Goal: Task Accomplishment & Management: Manage account settings

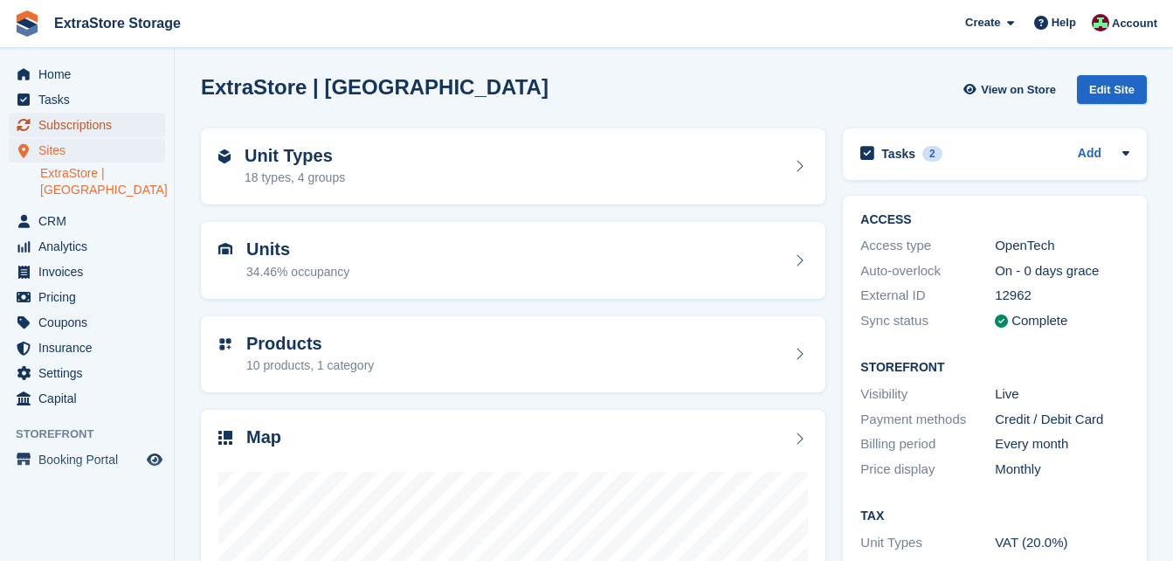
click at [72, 126] on span "Subscriptions" at bounding box center [90, 125] width 105 height 24
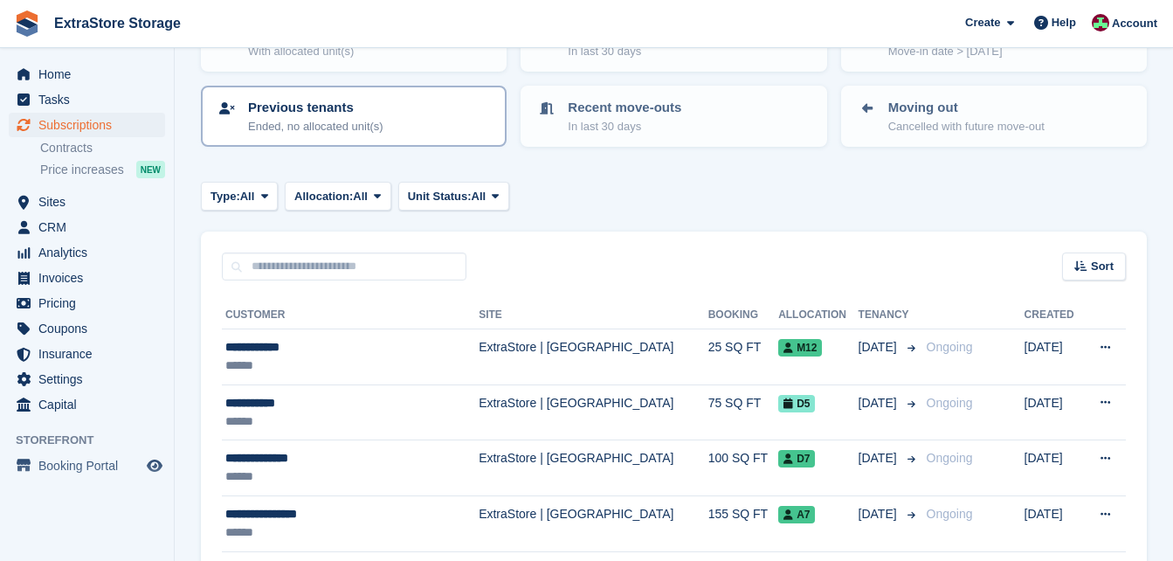
scroll to position [175, 0]
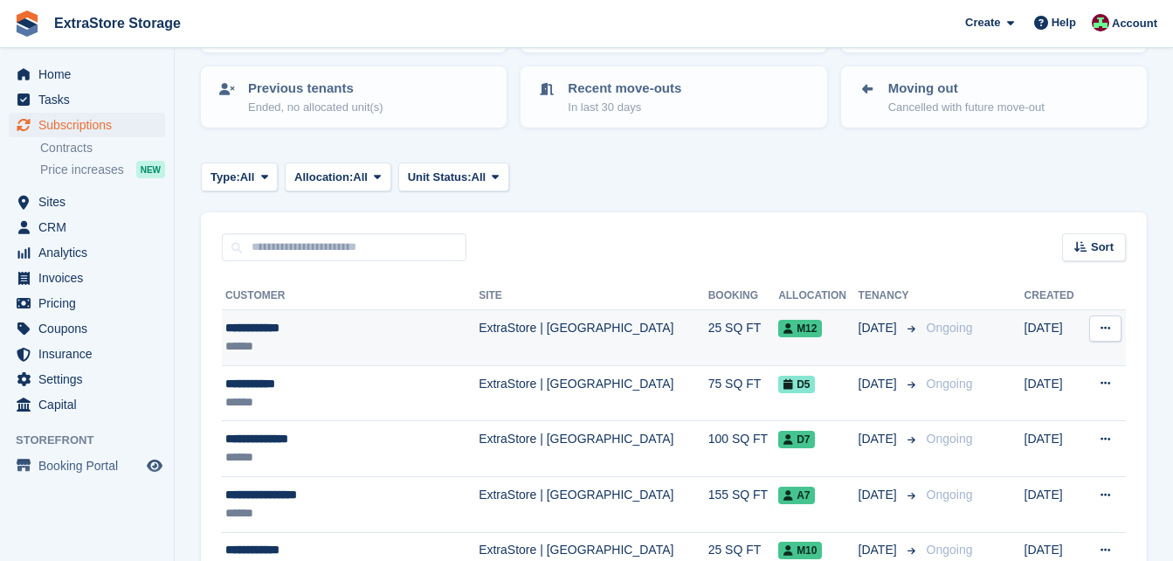
click at [275, 329] on div "**********" at bounding box center [332, 328] width 215 height 18
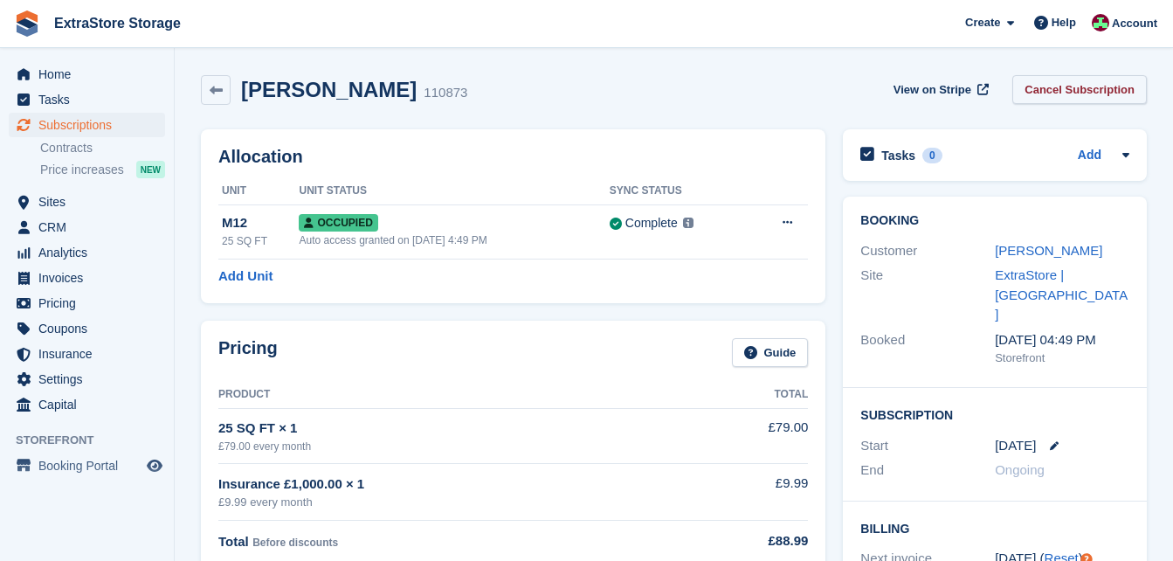
click at [1114, 82] on link "Cancel Subscription" at bounding box center [1079, 89] width 134 height 29
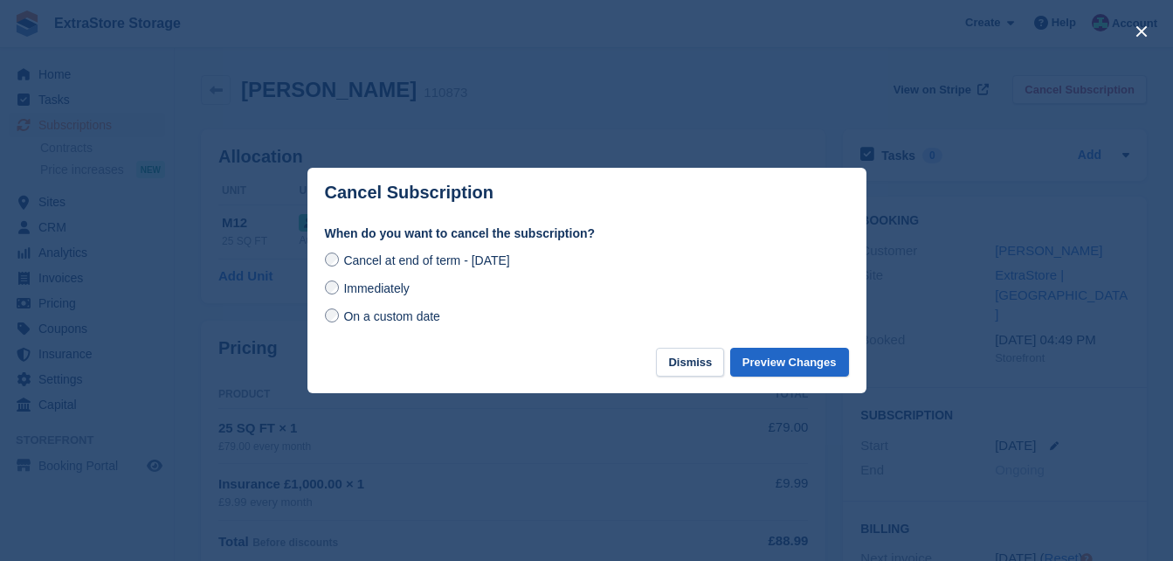
click at [347, 294] on span "Immediately" at bounding box center [375, 288] width 65 height 14
click at [778, 366] on button "Preview Changes" at bounding box center [789, 361] width 119 height 29
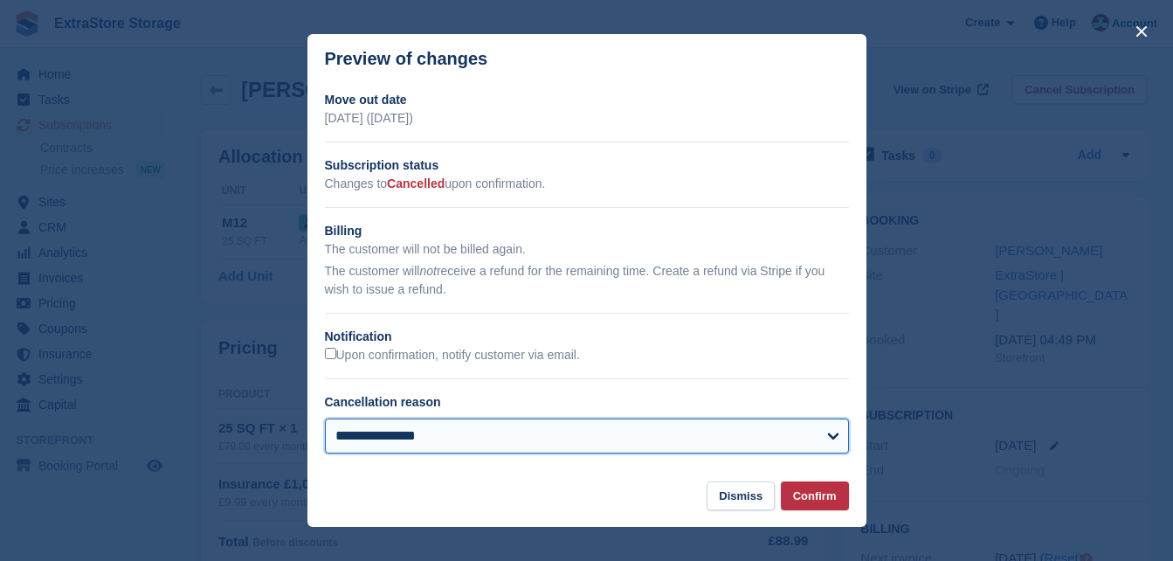
click at [350, 434] on select "**********" at bounding box center [587, 435] width 524 height 35
select select "*****"
click at [325, 420] on select "**********" at bounding box center [587, 435] width 524 height 35
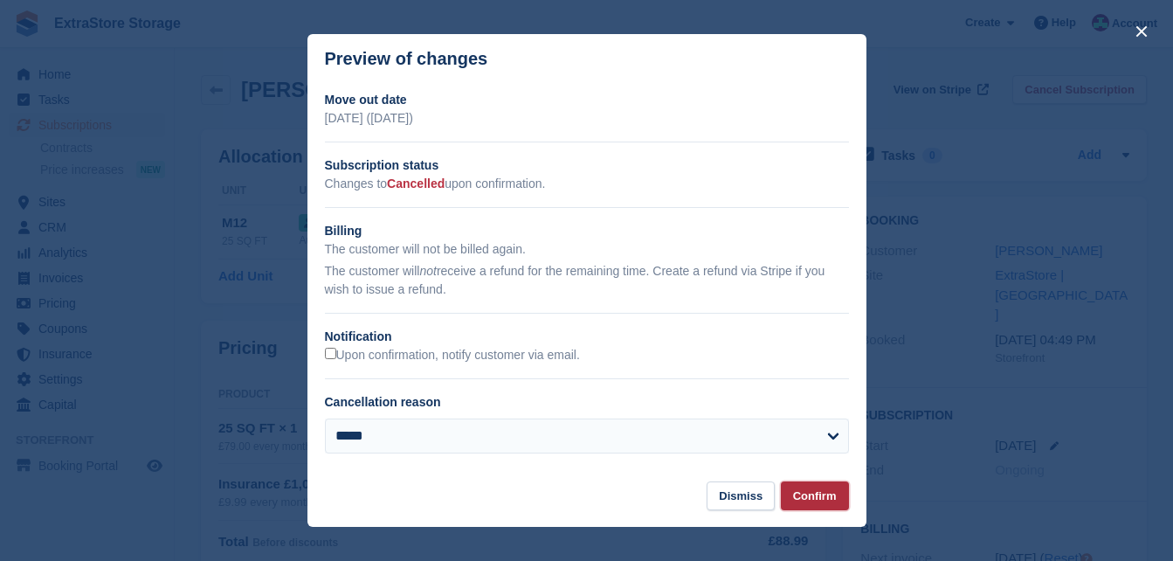
click at [824, 494] on button "Confirm" at bounding box center [815, 495] width 68 height 29
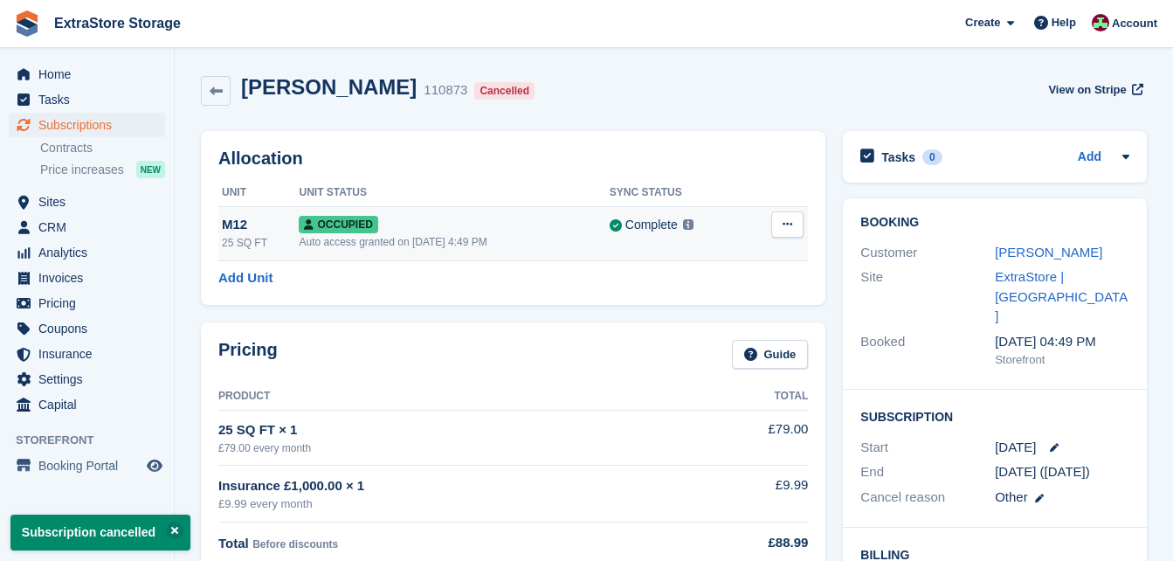
click at [790, 225] on icon at bounding box center [787, 223] width 10 height 11
click at [688, 299] on p "Deallocate" at bounding box center [719, 296] width 152 height 23
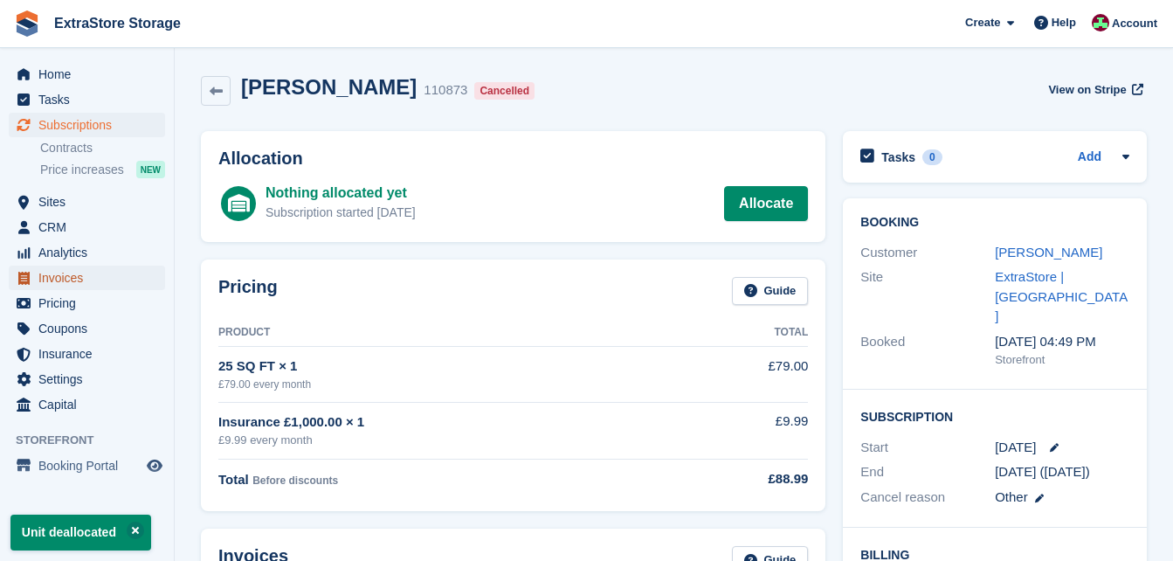
click at [75, 272] on span "Invoices" at bounding box center [90, 277] width 105 height 24
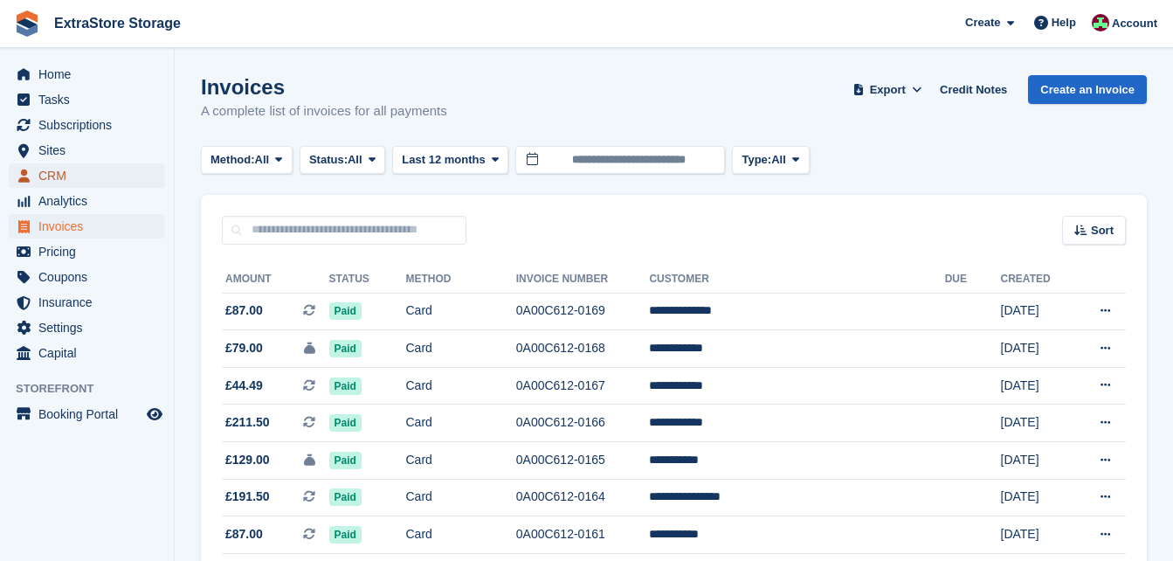
click at [79, 169] on span "CRM" at bounding box center [90, 175] width 105 height 24
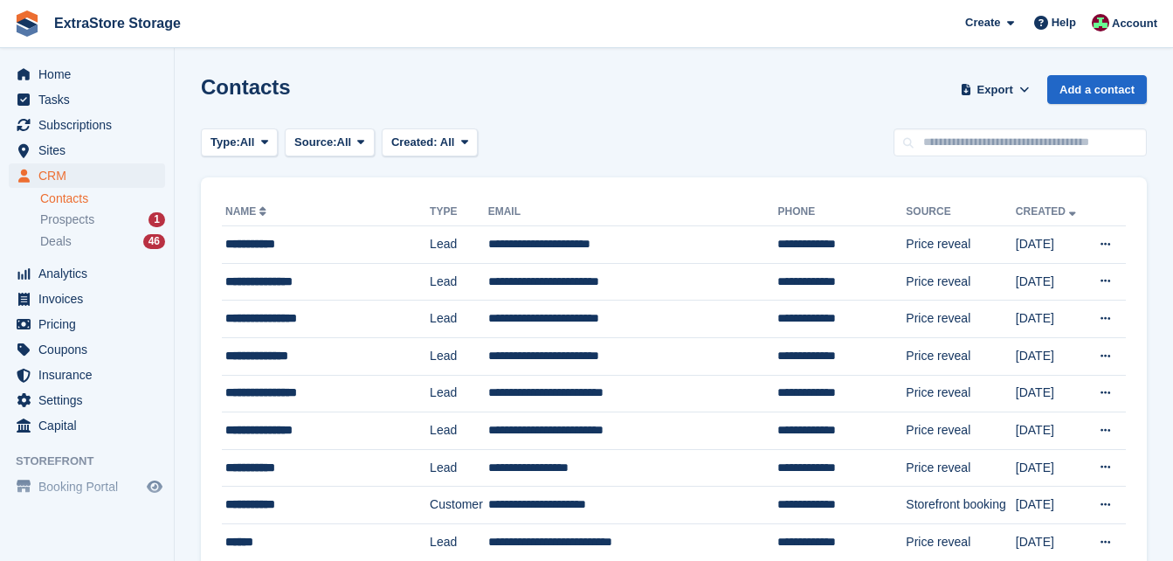
click at [77, 210] on li "Prospects 1" at bounding box center [107, 220] width 134 height 20
click at [77, 215] on span "Prospects" at bounding box center [67, 219] width 54 height 17
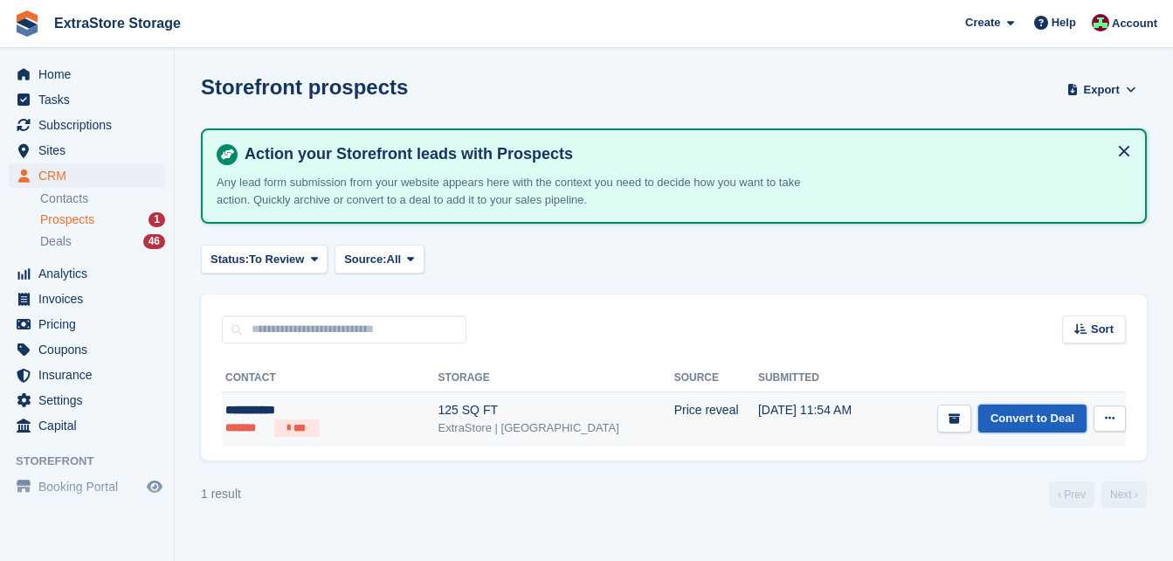
click at [1026, 413] on link "Convert to Deal" at bounding box center [1032, 418] width 108 height 29
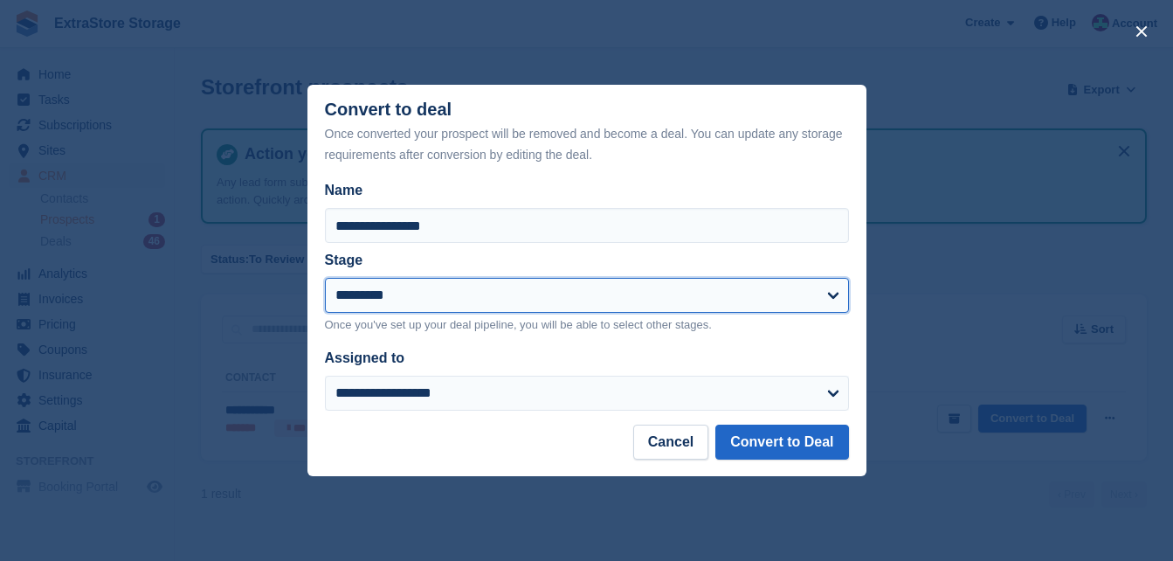
click at [390, 292] on select "**********" at bounding box center [587, 295] width 524 height 35
select select "****"
click at [325, 279] on select "**********" at bounding box center [587, 295] width 524 height 35
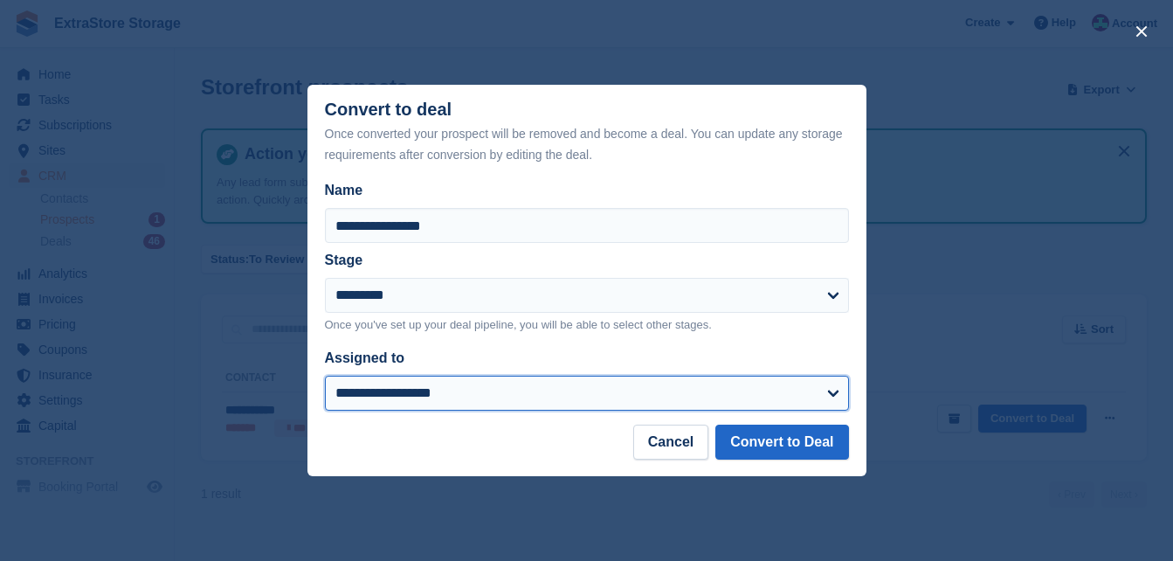
click at [373, 392] on select "**********" at bounding box center [587, 392] width 524 height 35
select select "****"
click at [325, 376] on select "**********" at bounding box center [587, 392] width 524 height 35
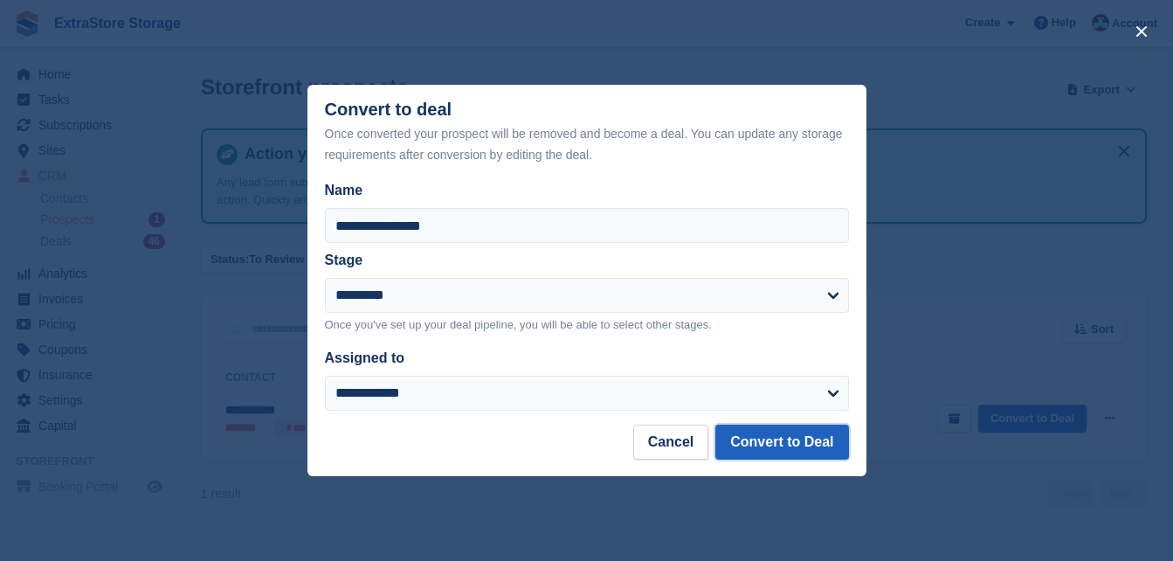
click at [819, 441] on button "Convert to Deal" at bounding box center [781, 441] width 133 height 35
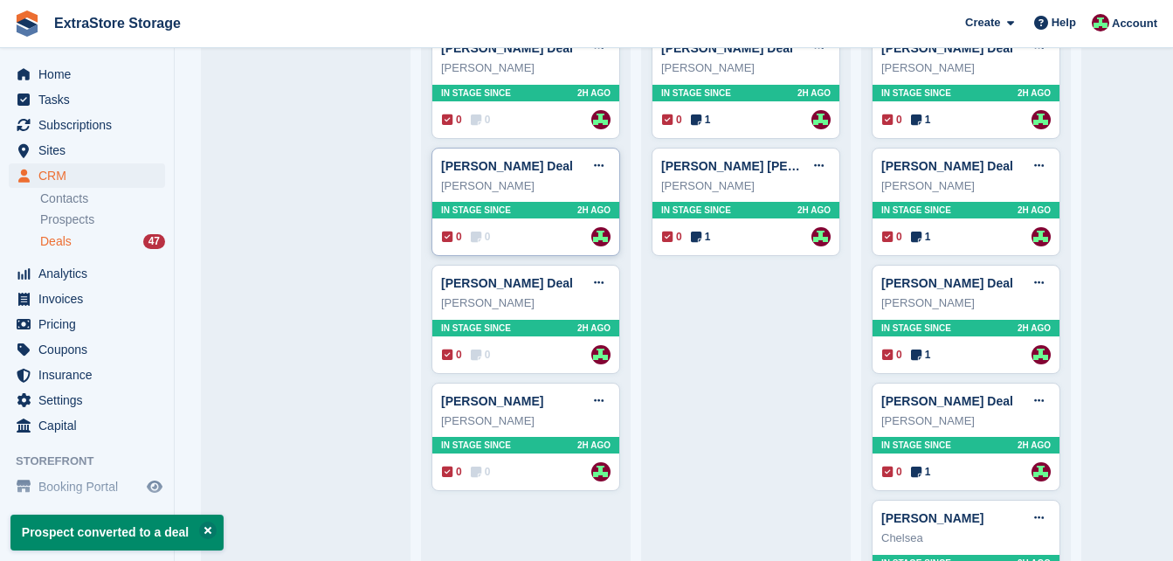
scroll to position [1469, 0]
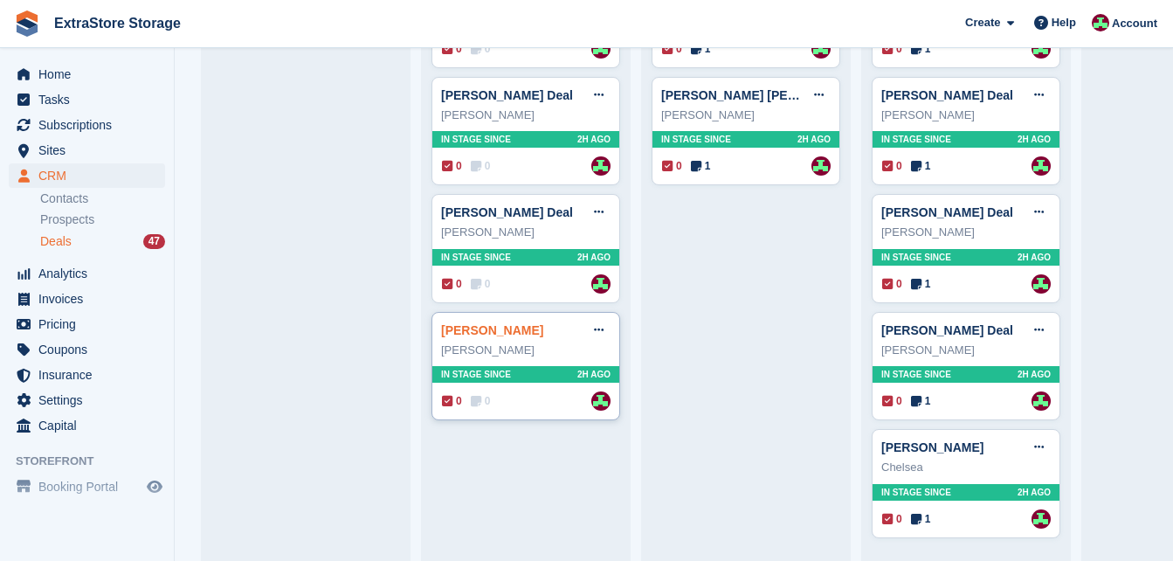
click at [489, 323] on link "[PERSON_NAME]" at bounding box center [492, 330] width 102 height 14
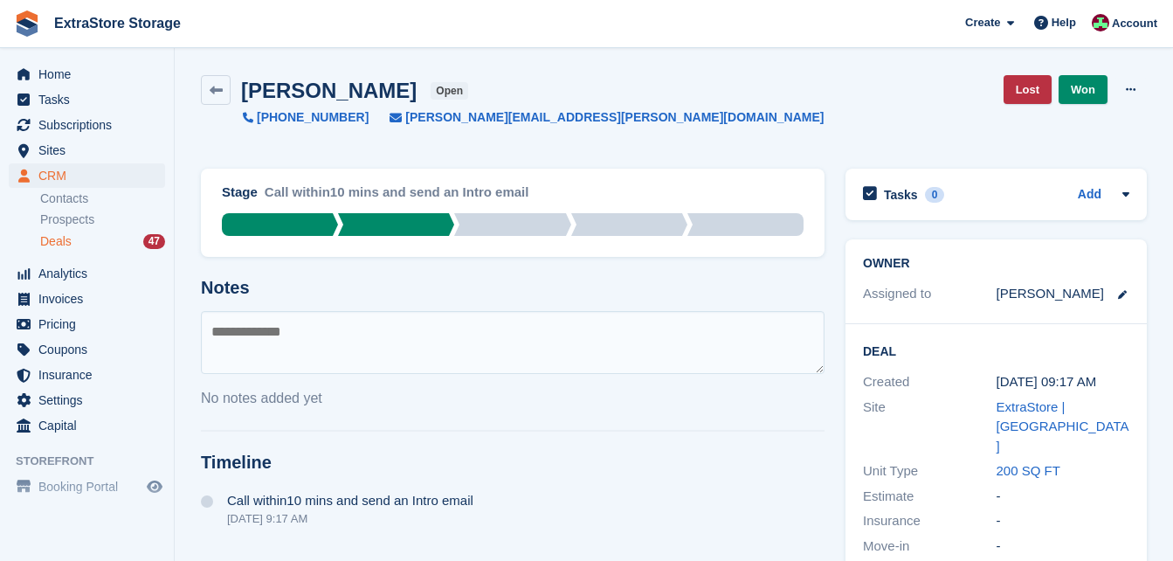
click at [588, 444] on div "Stage Call within10 mins and send an Intro email Qualified Call within10 mins a…" at bounding box center [512, 540] width 644 height 764
click at [77, 130] on span "Subscriptions" at bounding box center [90, 125] width 105 height 24
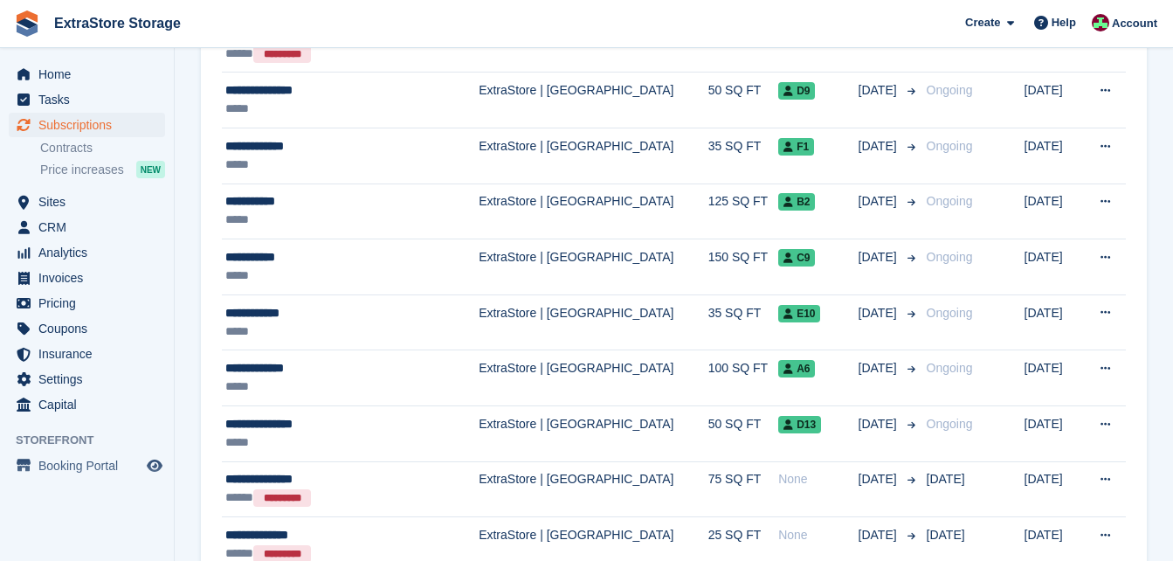
scroll to position [2619, 0]
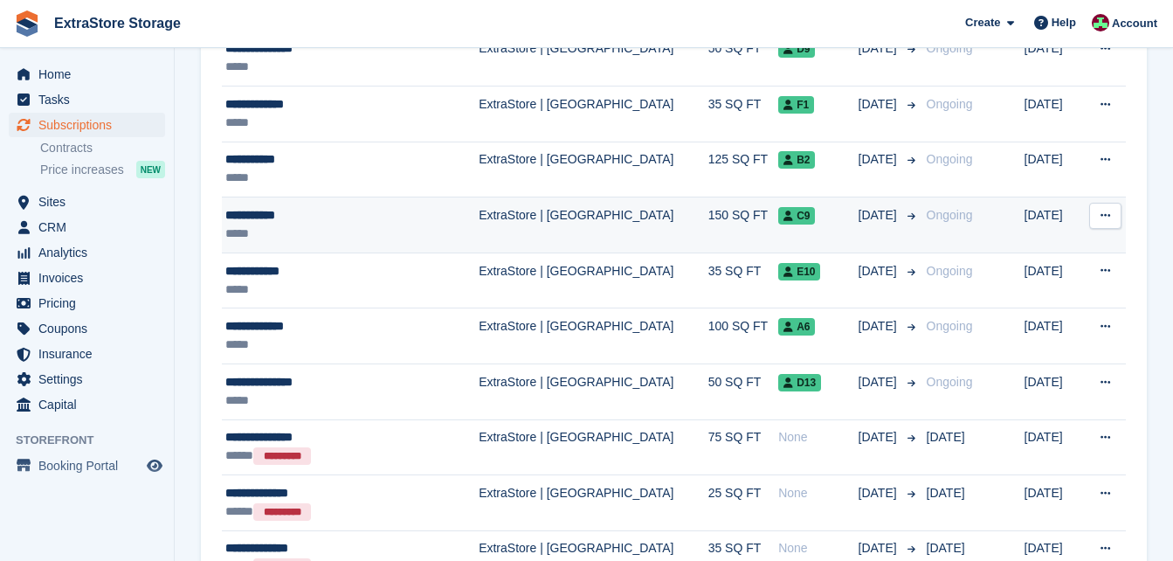
click at [278, 218] on div "**********" at bounding box center [332, 215] width 215 height 18
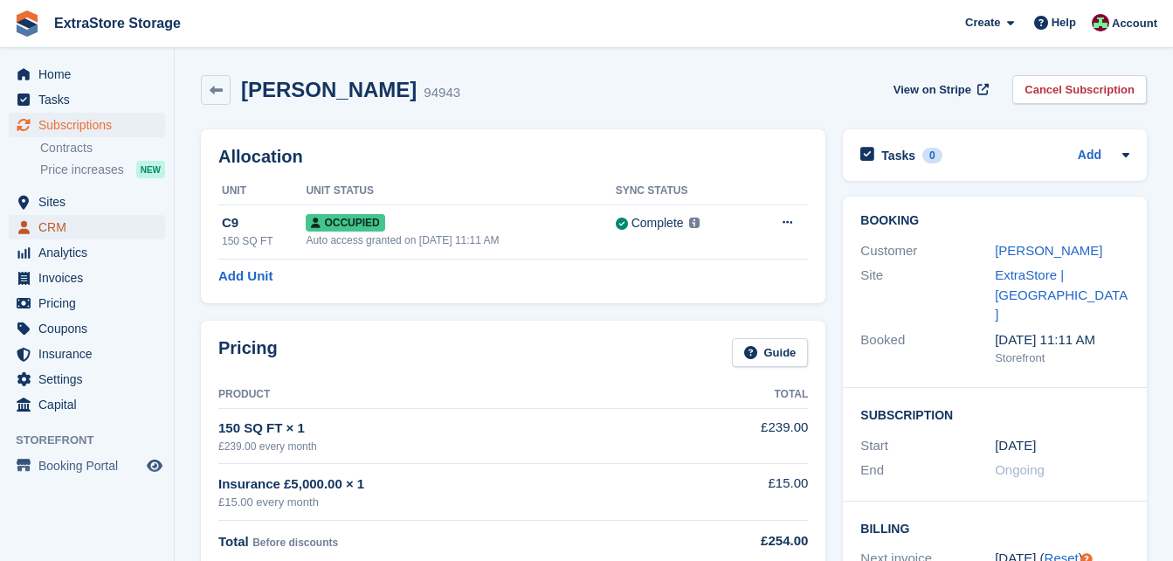
click at [102, 218] on span "CRM" at bounding box center [90, 227] width 105 height 24
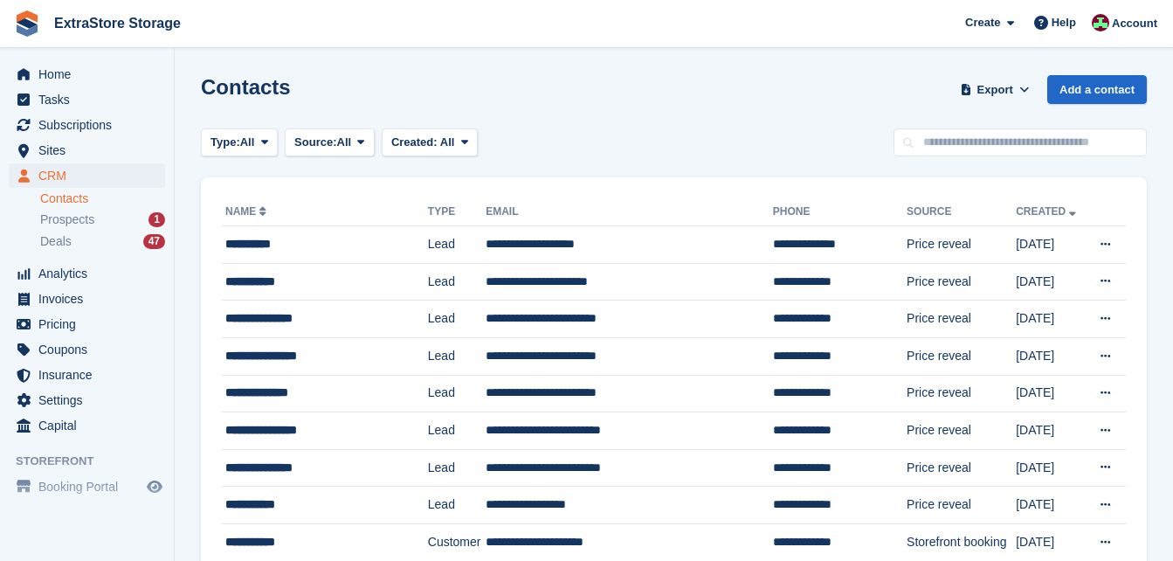
click at [102, 218] on div "Prospects 1" at bounding box center [102, 219] width 125 height 17
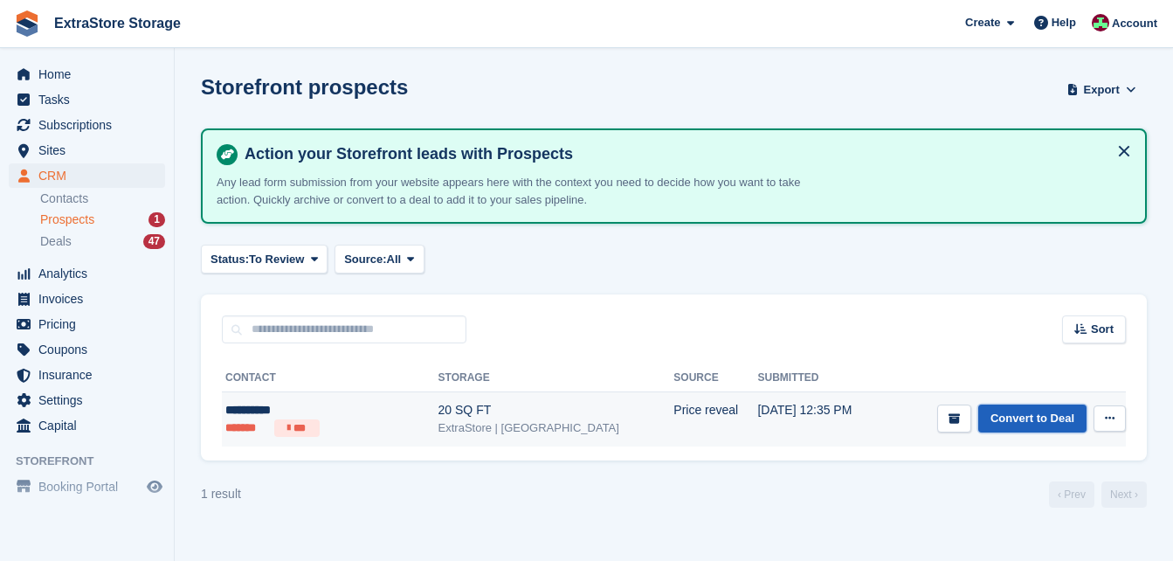
click at [1014, 416] on link "Convert to Deal" at bounding box center [1032, 418] width 108 height 29
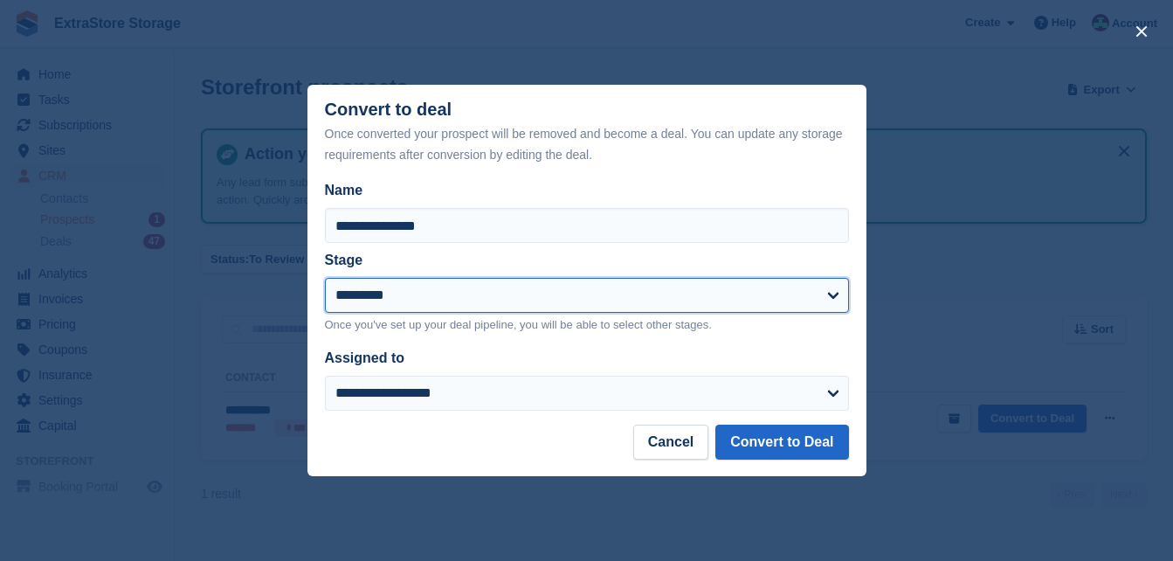
click at [402, 300] on select "**********" at bounding box center [587, 295] width 524 height 35
select select "****"
click at [325, 279] on select "**********" at bounding box center [587, 295] width 524 height 35
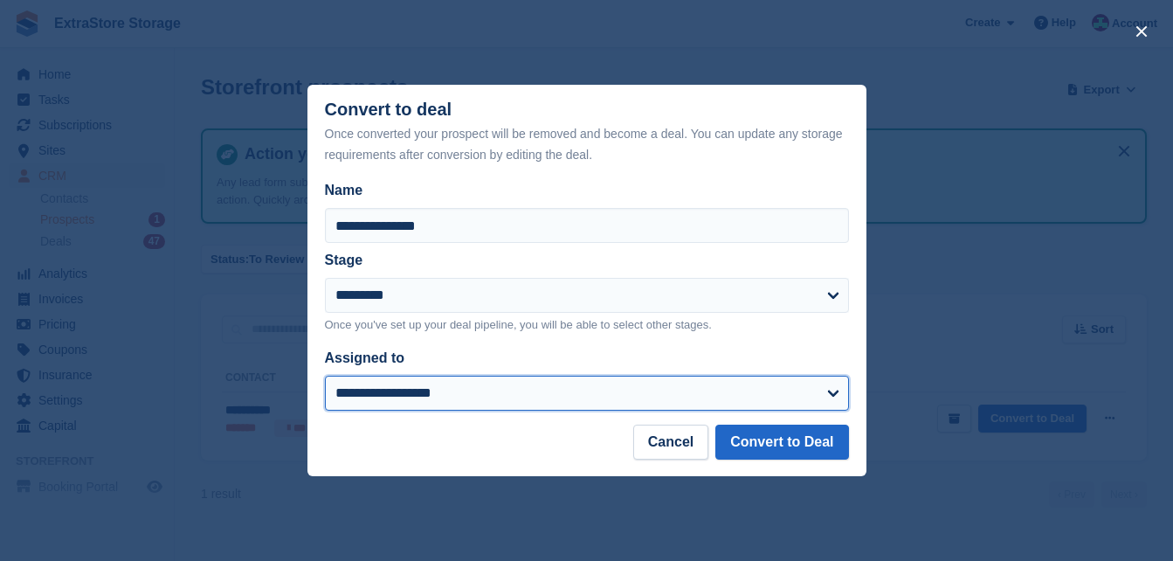
click at [386, 395] on select "**********" at bounding box center [587, 392] width 524 height 35
select select "****"
click at [325, 376] on select "**********" at bounding box center [587, 392] width 524 height 35
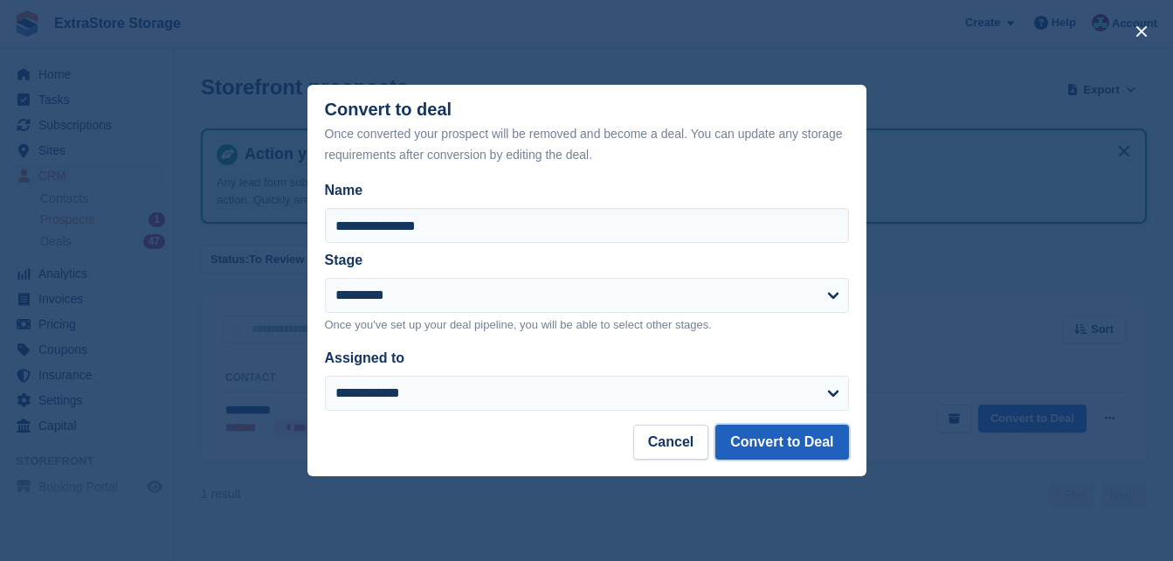
click at [802, 432] on button "Convert to Deal" at bounding box center [781, 441] width 133 height 35
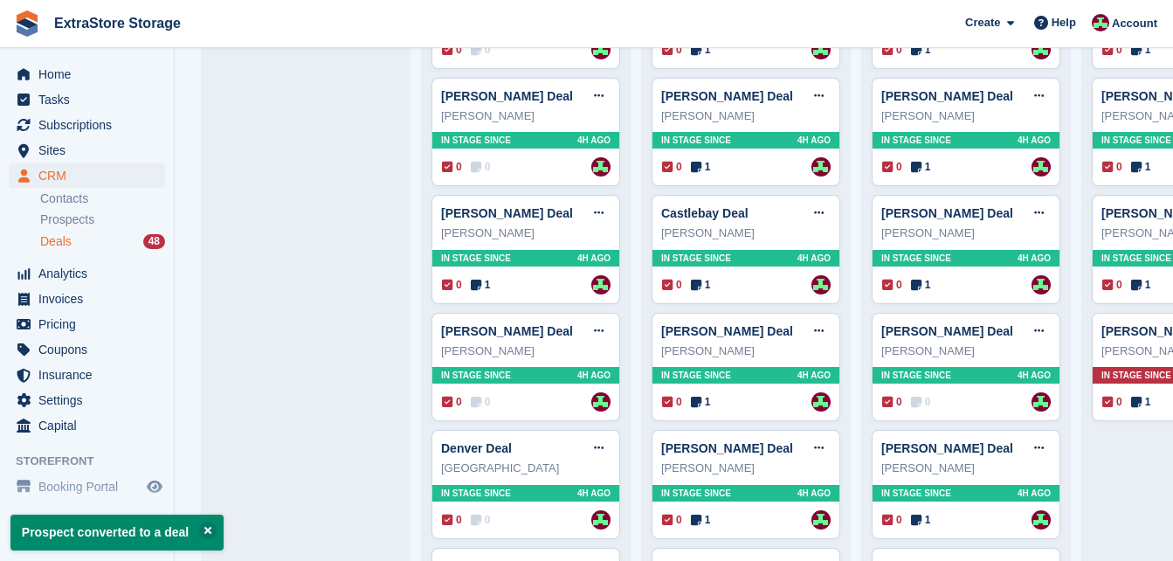
scroll to position [1469, 0]
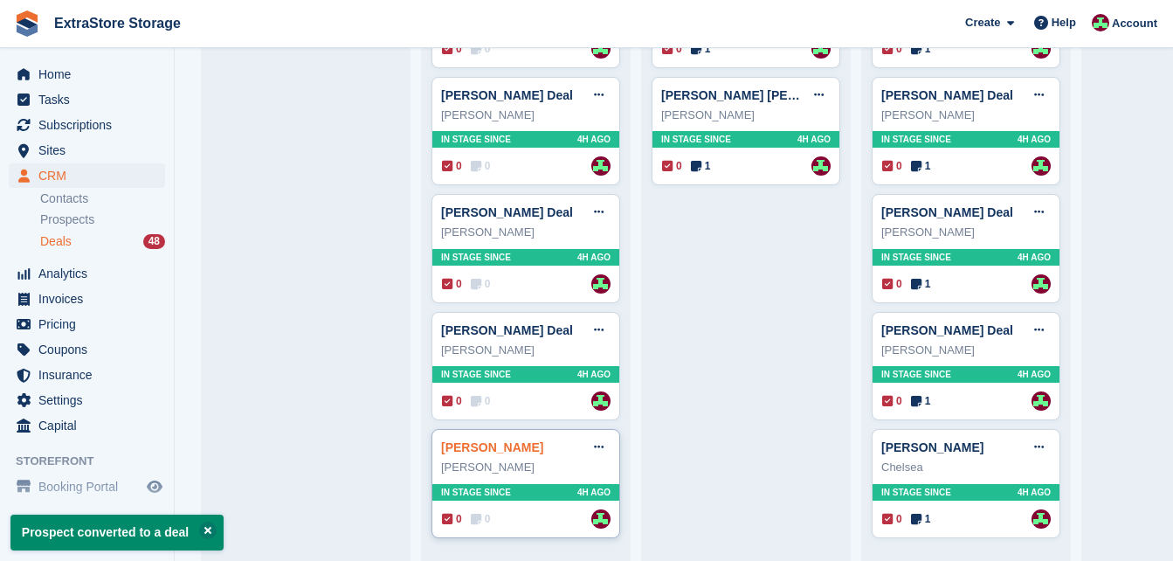
click at [518, 440] on link "[PERSON_NAME]" at bounding box center [492, 447] width 102 height 14
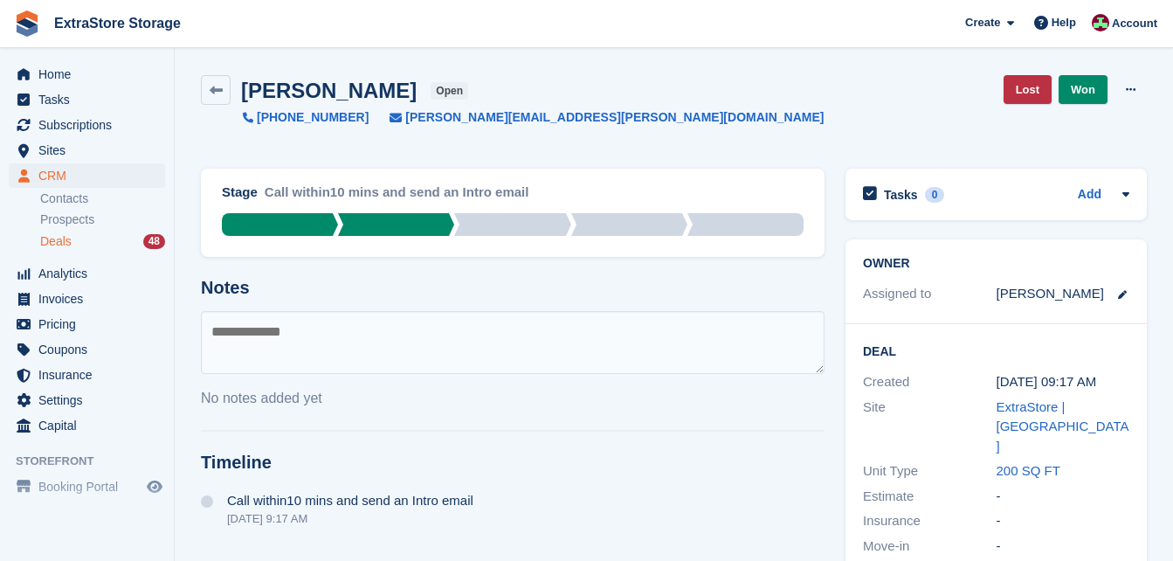
scroll to position [299, 0]
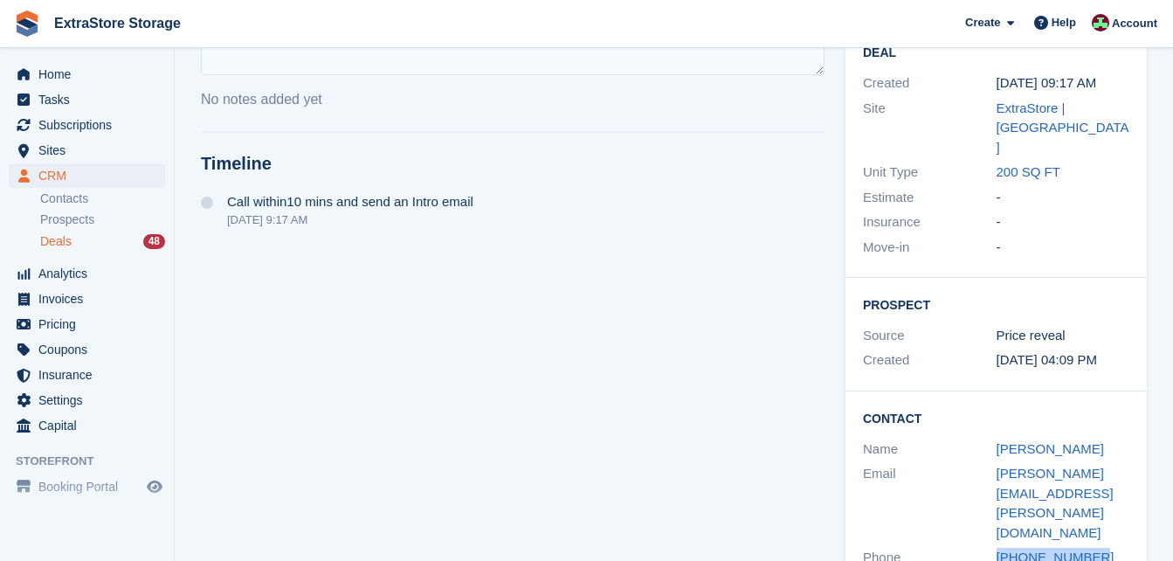
drag, startPoint x: 1096, startPoint y: 474, endPoint x: 983, endPoint y: 476, distance: 112.6
click at [983, 545] on div "Phone +447929716852" at bounding box center [996, 557] width 266 height 25
copy div "+447929716852"
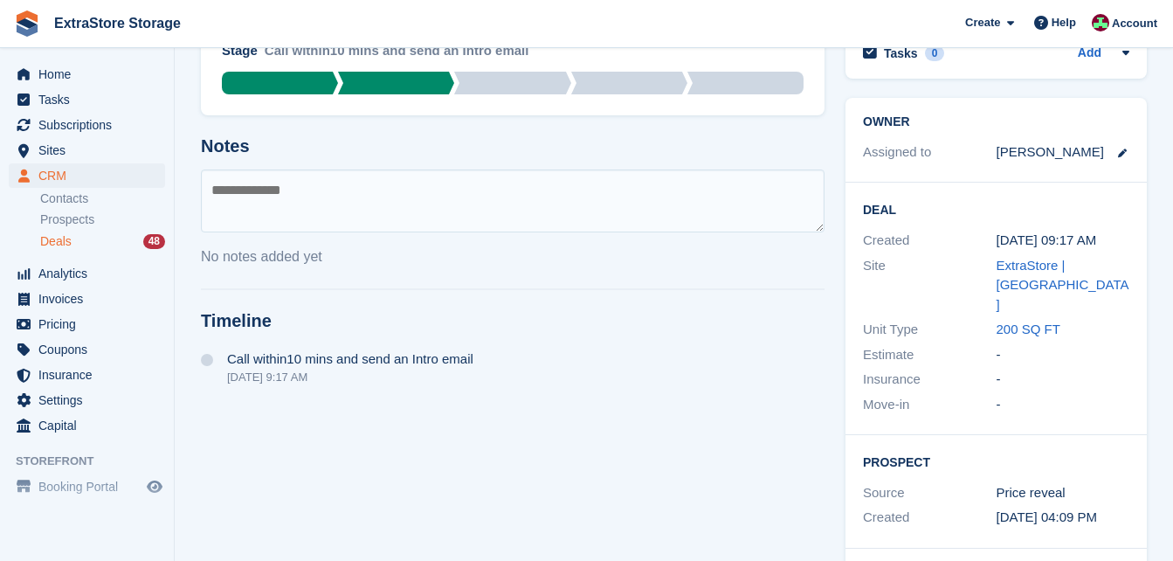
scroll to position [124, 0]
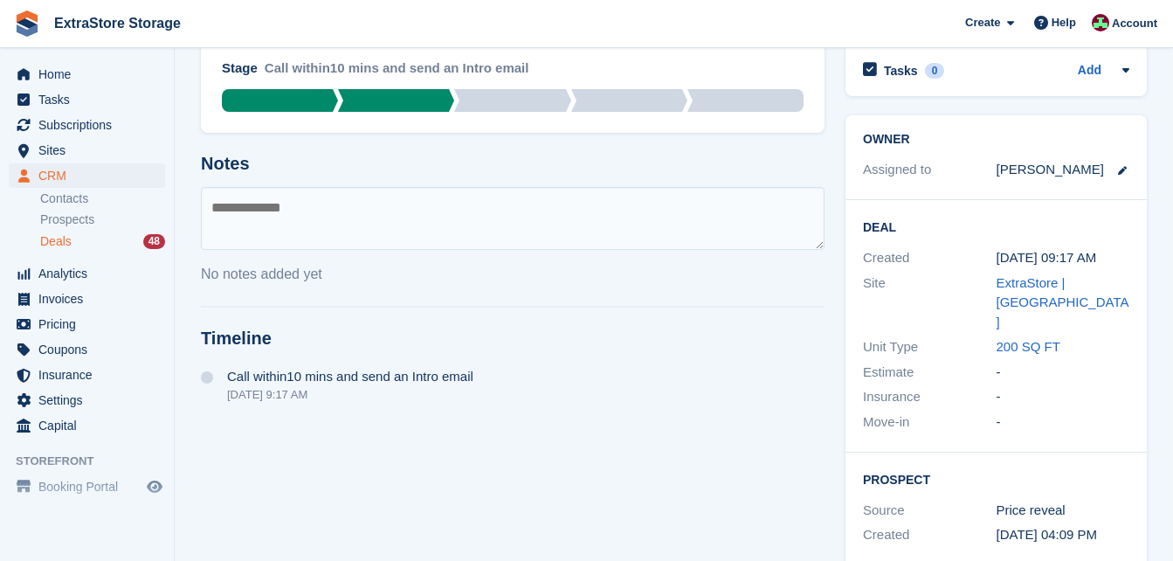
click at [233, 204] on textarea at bounding box center [512, 218] width 623 height 63
type textarea "*********"
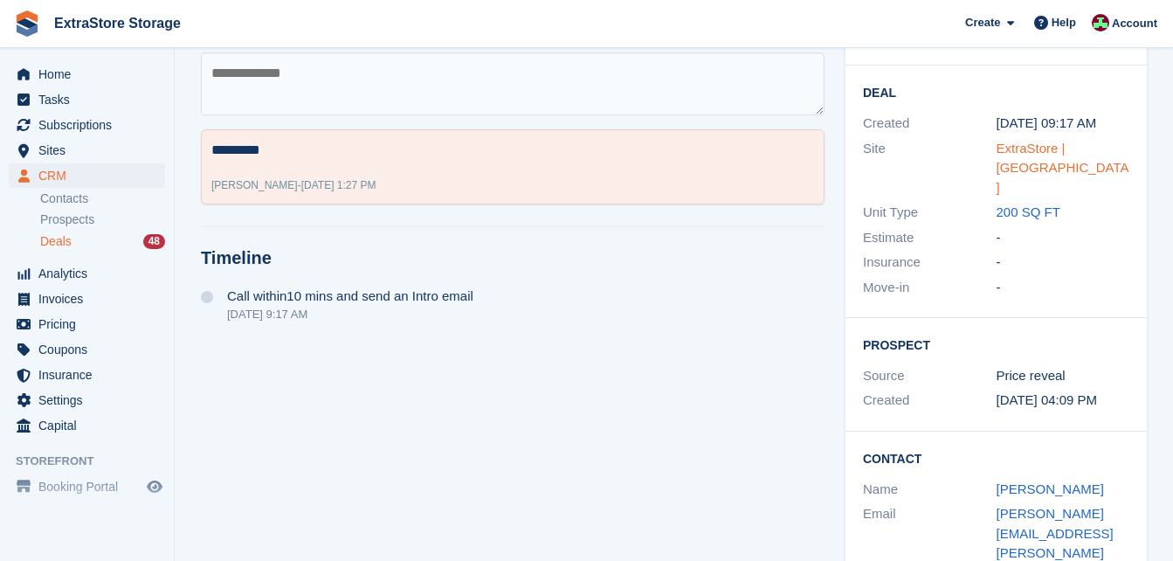
scroll to position [299, 0]
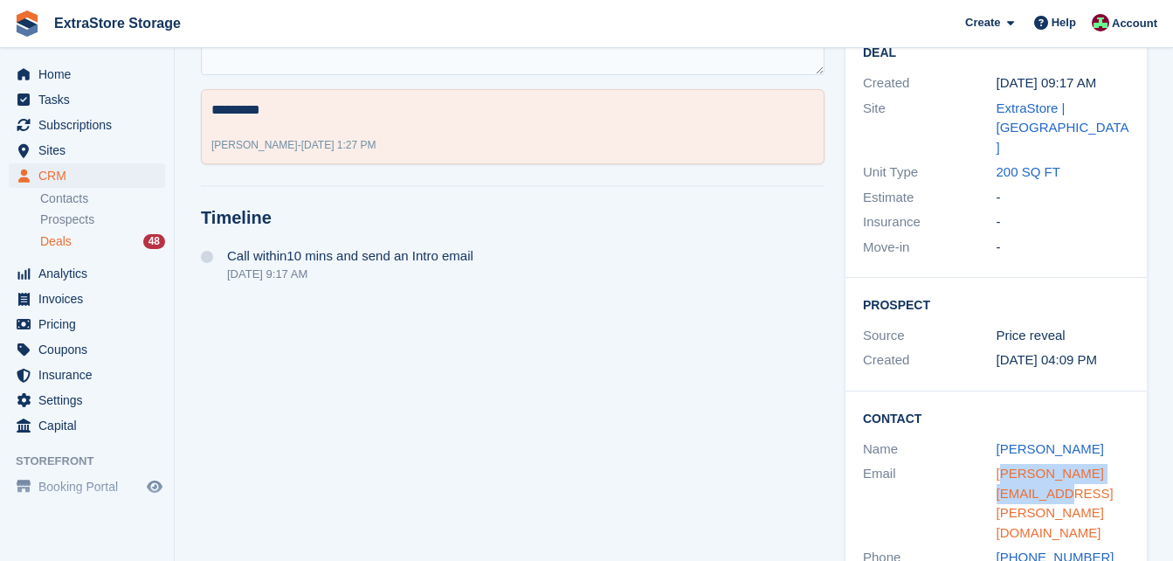
drag, startPoint x: 1026, startPoint y: 448, endPoint x: 998, endPoint y: 438, distance: 29.5
click at [998, 464] on div "lee.mandy@hotmail.co.uk" at bounding box center [1063, 503] width 134 height 79
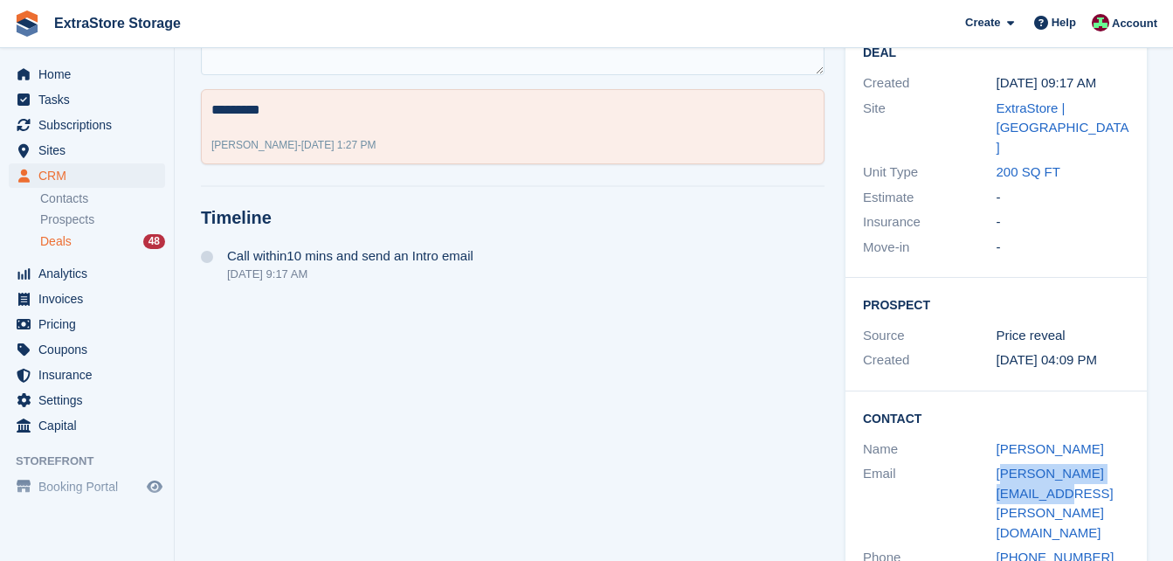
drag, startPoint x: 998, startPoint y: 438, endPoint x: 1029, endPoint y: 453, distance: 34.0
click at [1029, 464] on div "lee.mandy@hotmail.co.uk" at bounding box center [1063, 503] width 134 height 79
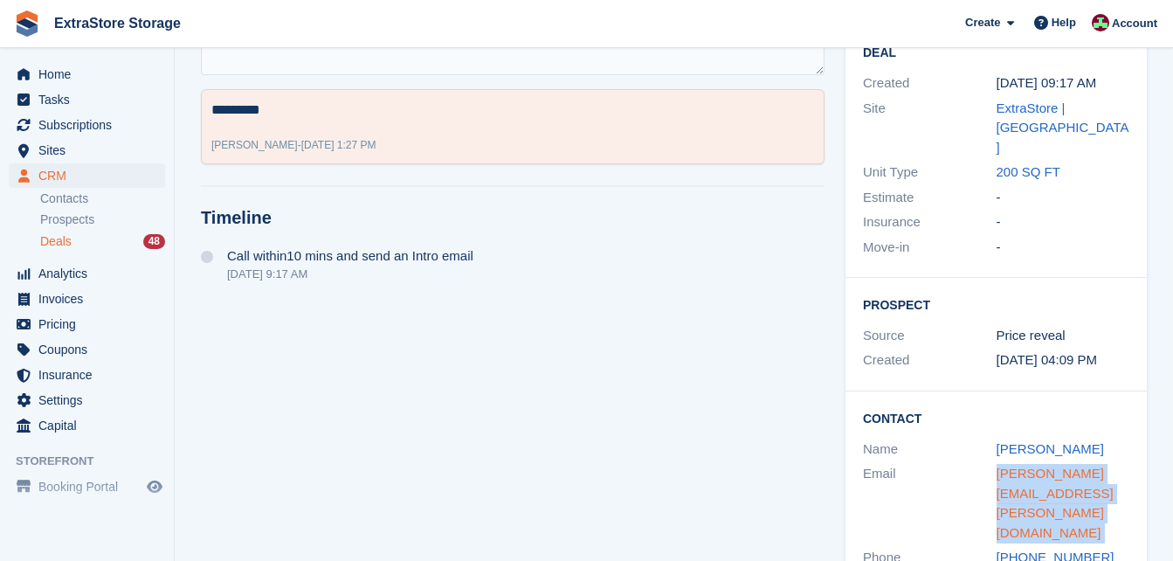
drag, startPoint x: 1029, startPoint y: 455, endPoint x: 997, endPoint y: 435, distance: 37.3
click at [997, 464] on div "lee.mandy@hotmail.co.uk" at bounding box center [1063, 503] width 134 height 79
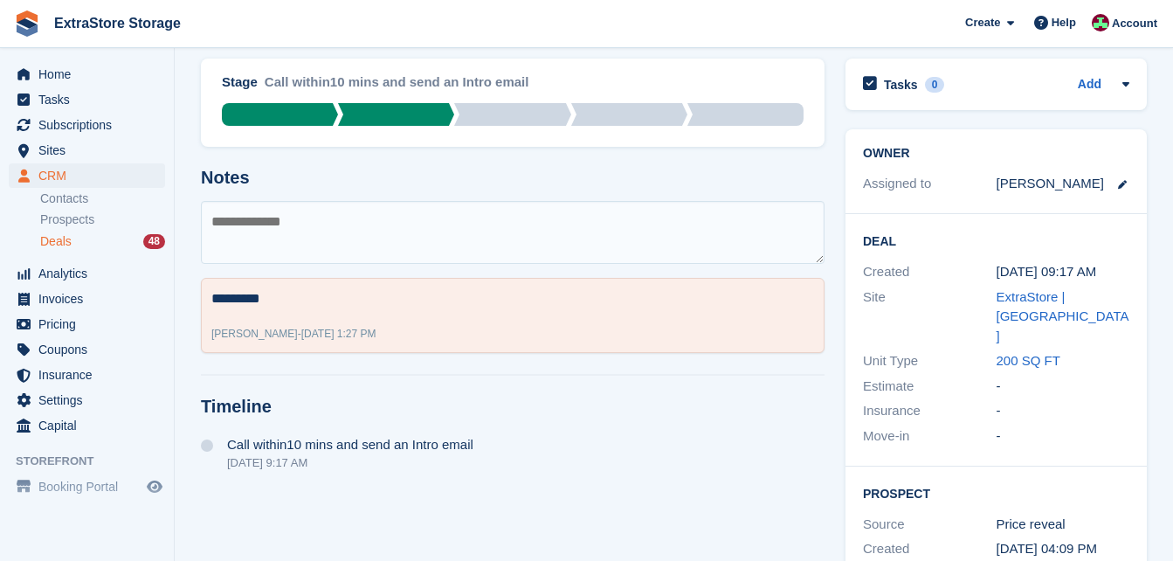
scroll to position [0, 0]
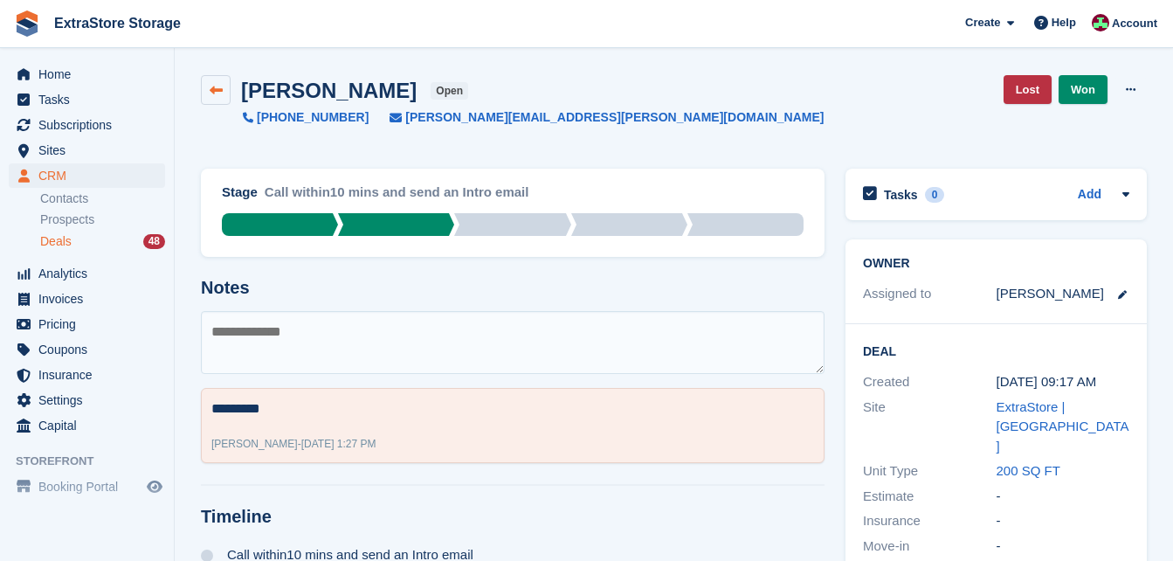
click at [208, 90] on link at bounding box center [216, 90] width 30 height 30
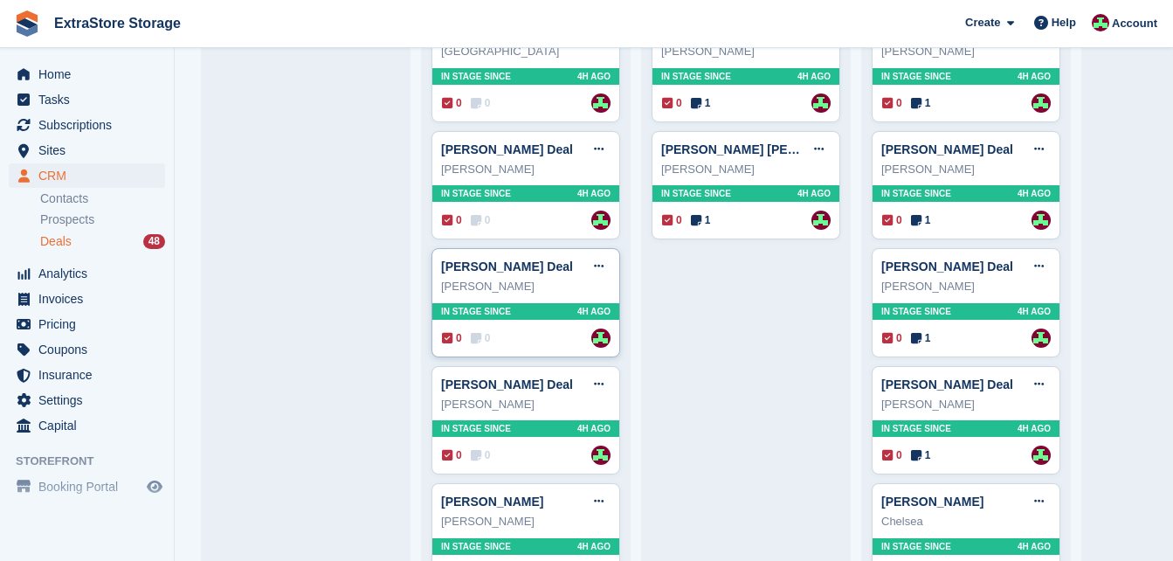
scroll to position [1469, 0]
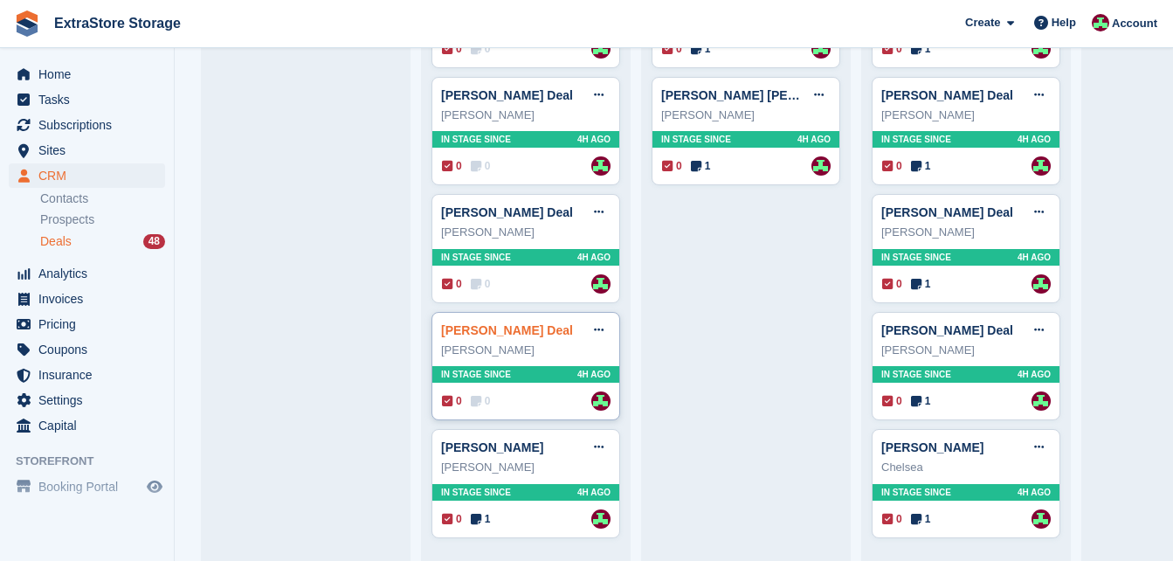
click at [494, 323] on link "[PERSON_NAME] Deal" at bounding box center [507, 330] width 132 height 14
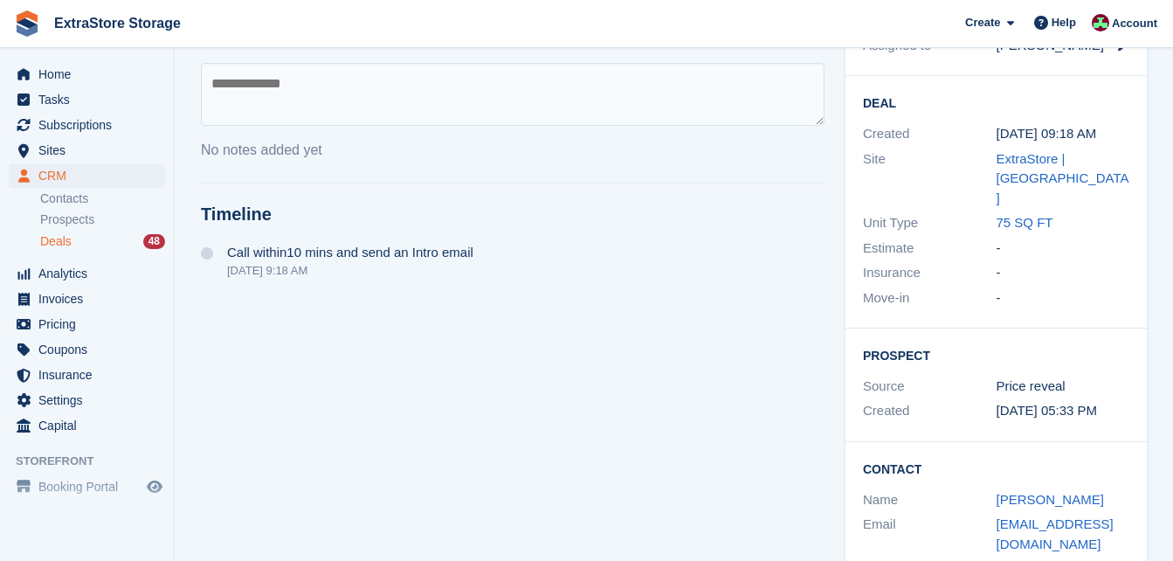
scroll to position [299, 0]
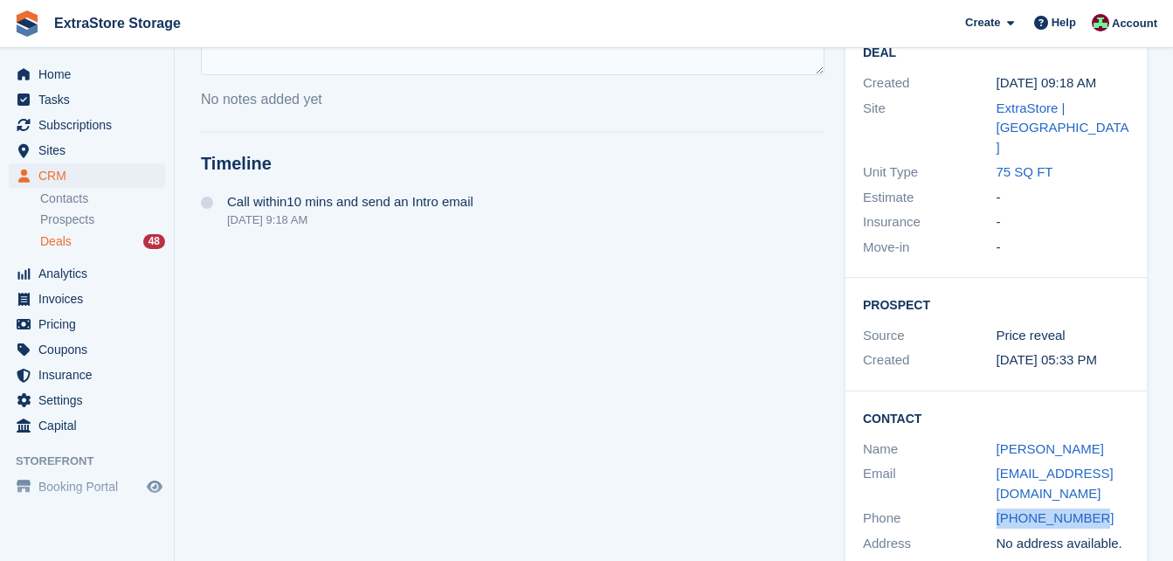
drag, startPoint x: 1097, startPoint y: 477, endPoint x: 991, endPoint y: 480, distance: 106.6
click at [991, 506] on div "Phone +447584655887" at bounding box center [996, 518] width 266 height 25
copy div "+447584655887"
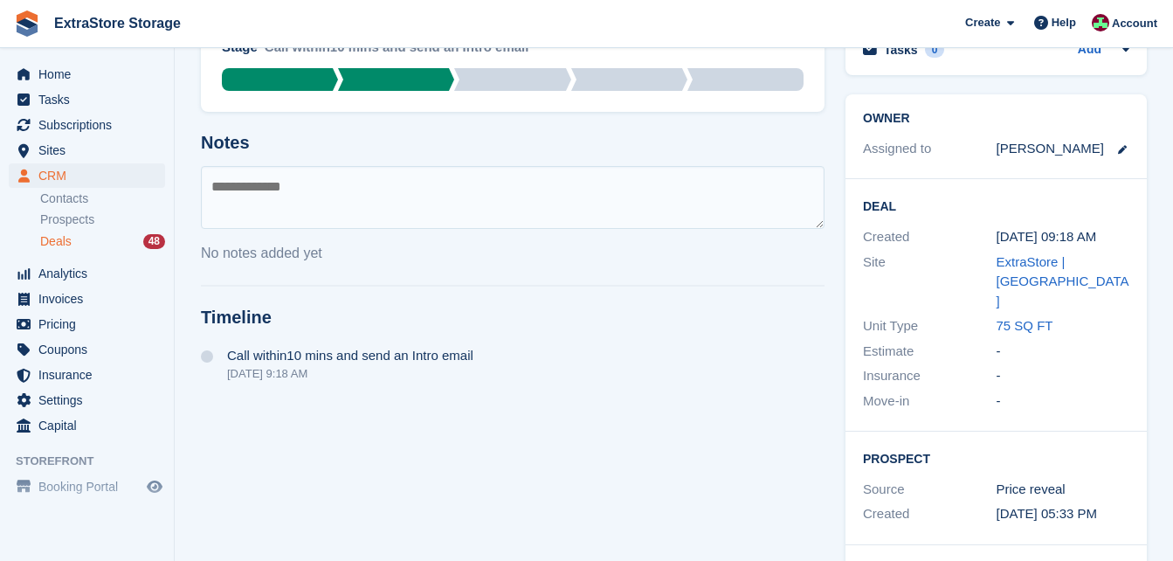
scroll to position [124, 0]
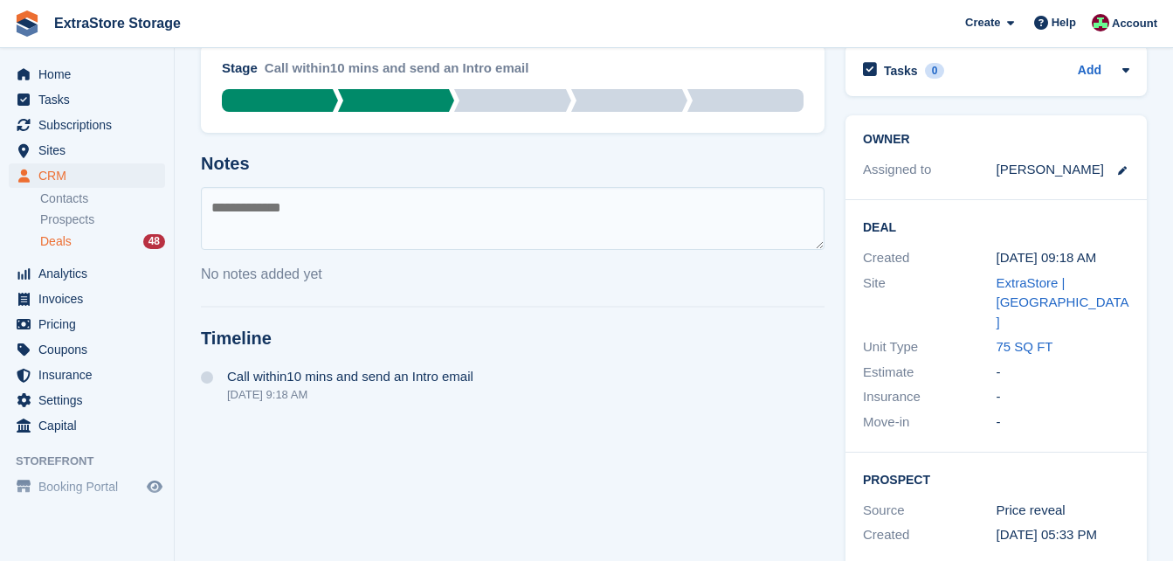
click at [299, 239] on textarea at bounding box center [512, 218] width 623 height 63
type textarea "**********"
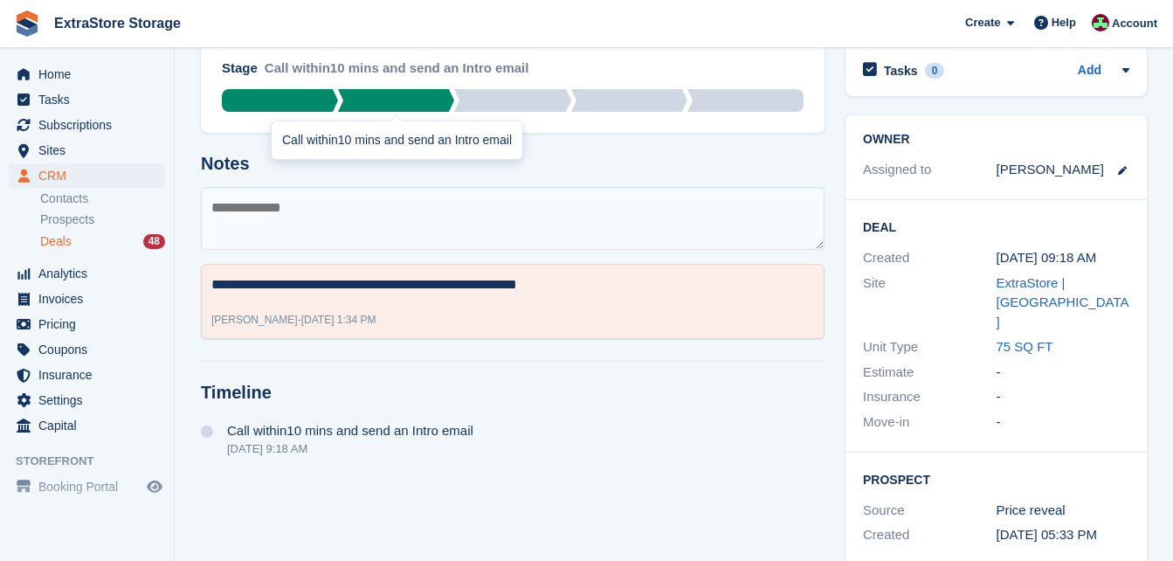
scroll to position [0, 0]
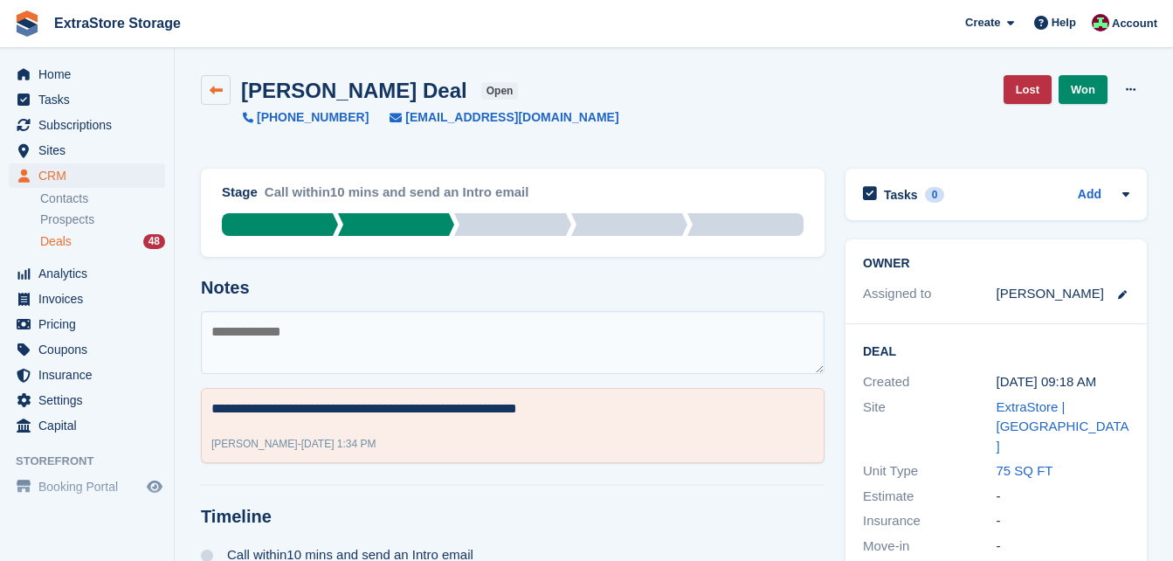
click at [222, 92] on icon at bounding box center [216, 90] width 13 height 13
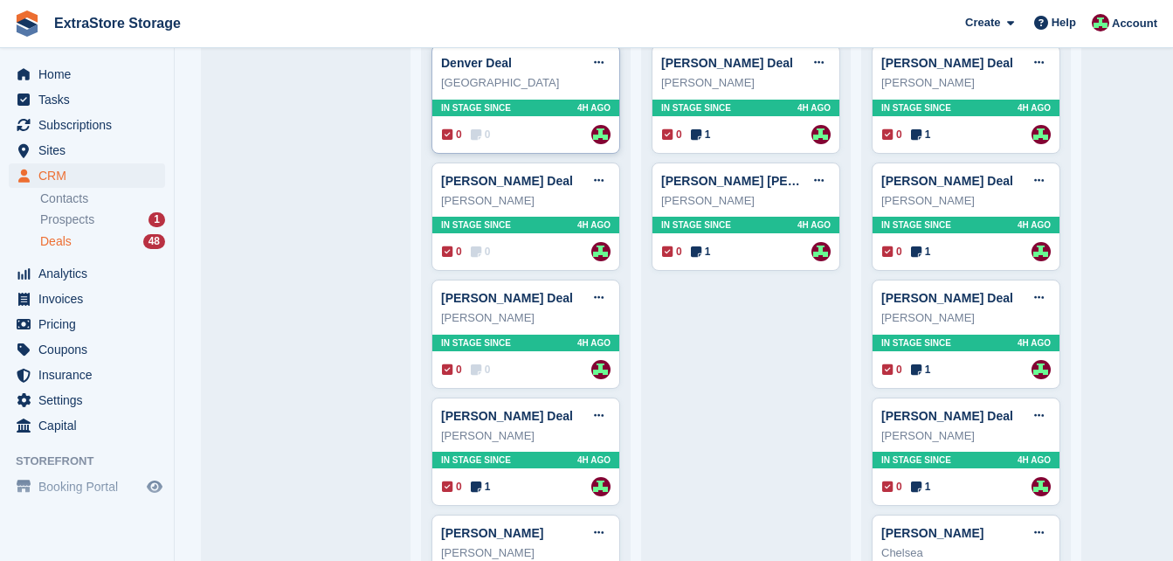
scroll to position [1397, 0]
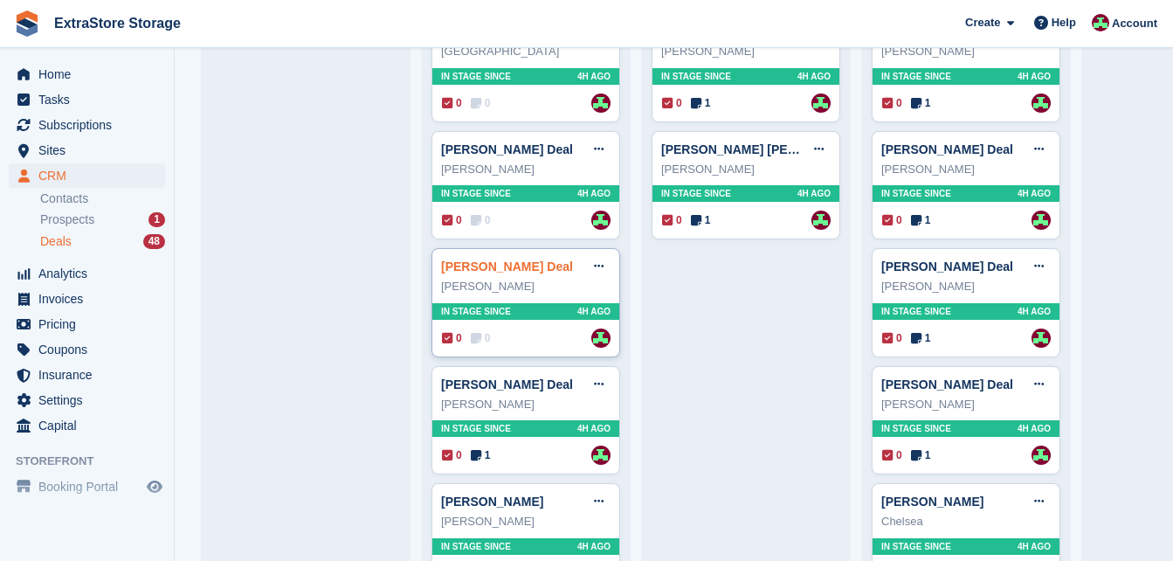
click at [471, 266] on link "[PERSON_NAME] Deal" at bounding box center [507, 266] width 132 height 14
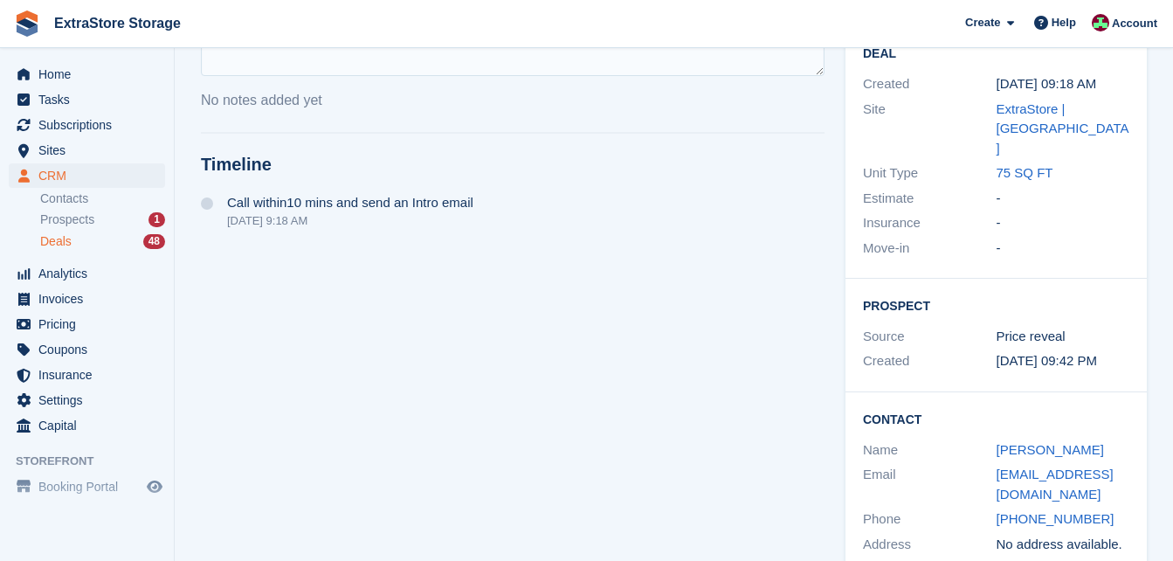
scroll to position [299, 0]
drag, startPoint x: 1101, startPoint y: 478, endPoint x: 994, endPoint y: 483, distance: 106.6
click at [994, 506] on div "Phone +447718626225" at bounding box center [996, 518] width 266 height 25
copy div "+447718626225"
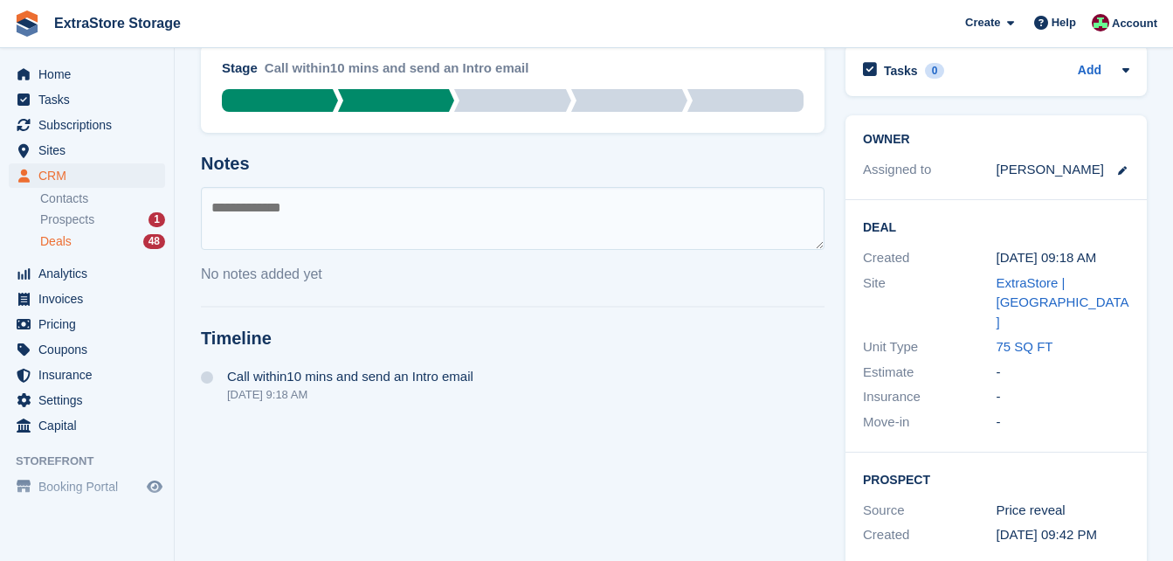
click at [324, 211] on textarea at bounding box center [512, 218] width 623 height 63
type textarea "**********"
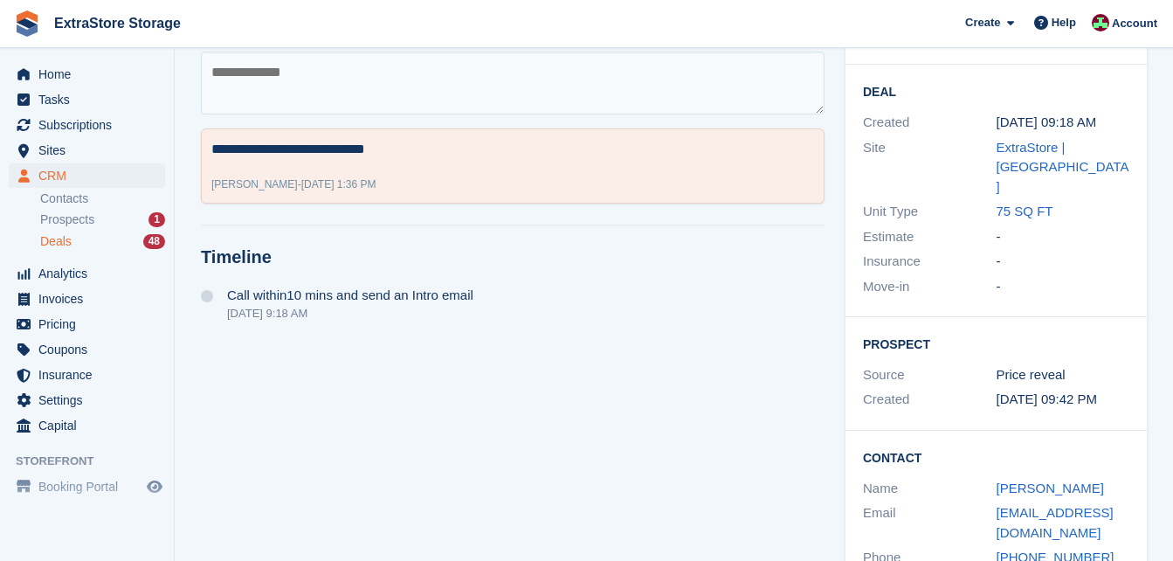
scroll to position [299, 0]
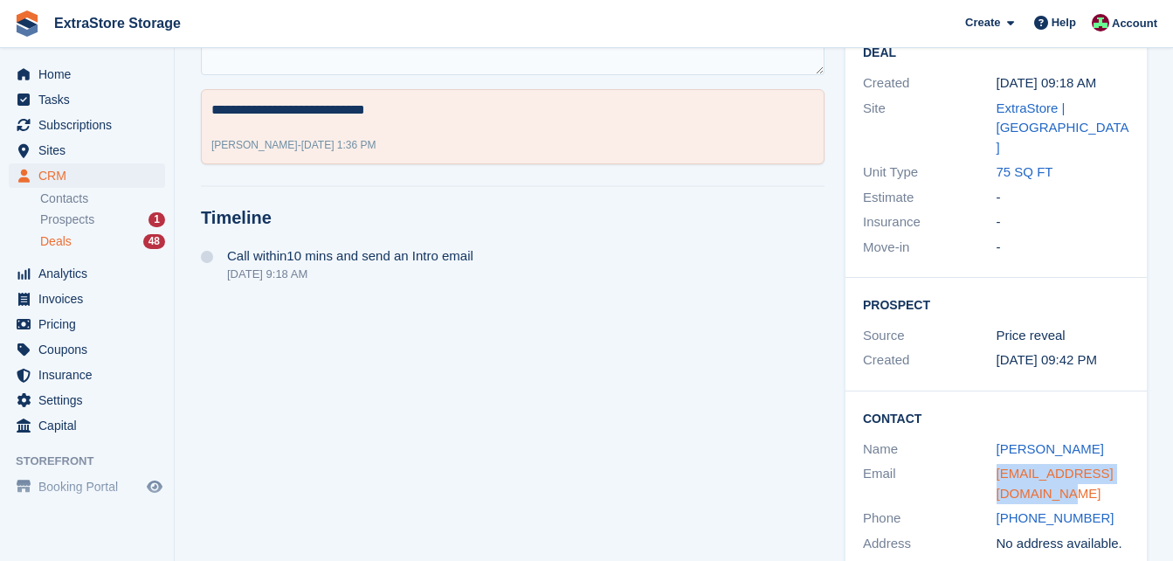
drag, startPoint x: 1060, startPoint y: 454, endPoint x: 996, endPoint y: 438, distance: 65.6
click at [996, 464] on div "ronnymcauley222@gmail.com" at bounding box center [1063, 483] width 134 height 39
copy link "ronnymcauley222@gmail.com"
click at [81, 224] on span "Prospects" at bounding box center [67, 219] width 54 height 17
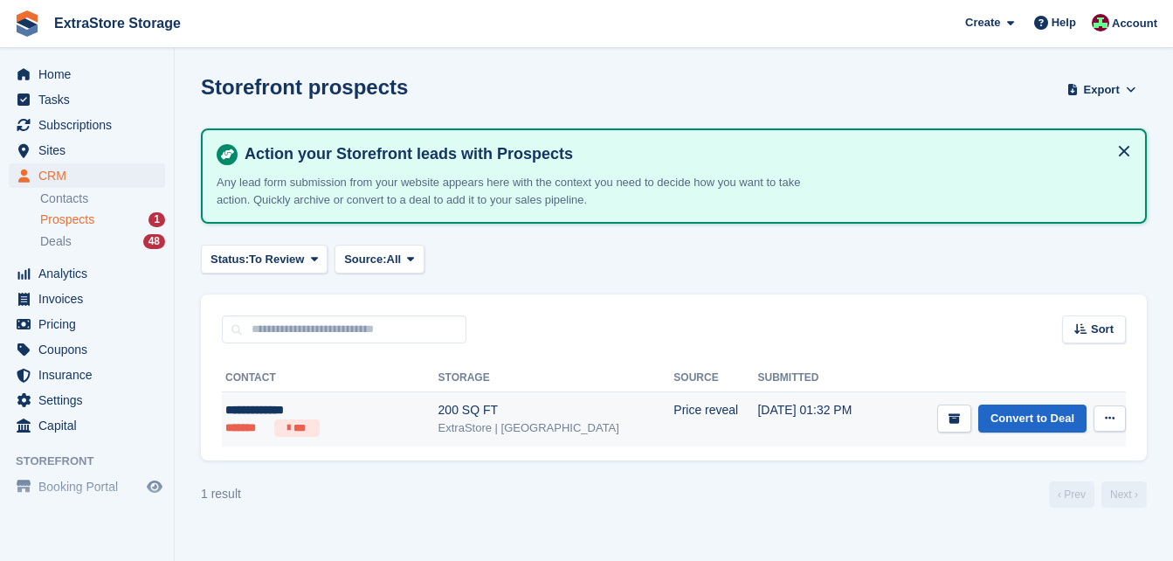
click at [236, 411] on div "**********" at bounding box center [306, 410] width 162 height 18
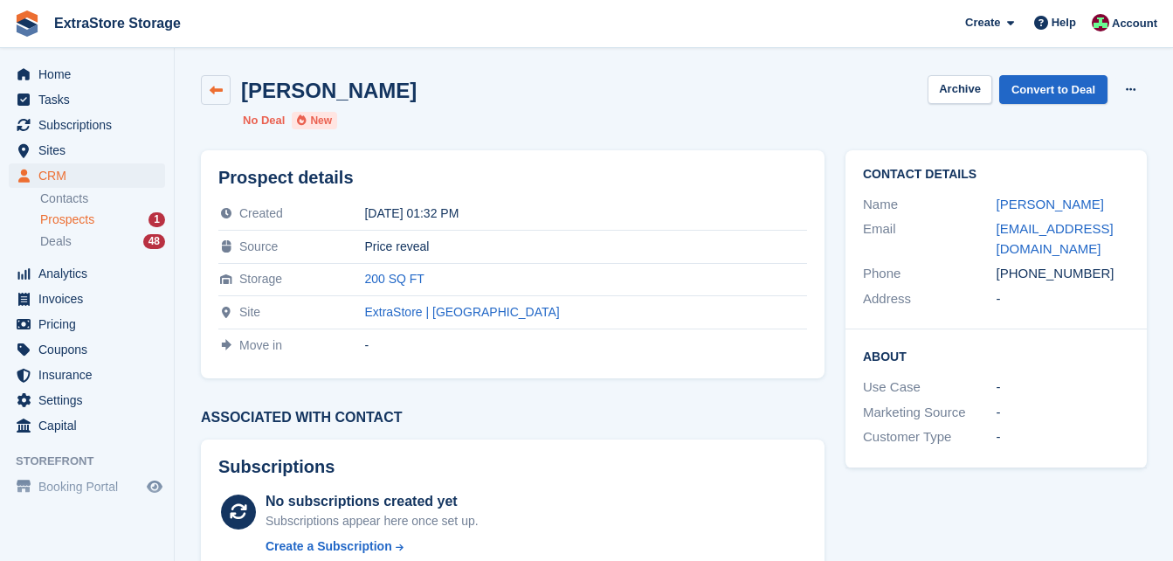
click at [213, 86] on icon at bounding box center [216, 90] width 13 height 13
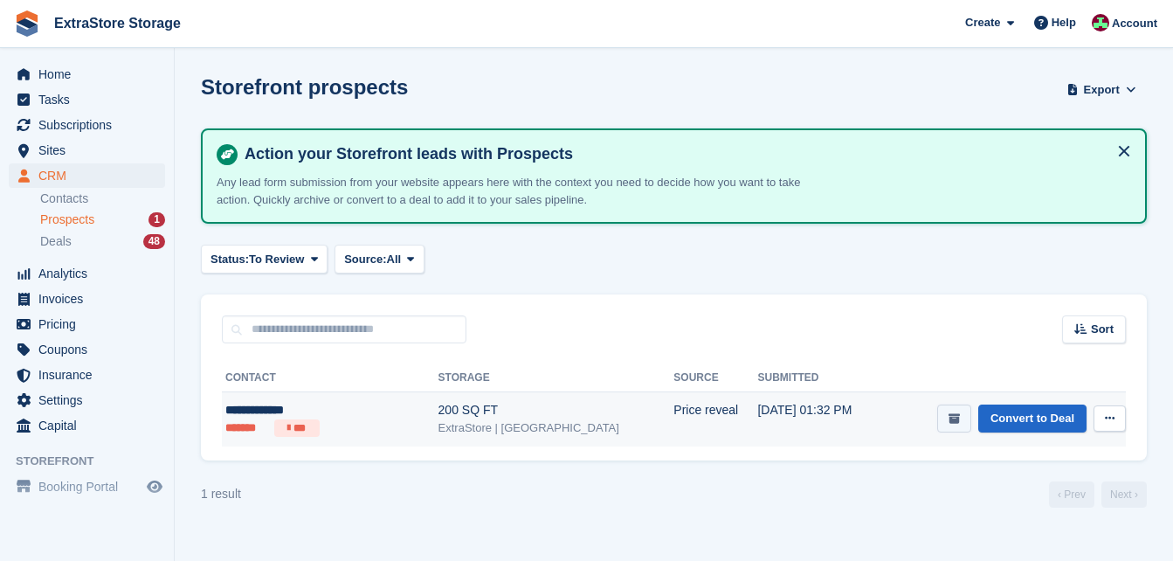
click at [959, 411] on button "submit" at bounding box center [954, 418] width 34 height 29
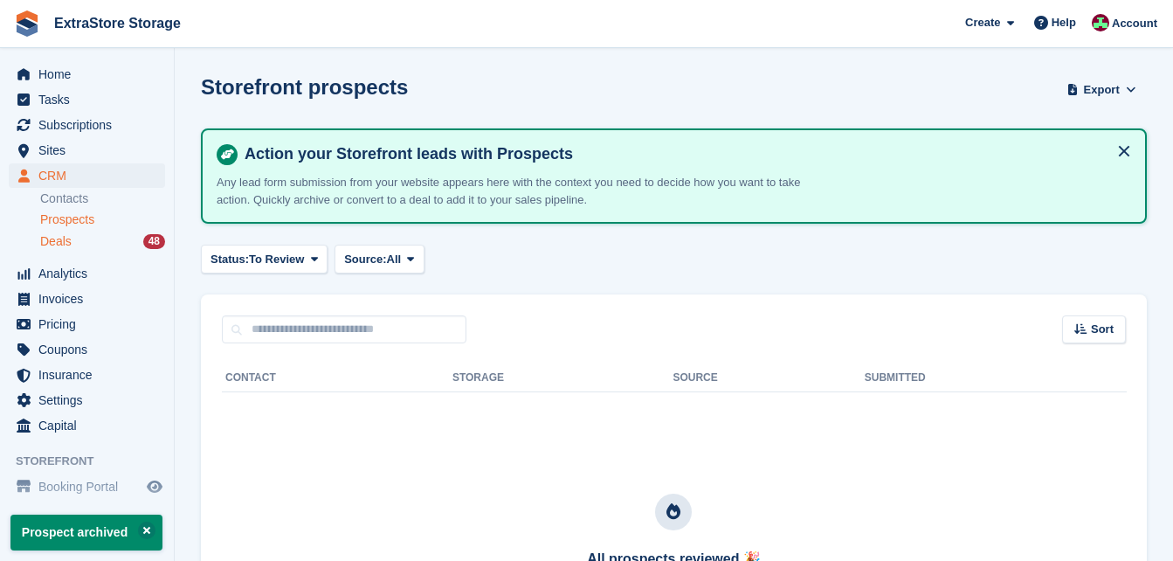
click at [88, 237] on div "Deals 48" at bounding box center [102, 241] width 125 height 17
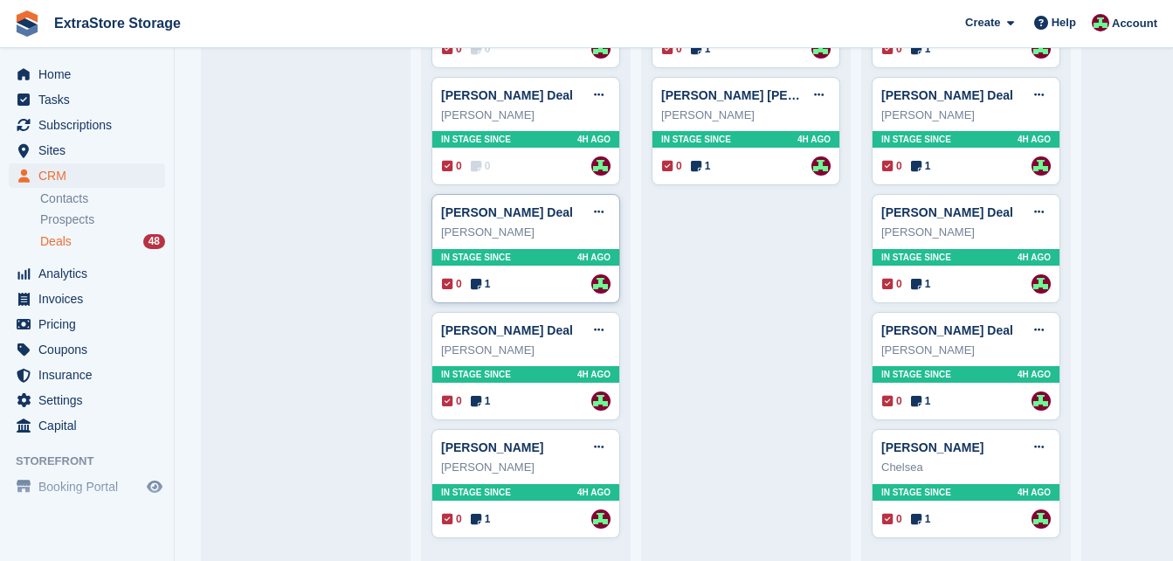
scroll to position [1294, 0]
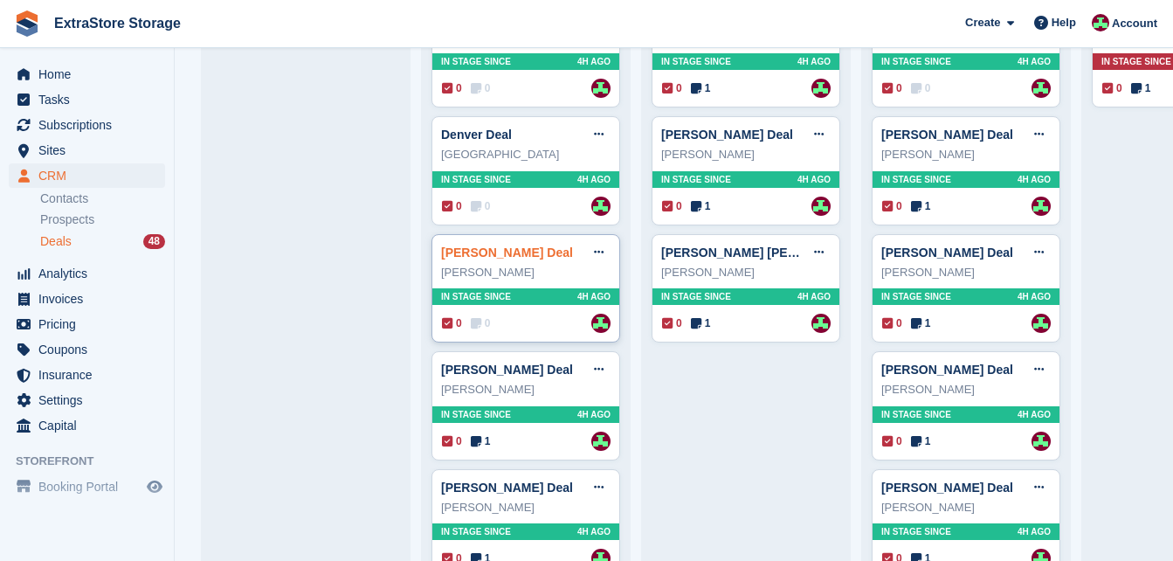
click at [494, 258] on link "[PERSON_NAME] Deal" at bounding box center [507, 252] width 132 height 14
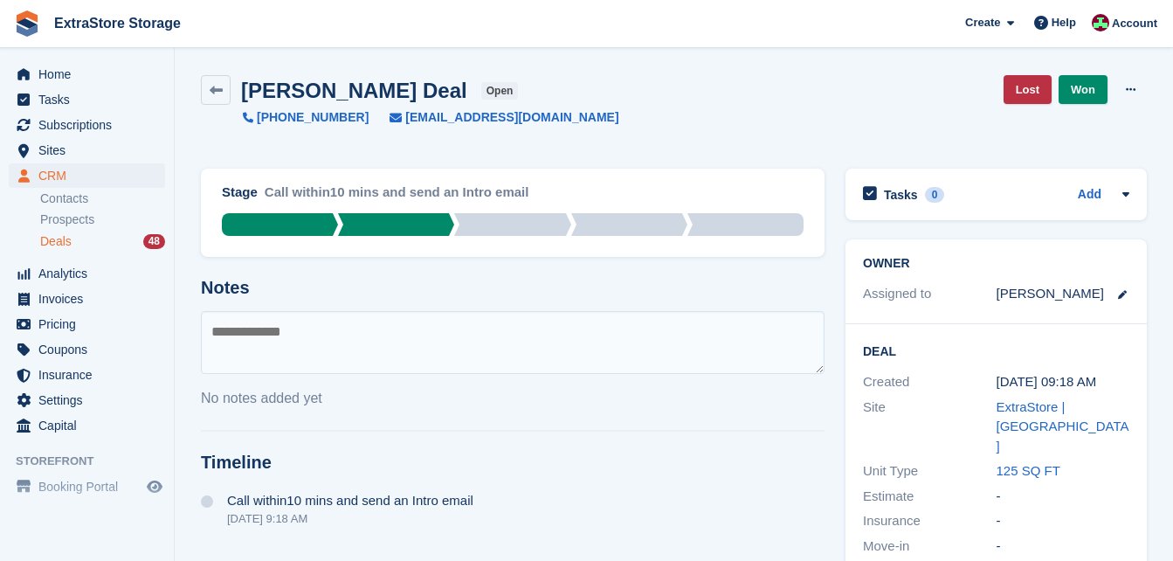
scroll to position [299, 0]
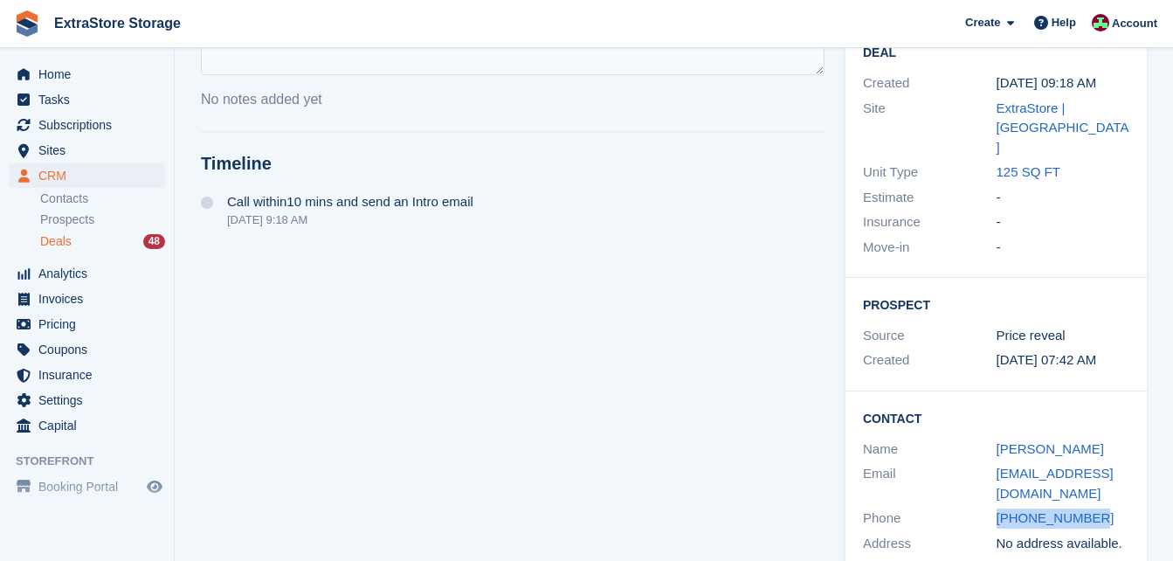
drag, startPoint x: 1102, startPoint y: 478, endPoint x: 972, endPoint y: 485, distance: 130.3
click at [972, 506] on div "Phone +447487826146" at bounding box center [996, 518] width 266 height 25
copy div "+447487826146"
drag, startPoint x: 1013, startPoint y: 453, endPoint x: 999, endPoint y: 441, distance: 18.6
click at [999, 464] on div "girvan78@hotmail.co.uk" at bounding box center [1063, 483] width 134 height 39
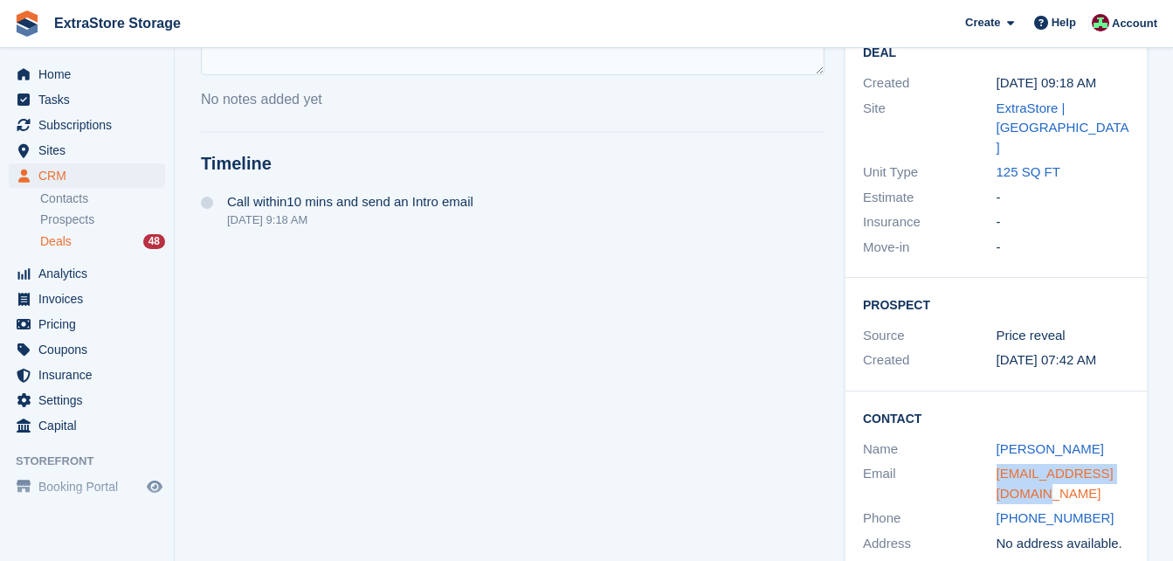
copy link "girvan78@hotmail.co.uk"
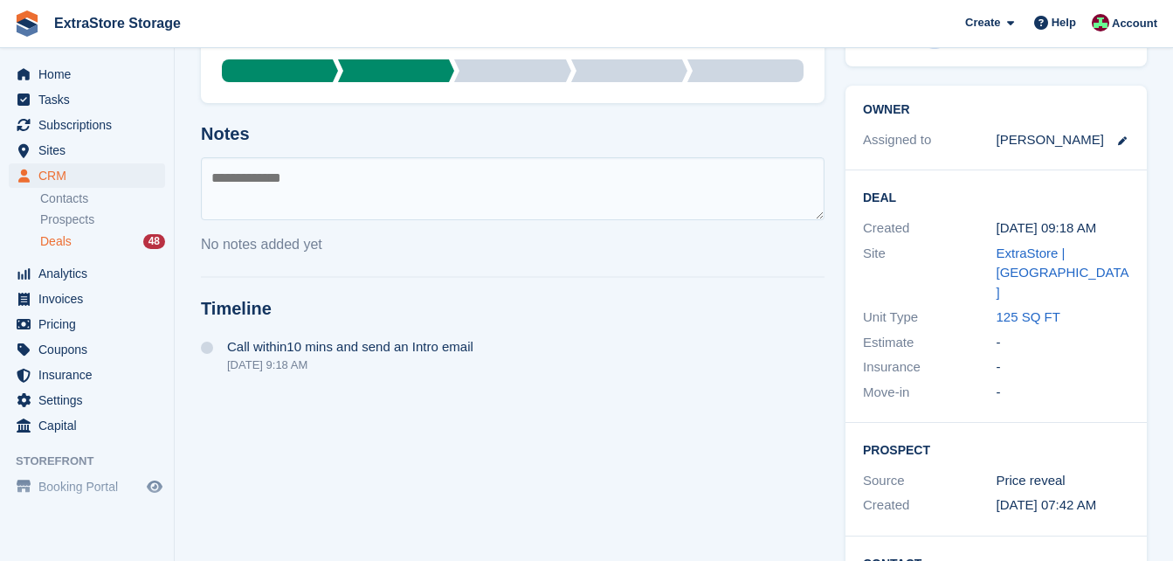
scroll to position [0, 0]
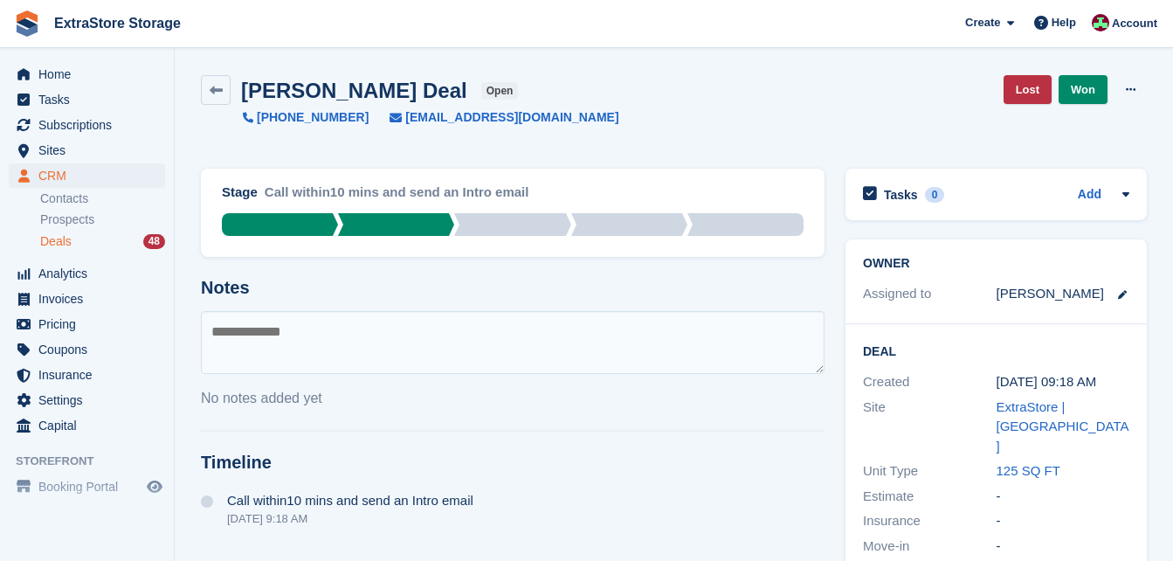
click at [265, 342] on textarea at bounding box center [512, 342] width 623 height 63
type textarea "**********"
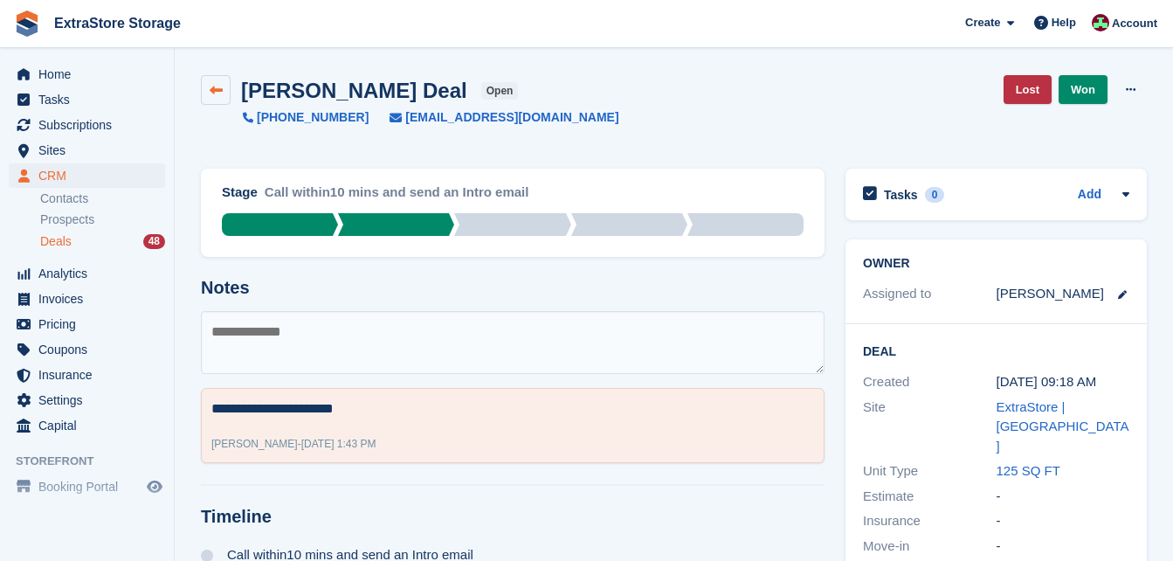
click at [218, 93] on icon at bounding box center [216, 90] width 13 height 13
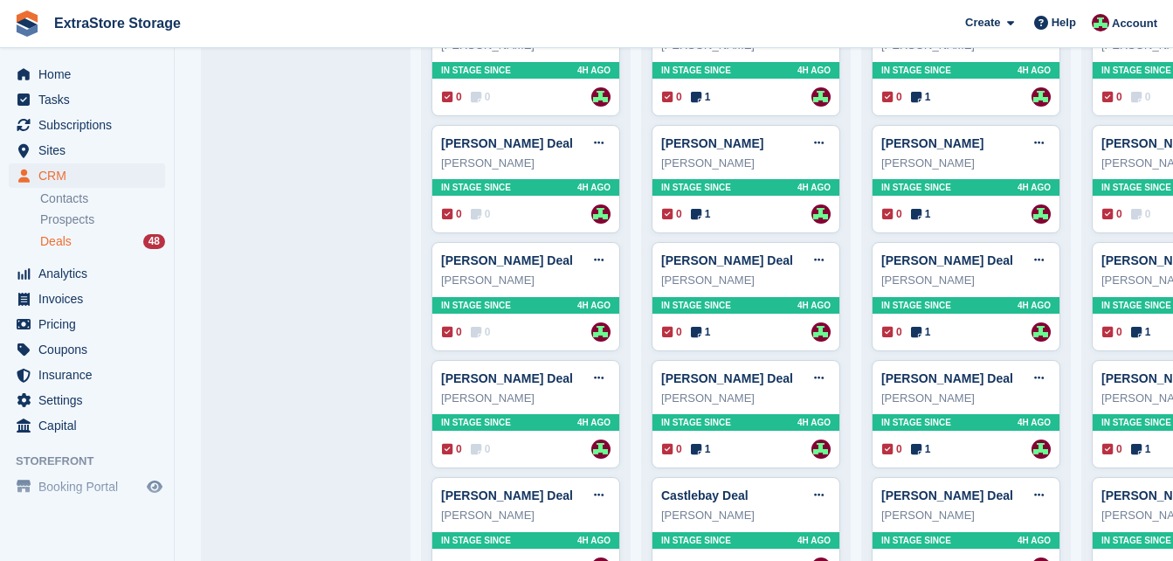
scroll to position [1048, 0]
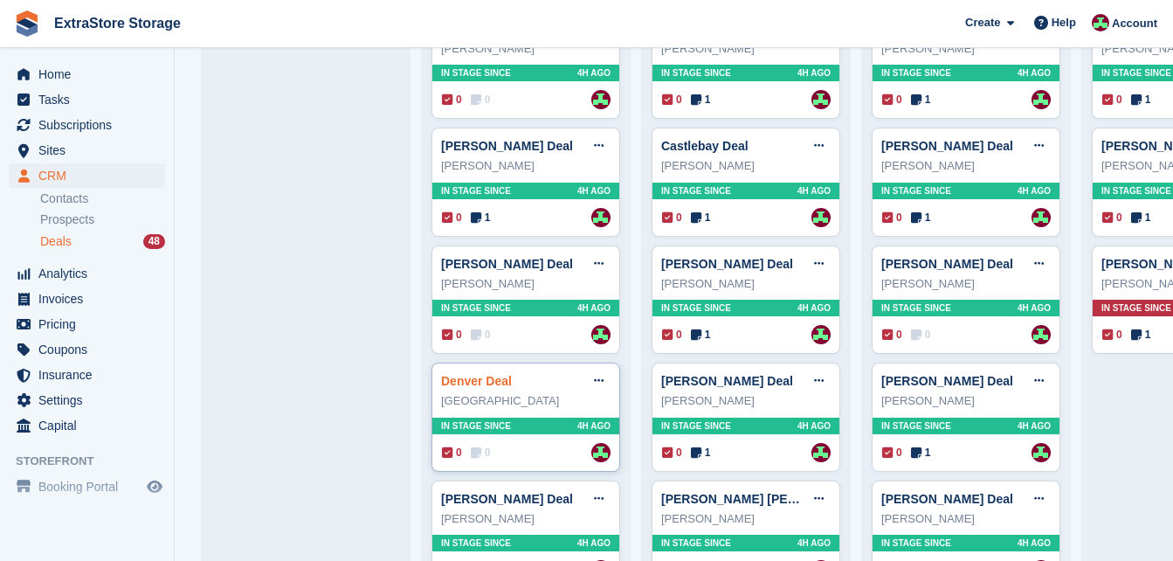
click at [483, 386] on link "Denver Deal" at bounding box center [476, 381] width 71 height 14
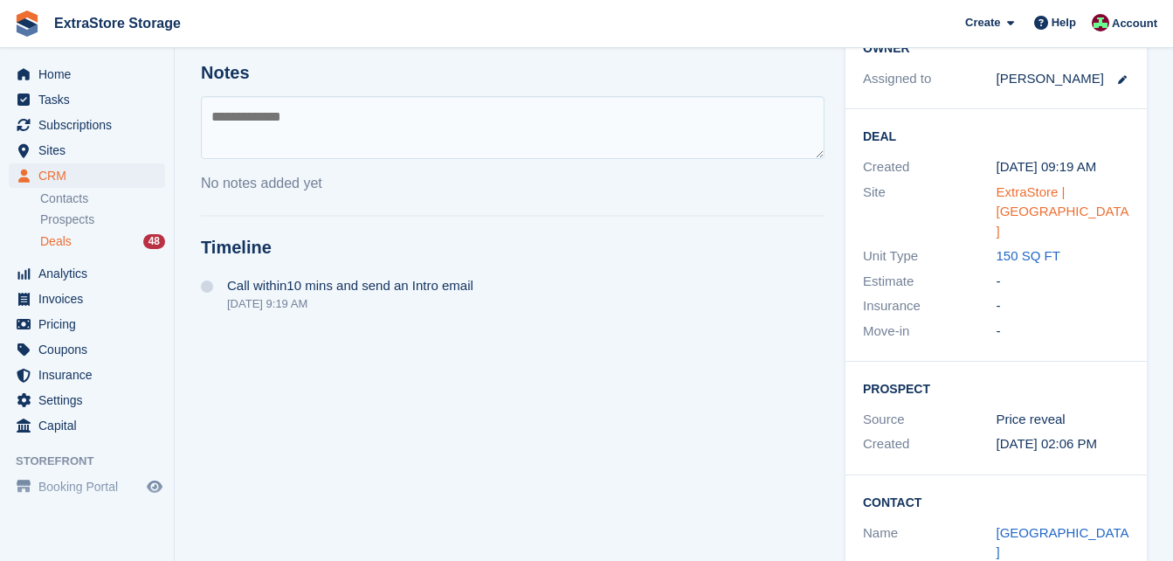
scroll to position [299, 0]
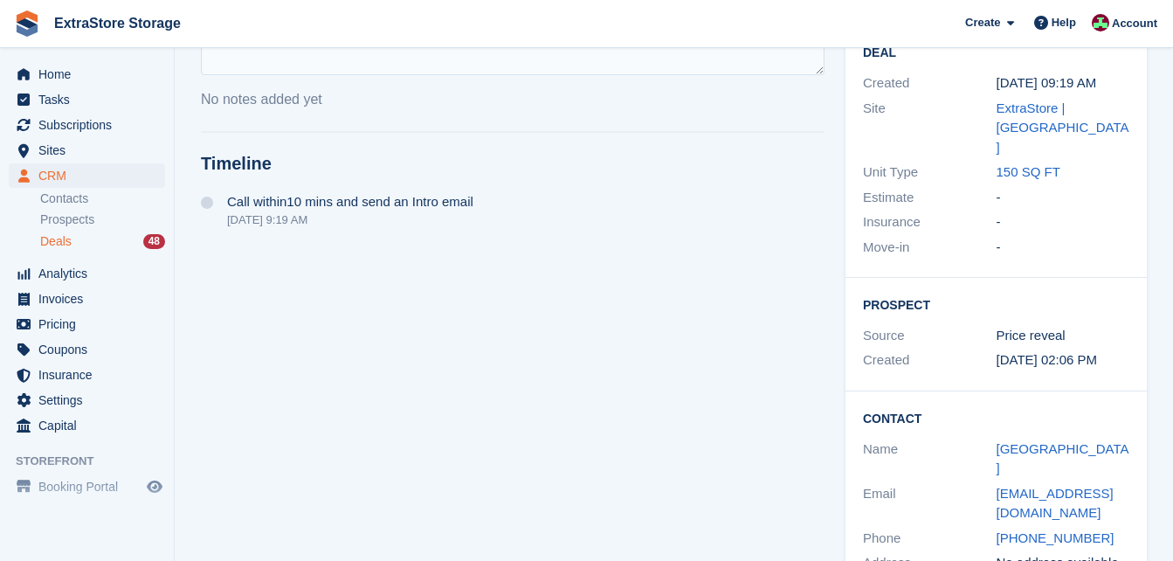
drag, startPoint x: 1100, startPoint y: 477, endPoint x: 689, endPoint y: 478, distance: 411.2
click at [689, 478] on div "Stage Call within10 mins and send an Intro email Qualified Call within10 mins a…" at bounding box center [673, 231] width 967 height 745
click at [1094, 481] on div "Email denverhalliday@hotmail.co.uk" at bounding box center [996, 503] width 266 height 45
drag, startPoint x: 1098, startPoint y: 476, endPoint x: 999, endPoint y: 481, distance: 99.7
click at [999, 528] on div "+447850434805" at bounding box center [1063, 538] width 134 height 20
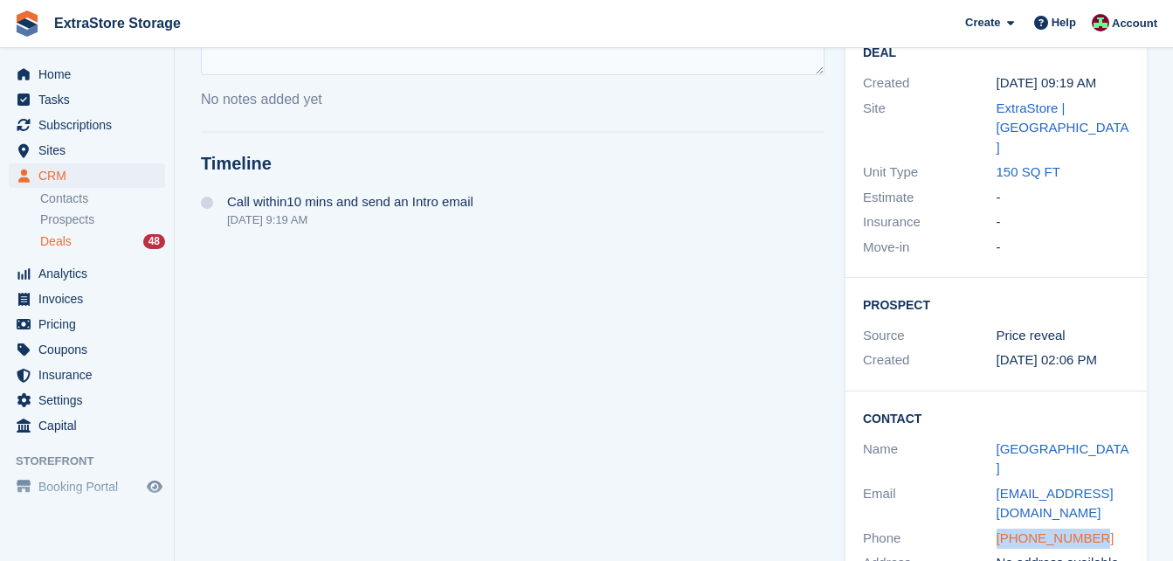
copy link "+447850434805"
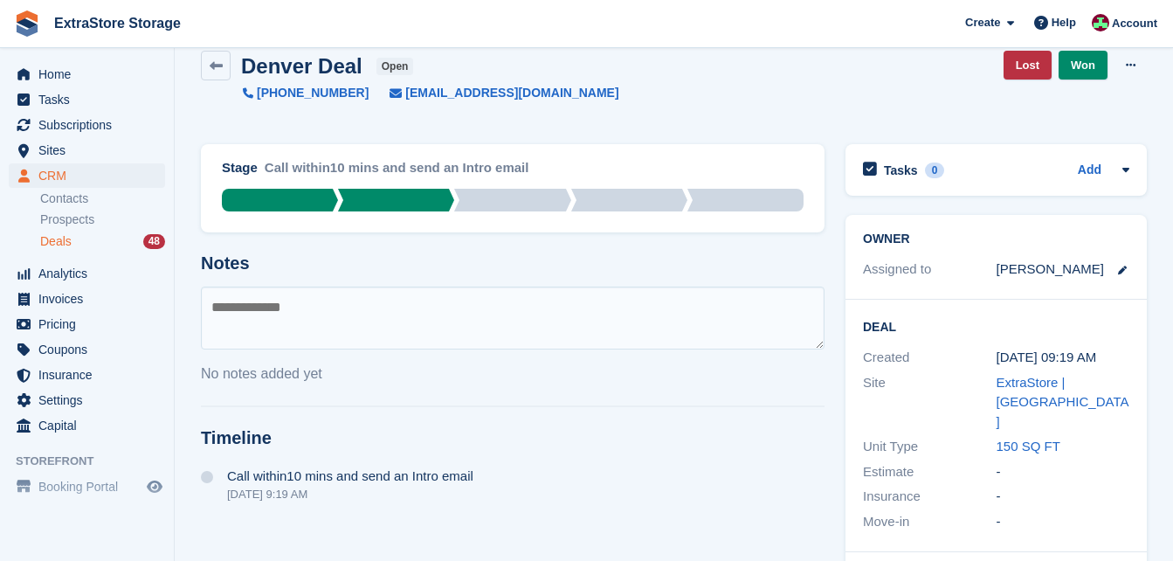
scroll to position [0, 0]
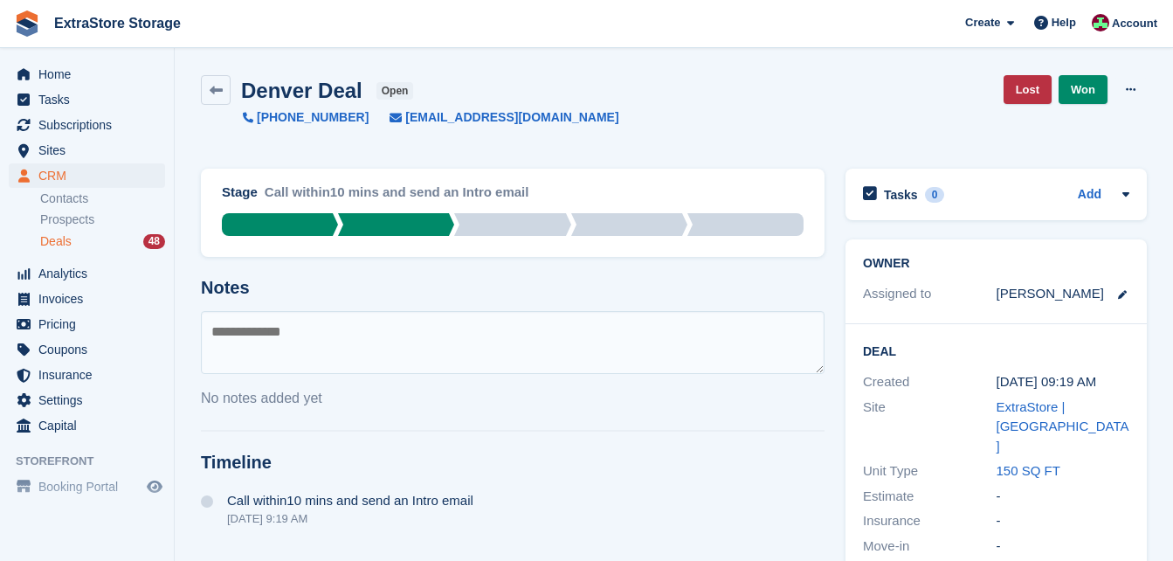
click at [355, 335] on textarea at bounding box center [512, 342] width 623 height 63
type textarea "*********"
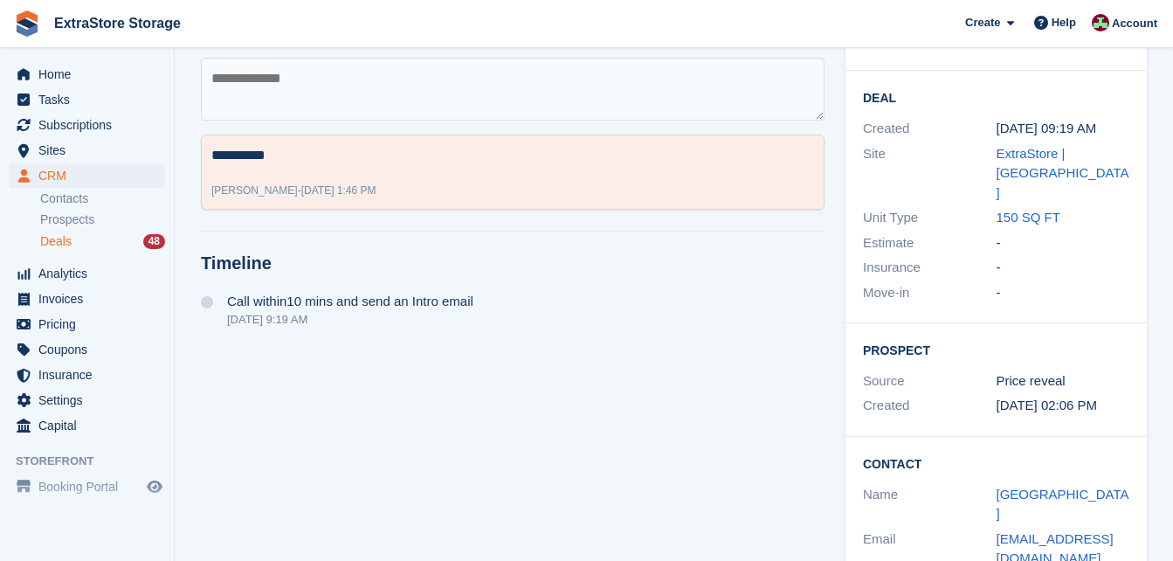
scroll to position [299, 0]
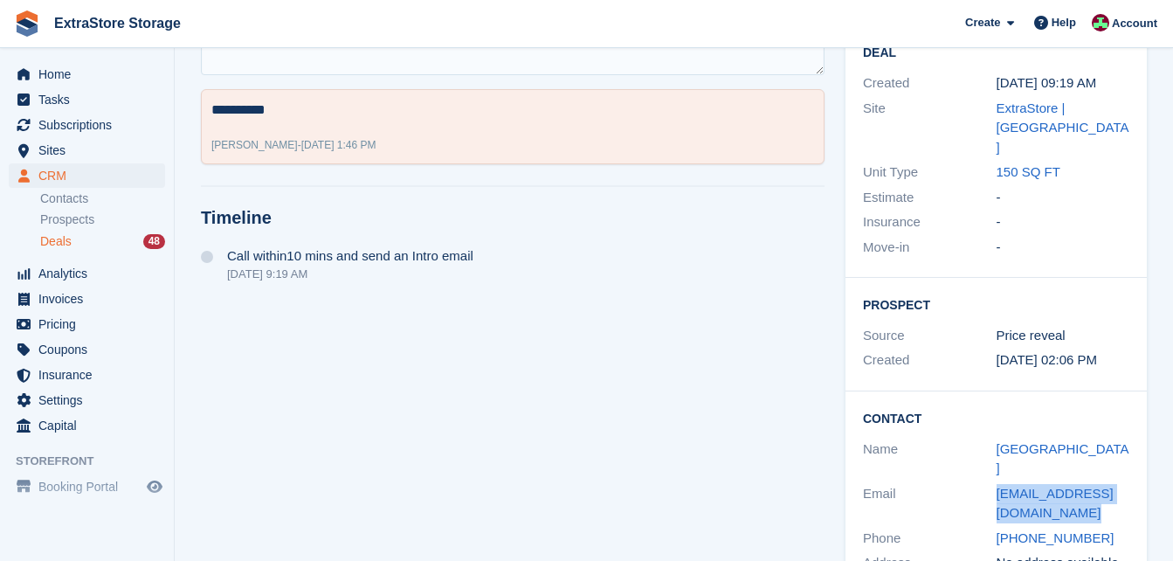
drag, startPoint x: 1056, startPoint y: 454, endPoint x: 992, endPoint y: 433, distance: 67.1
click at [992, 481] on div "Email denverhalliday@hotmail.co.uk" at bounding box center [996, 503] width 266 height 45
copy div "denverhalliday@hotmail.co.uk"
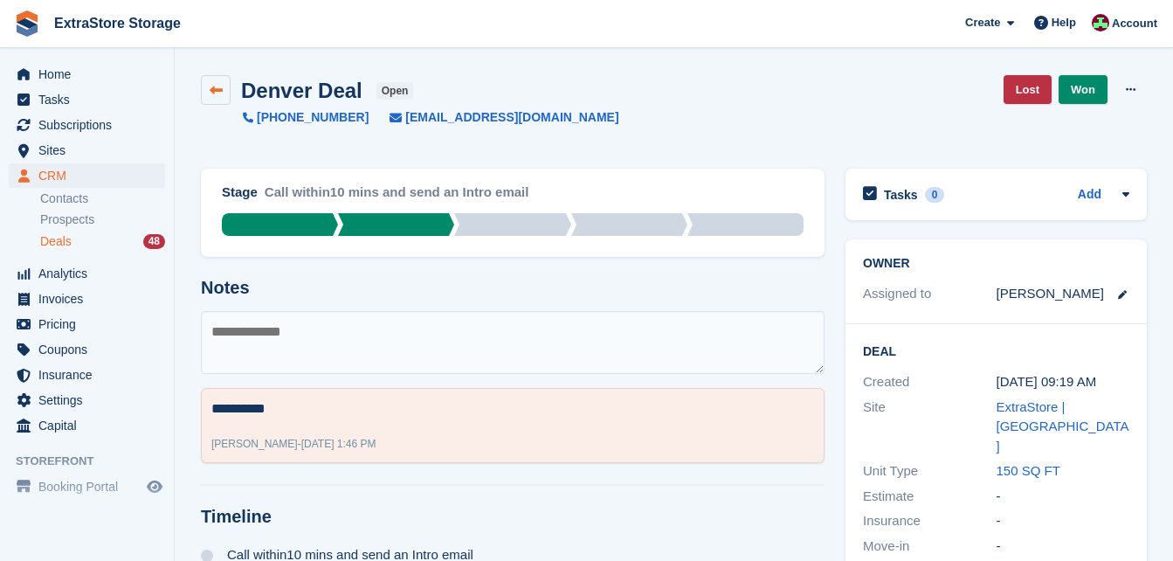
click at [217, 92] on icon at bounding box center [216, 90] width 13 height 13
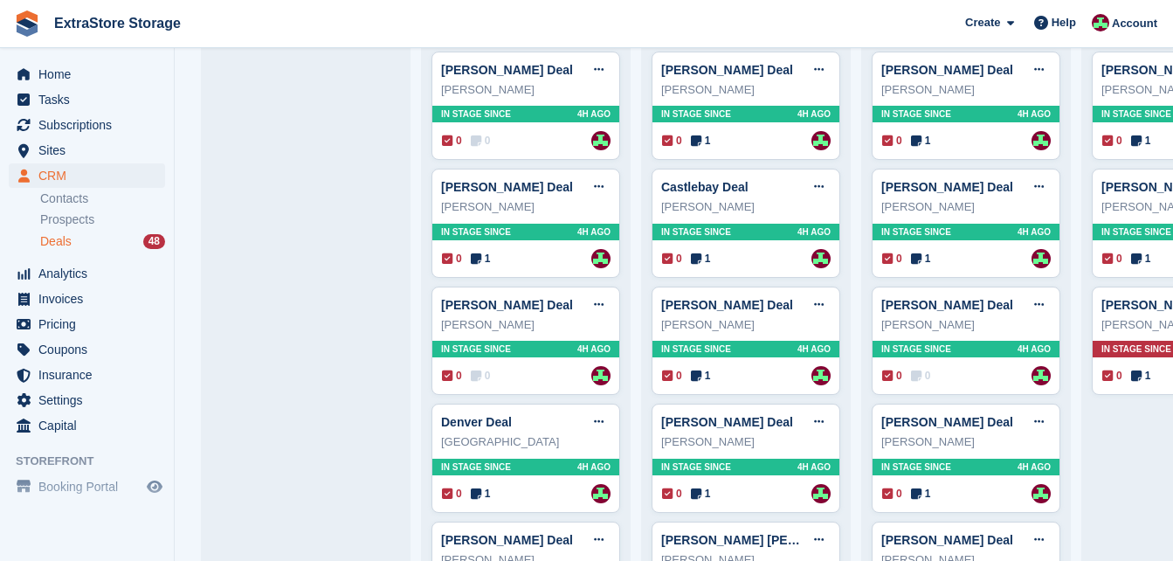
scroll to position [1048, 0]
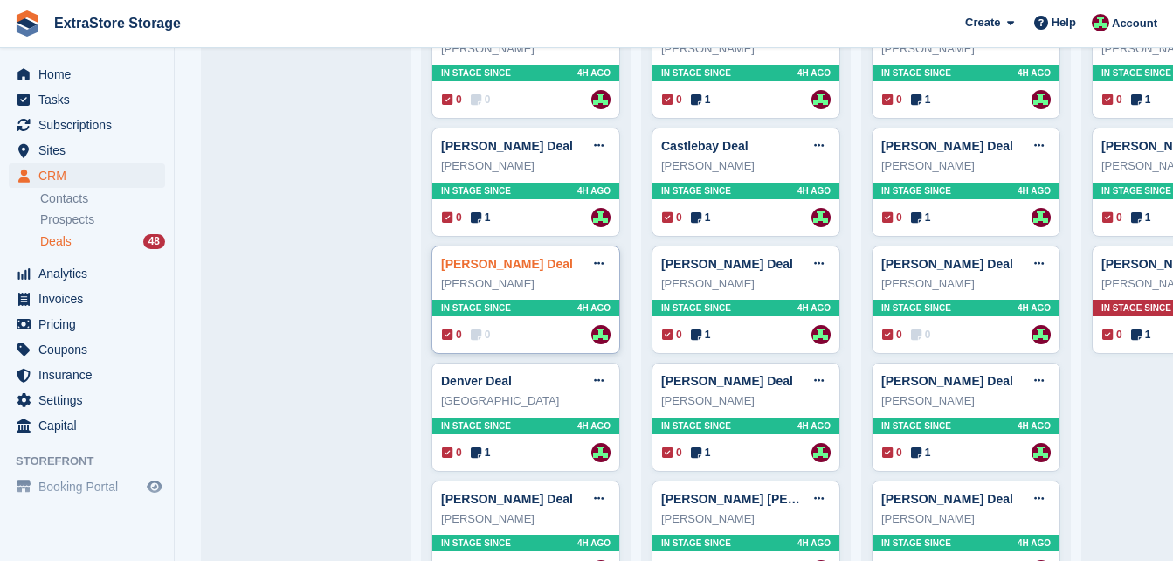
click at [479, 271] on link "[PERSON_NAME] Deal" at bounding box center [507, 264] width 132 height 14
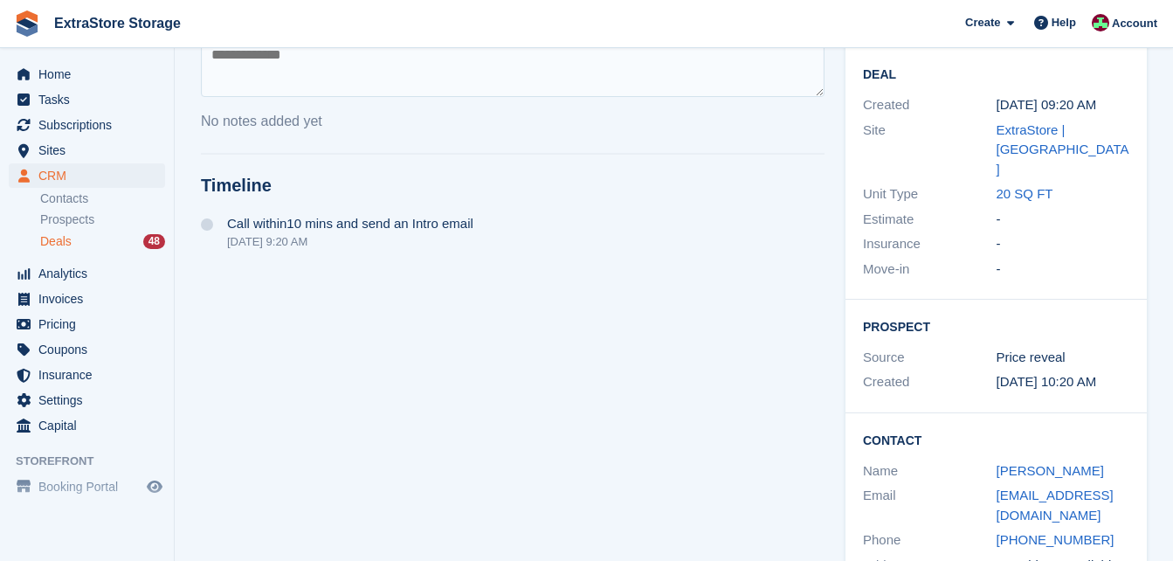
scroll to position [279, 0]
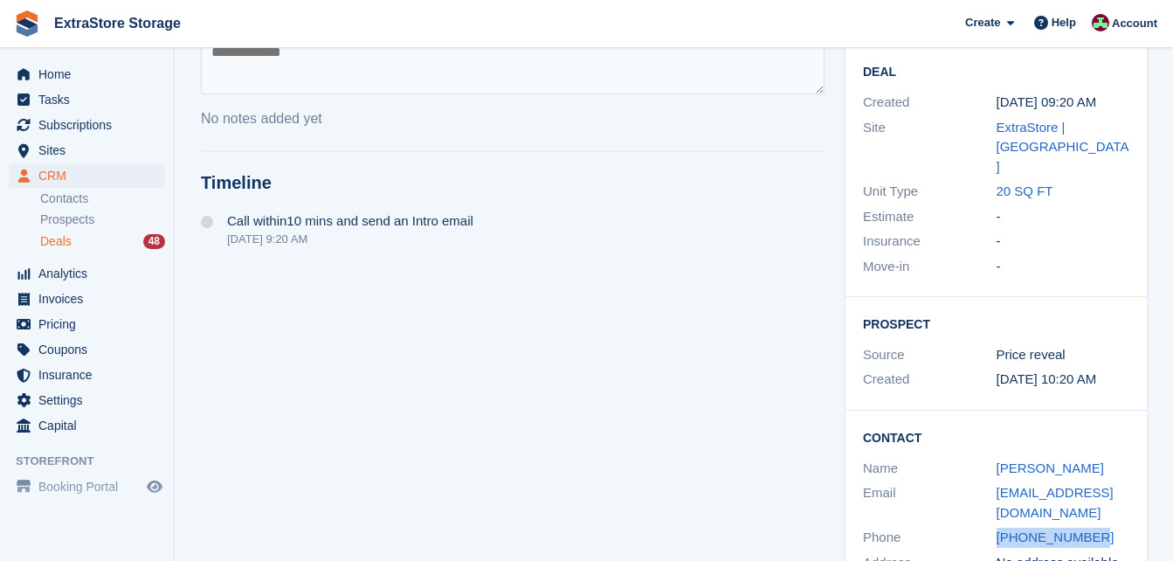
drag, startPoint x: 1096, startPoint y: 483, endPoint x: 988, endPoint y: 480, distance: 107.4
click at [988, 525] on div "Phone +447491111530" at bounding box center [996, 537] width 266 height 25
copy div "+447491111530"
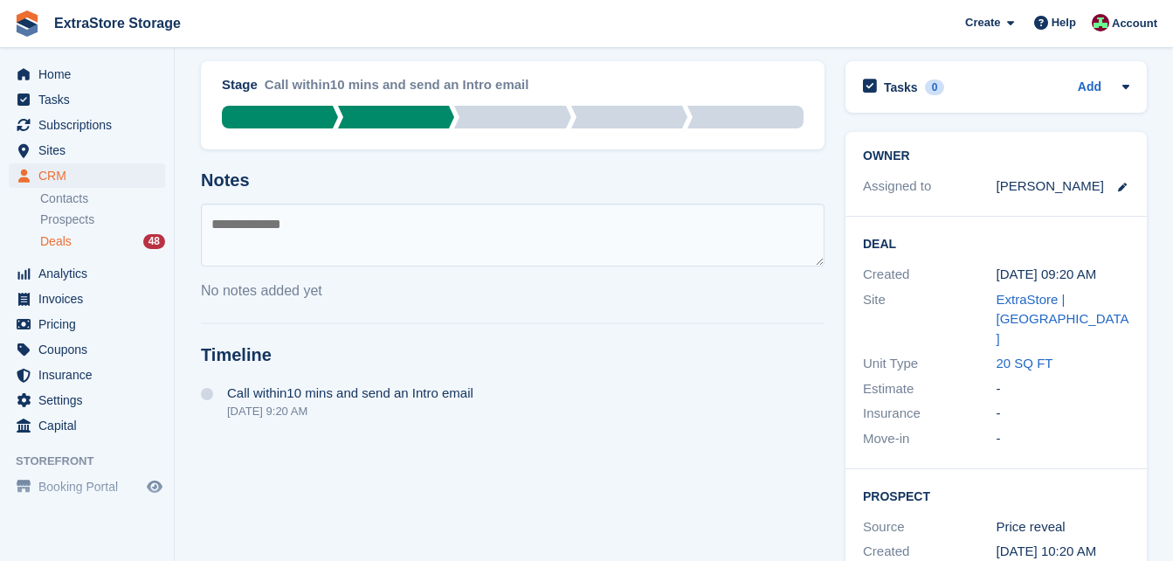
scroll to position [105, 0]
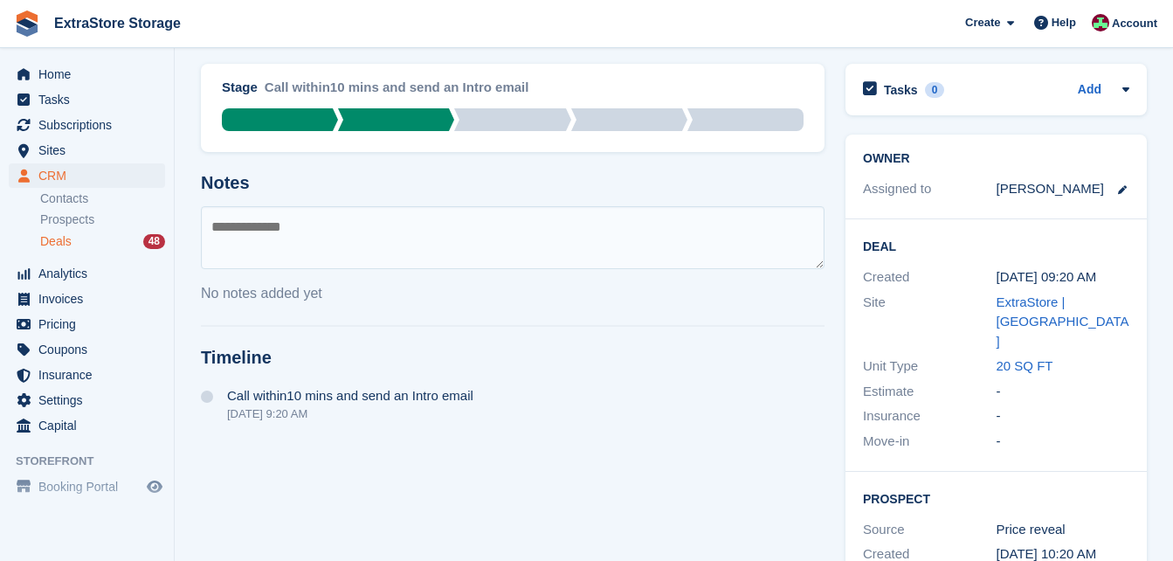
click at [299, 229] on textarea at bounding box center [512, 237] width 623 height 63
type textarea "*********"
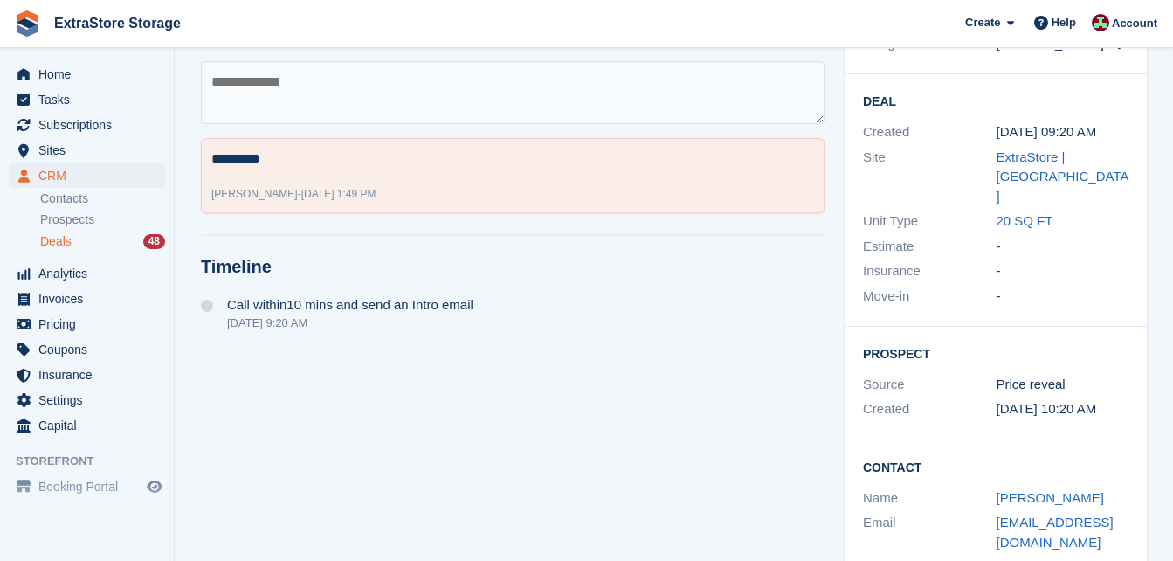
scroll to position [279, 0]
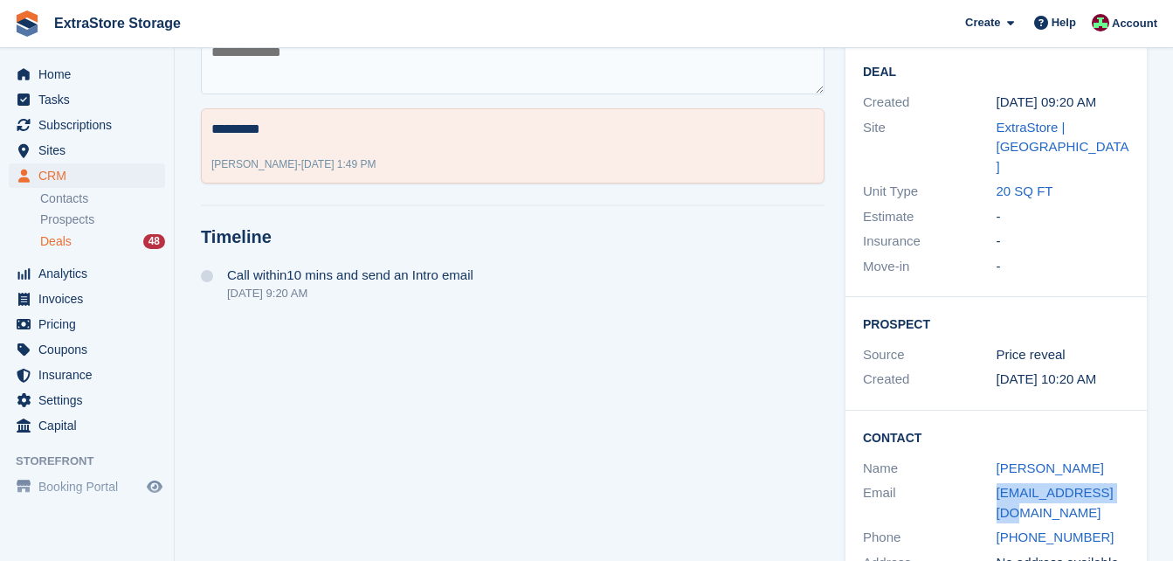
drag, startPoint x: 1116, startPoint y: 454, endPoint x: 992, endPoint y: 455, distance: 124.0
click at [992, 480] on div "Email havillmj@gmail.com" at bounding box center [996, 502] width 266 height 45
copy div "havillmj@gmail.com"
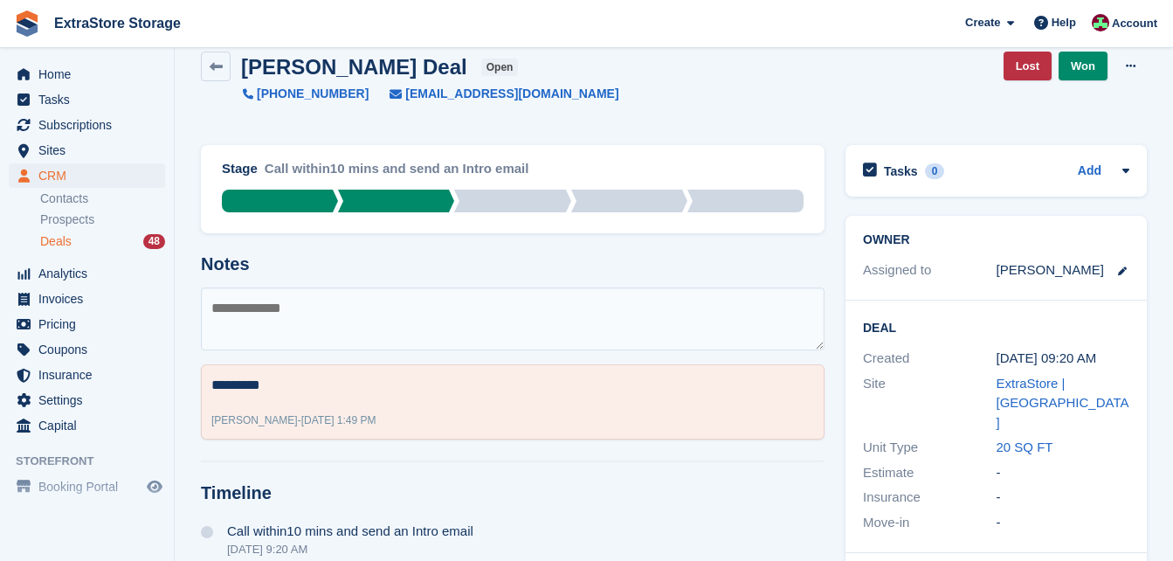
scroll to position [0, 0]
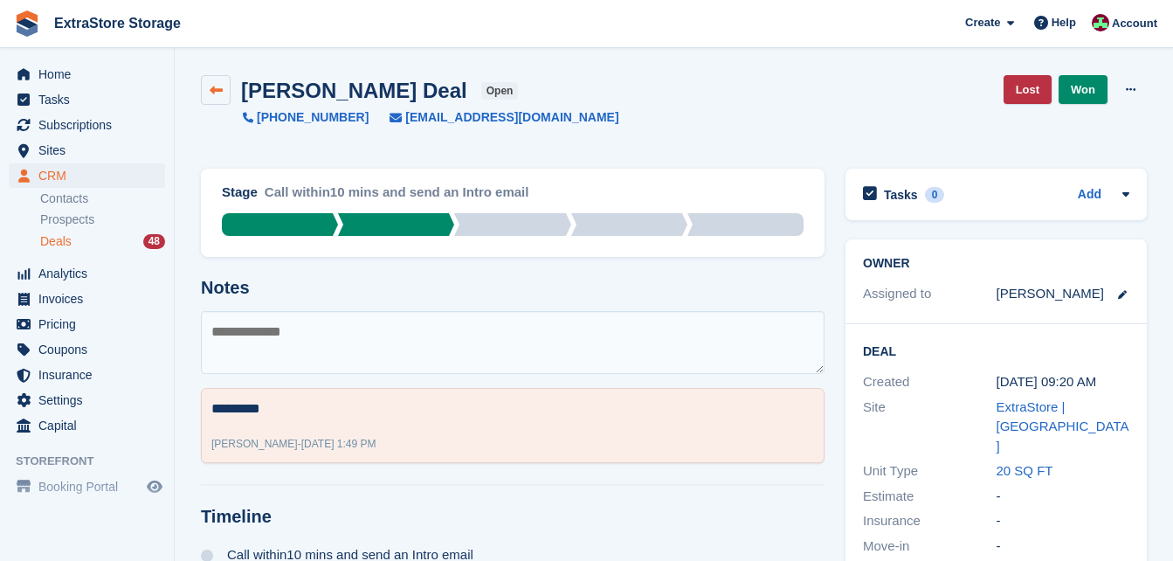
click at [215, 90] on icon at bounding box center [216, 90] width 13 height 13
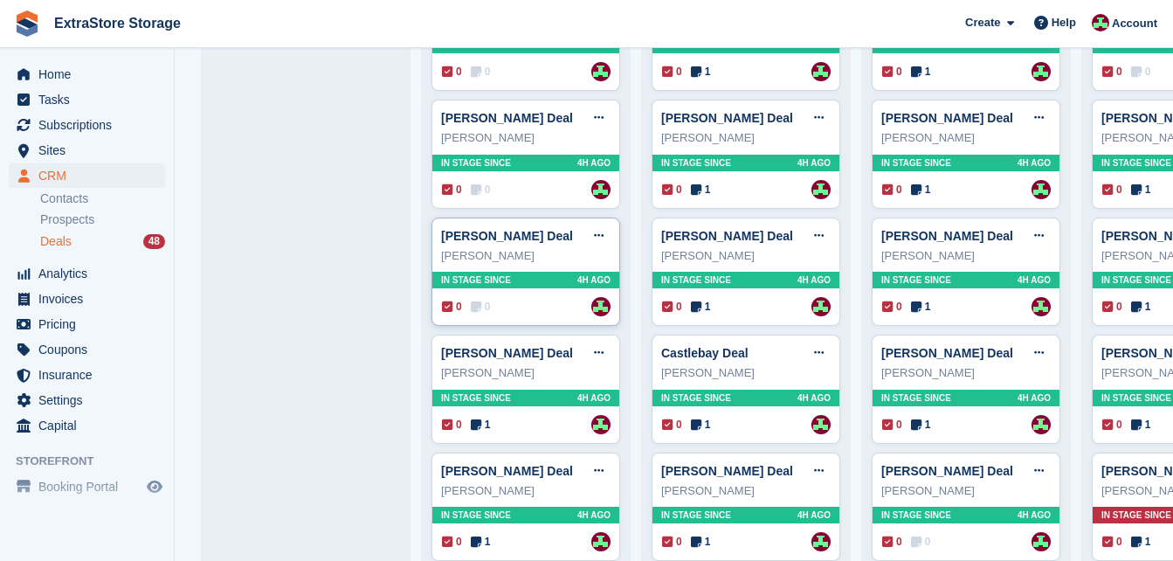
scroll to position [873, 0]
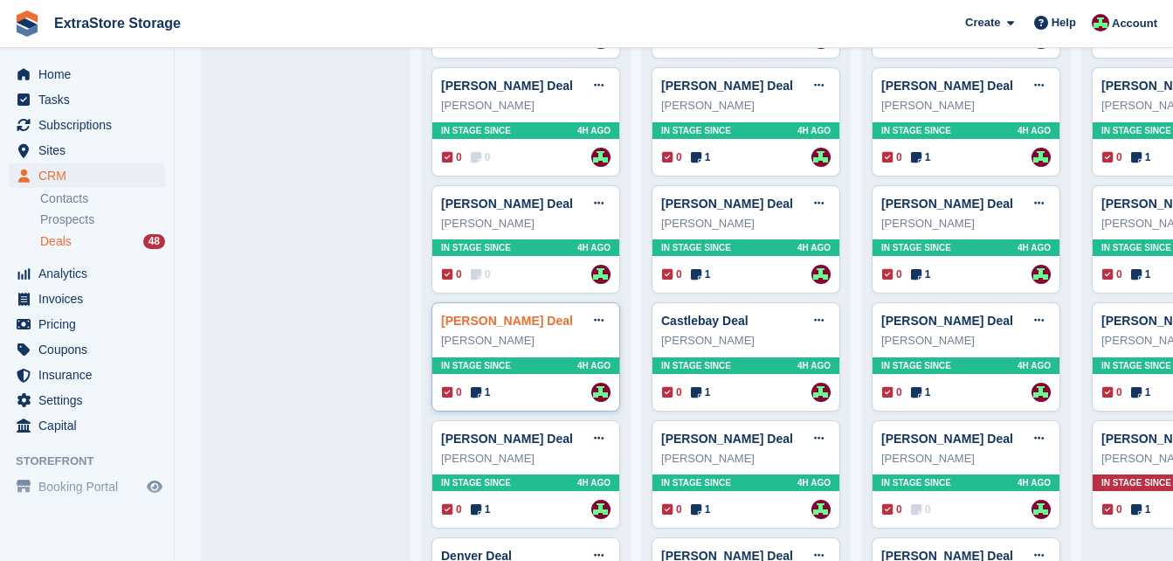
click at [485, 327] on link "[PERSON_NAME] Deal" at bounding box center [507, 320] width 132 height 14
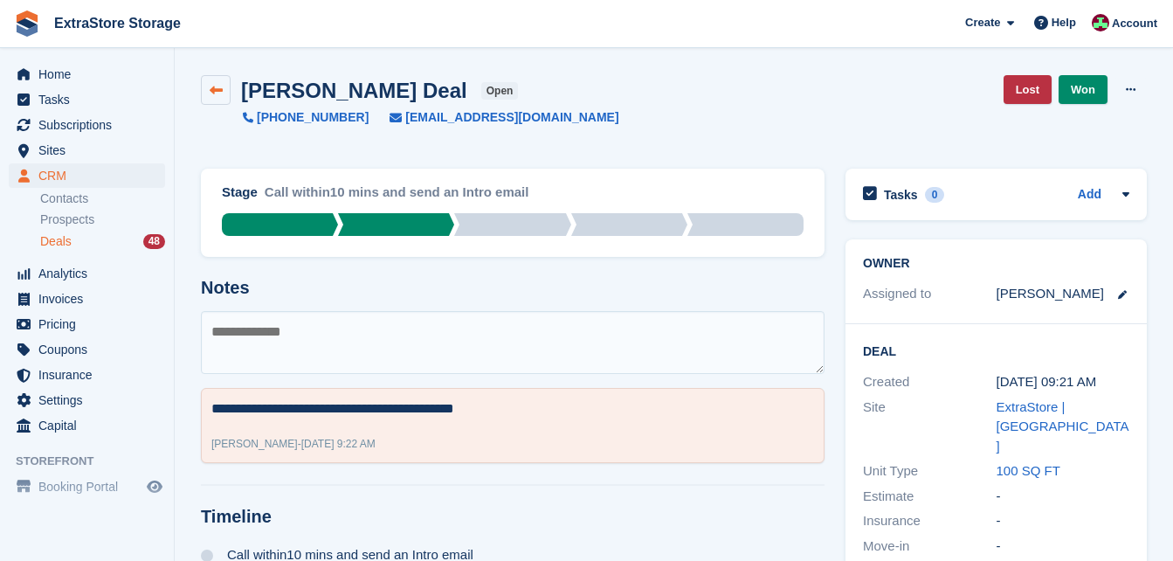
click at [210, 93] on icon at bounding box center [216, 90] width 13 height 13
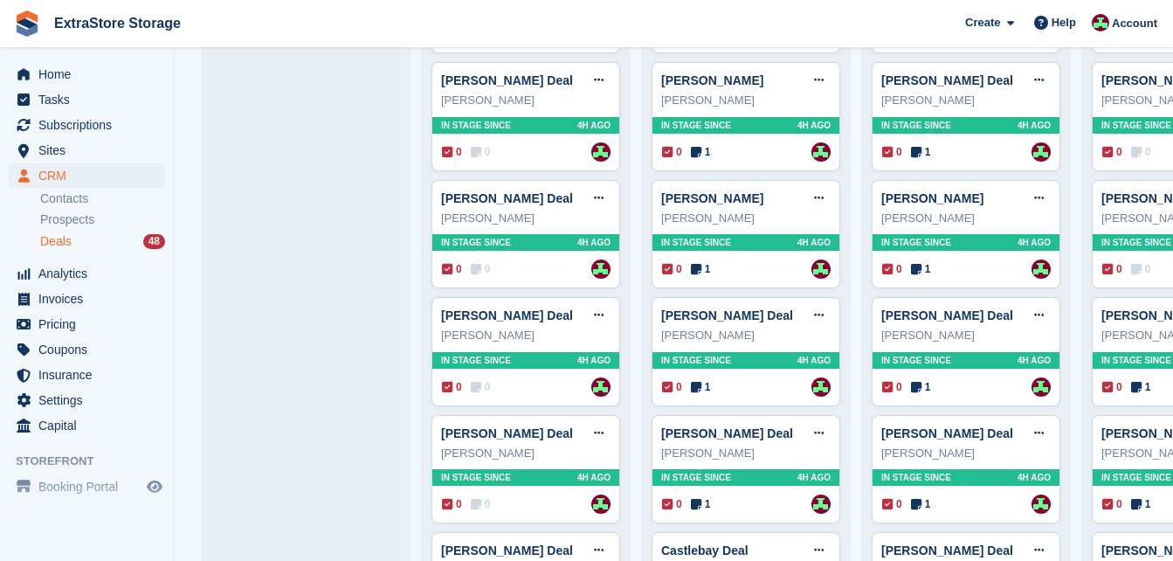
scroll to position [698, 0]
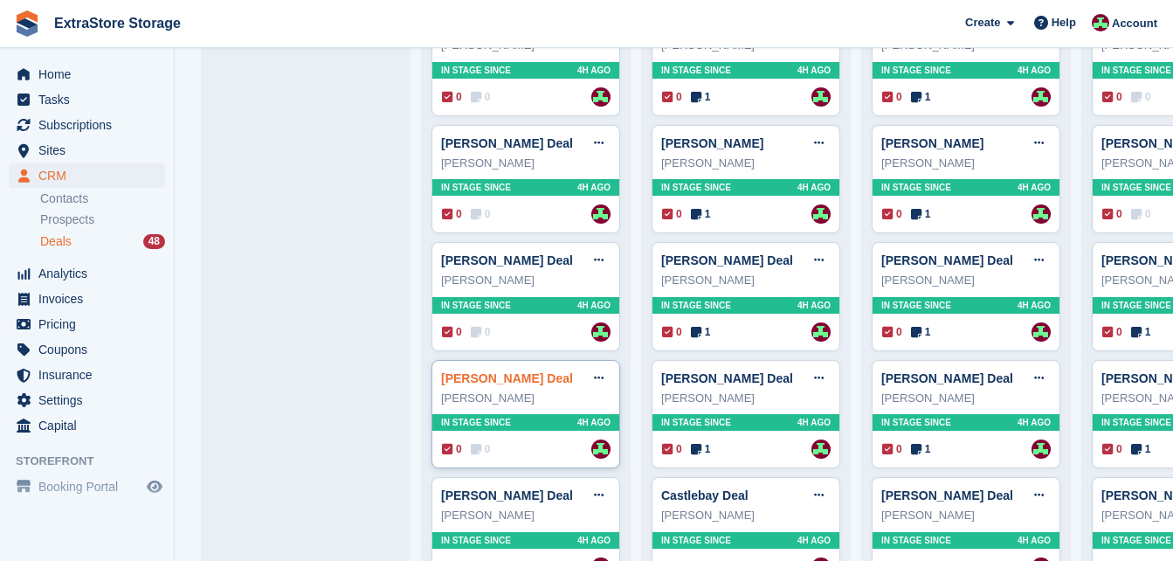
click at [491, 383] on link "[PERSON_NAME] Deal" at bounding box center [507, 378] width 132 height 14
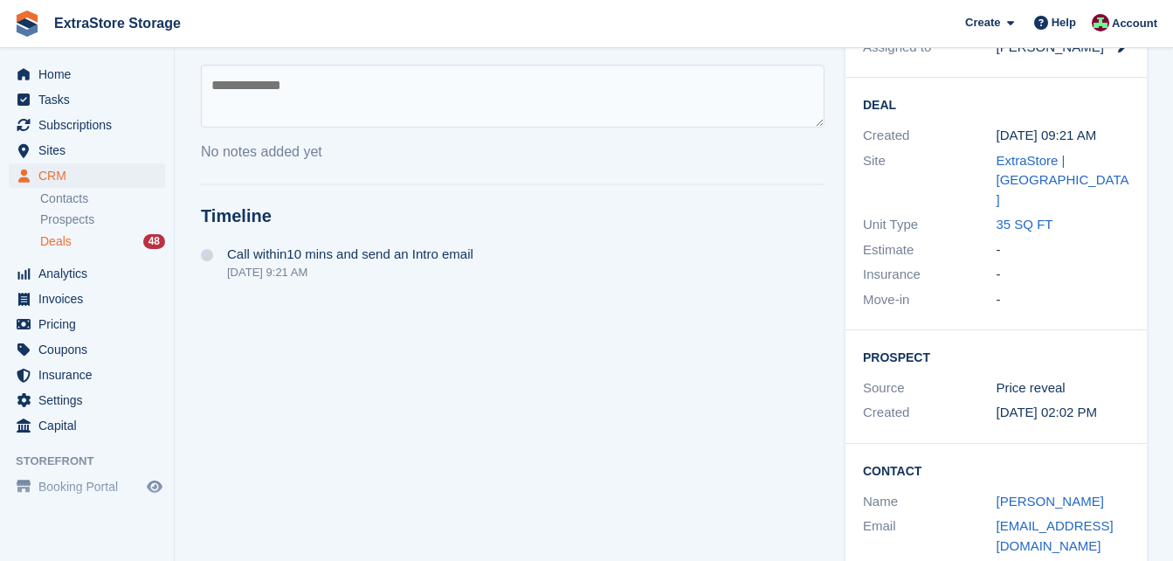
scroll to position [299, 0]
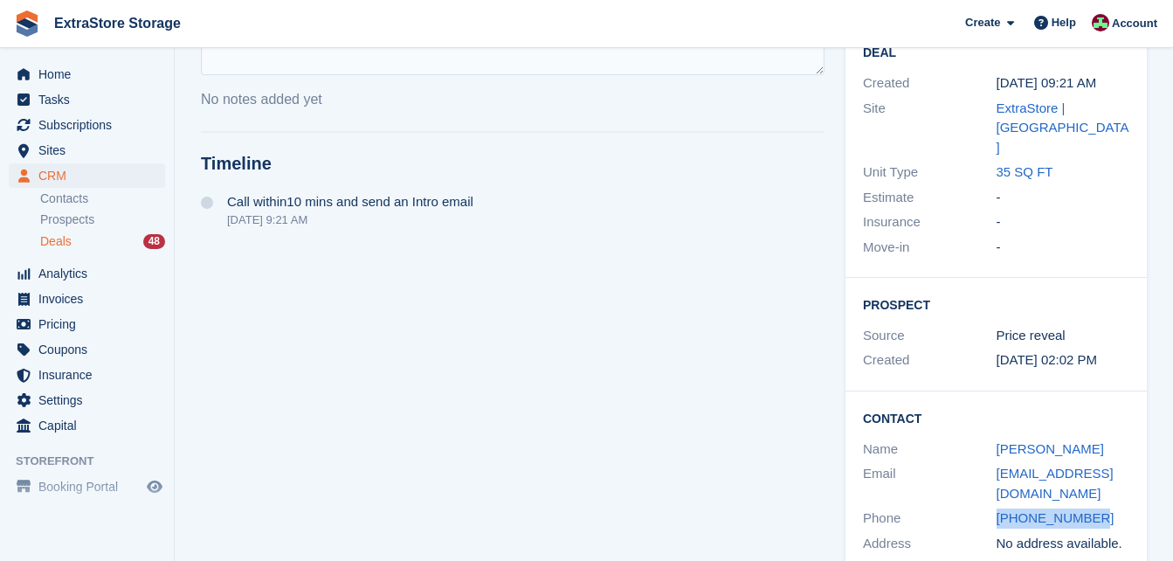
drag, startPoint x: 1097, startPoint y: 479, endPoint x: 990, endPoint y: 481, distance: 107.4
click at [990, 506] on div "Phone +447836572162" at bounding box center [996, 518] width 266 height 25
copy div "+447836572162"
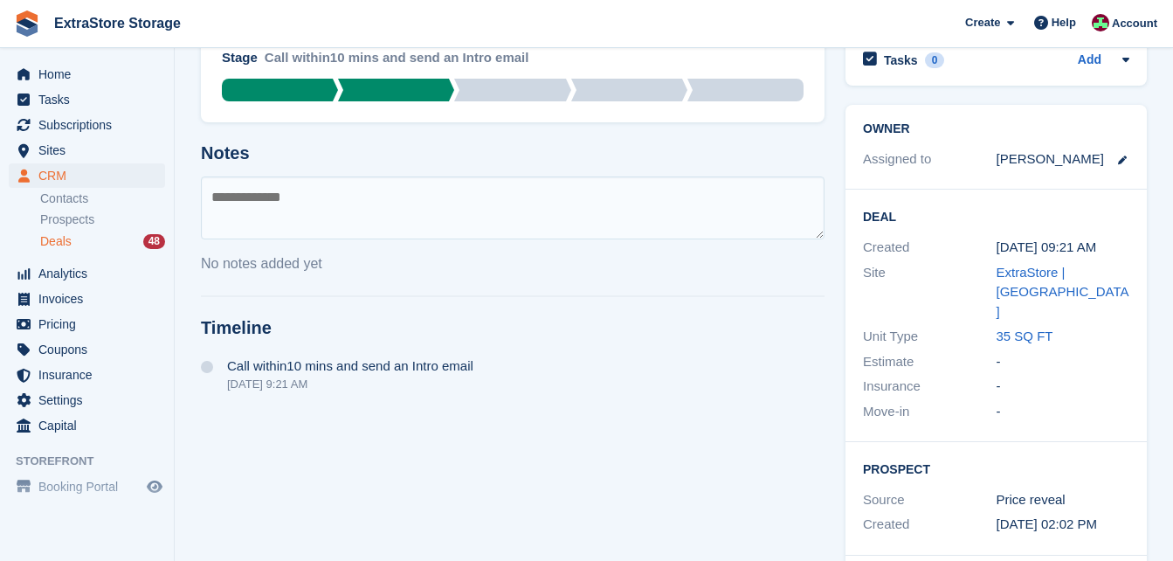
scroll to position [124, 0]
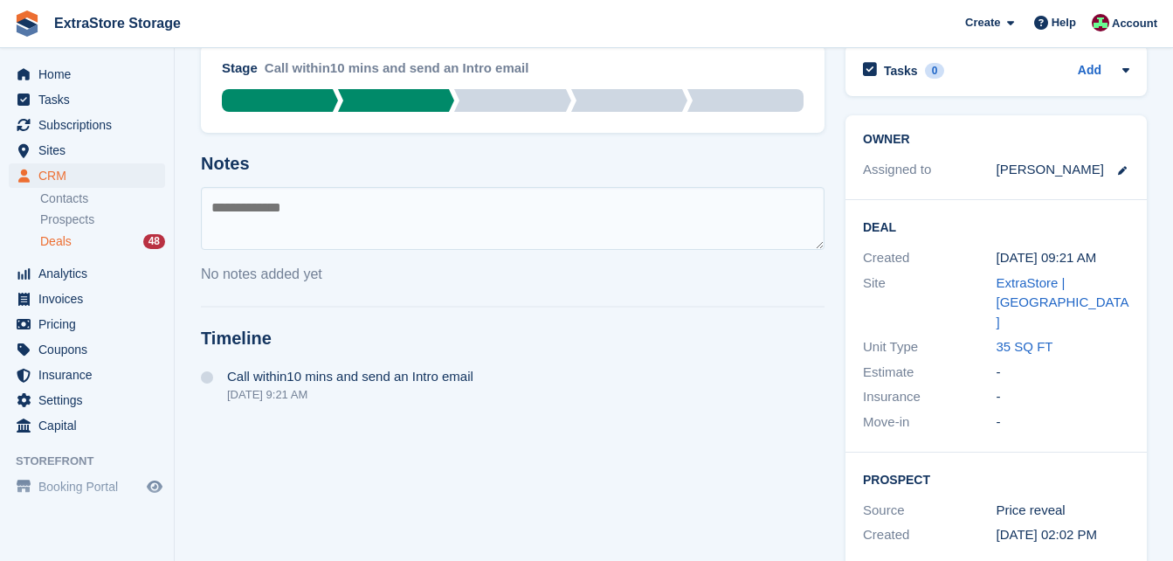
click at [303, 229] on textarea at bounding box center [512, 218] width 623 height 63
type textarea "**********"
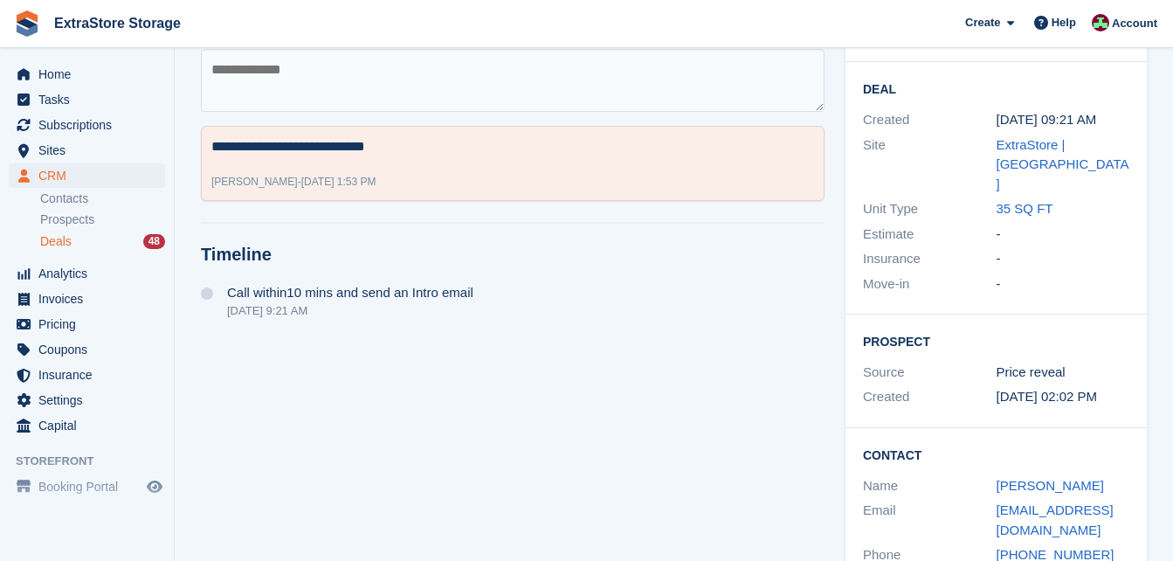
scroll to position [299, 0]
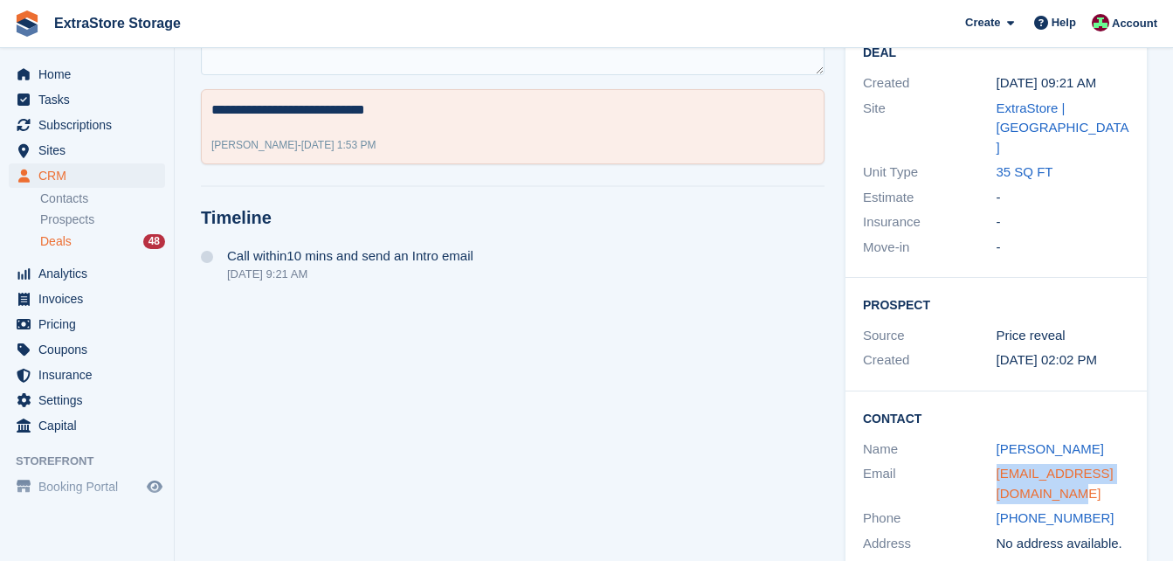
drag, startPoint x: 1075, startPoint y: 460, endPoint x: 998, endPoint y: 435, distance: 80.9
click at [998, 464] on div "roisinthompson@yahoo.co.uk" at bounding box center [1063, 483] width 134 height 39
copy link "roisinthompson@yahoo.co.uk"
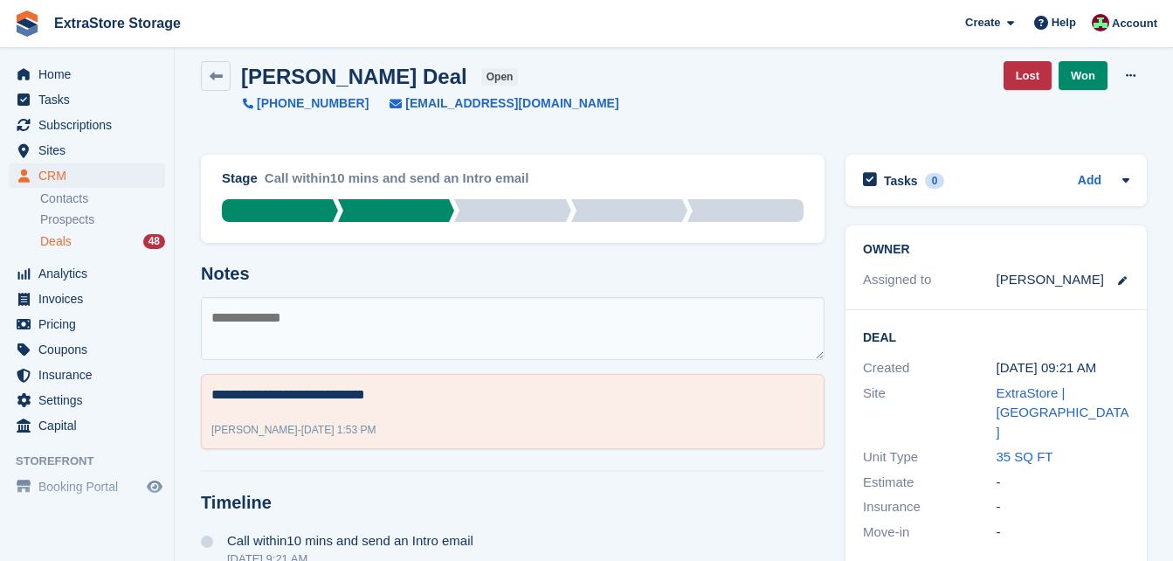
scroll to position [0, 0]
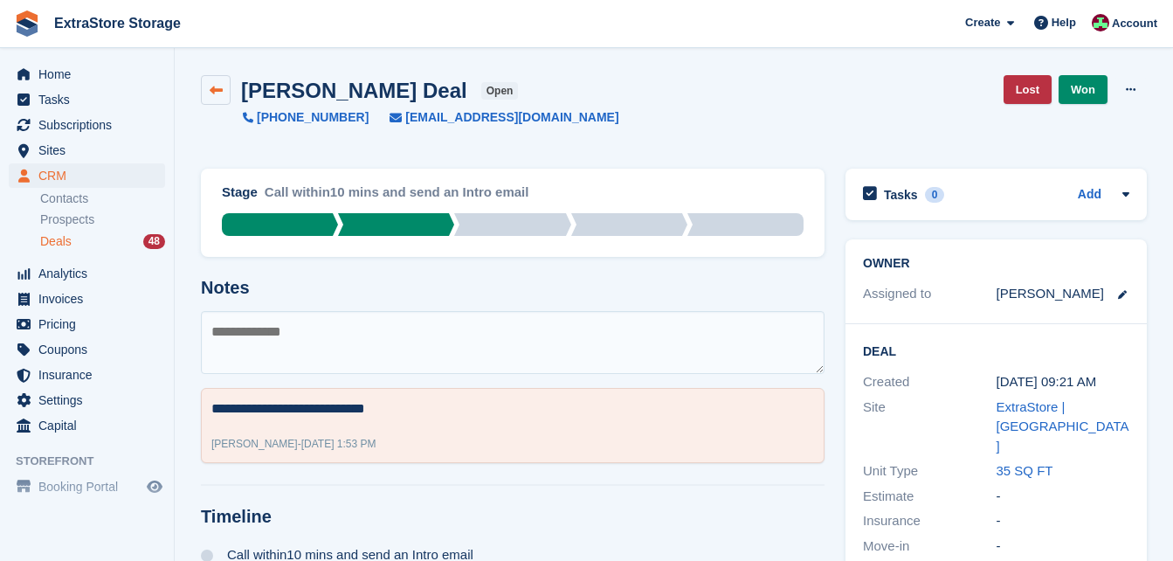
click at [217, 89] on icon at bounding box center [216, 90] width 13 height 13
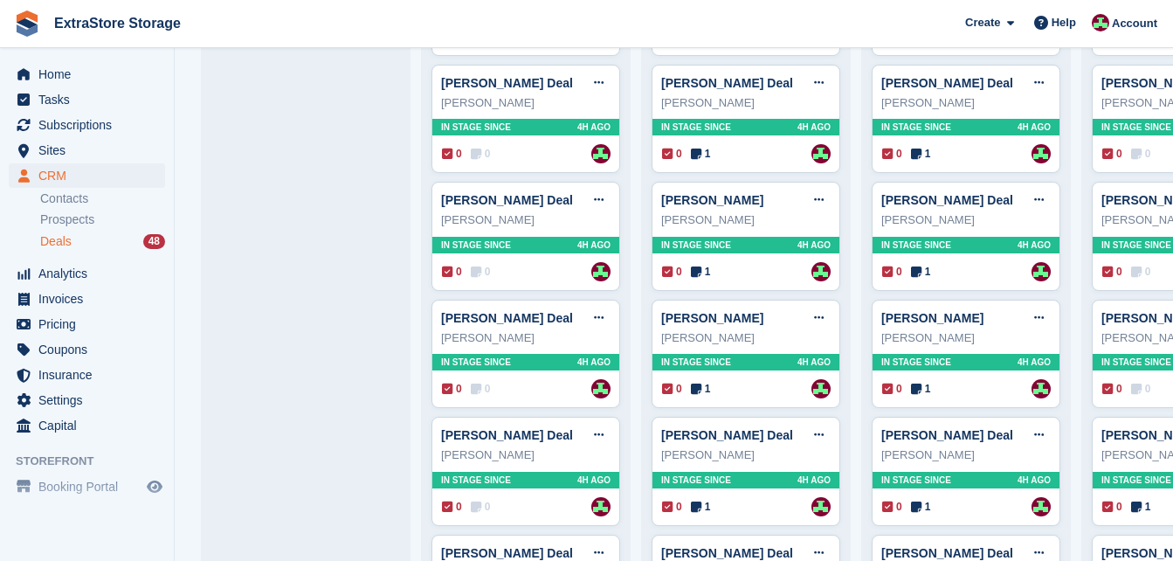
scroll to position [698, 0]
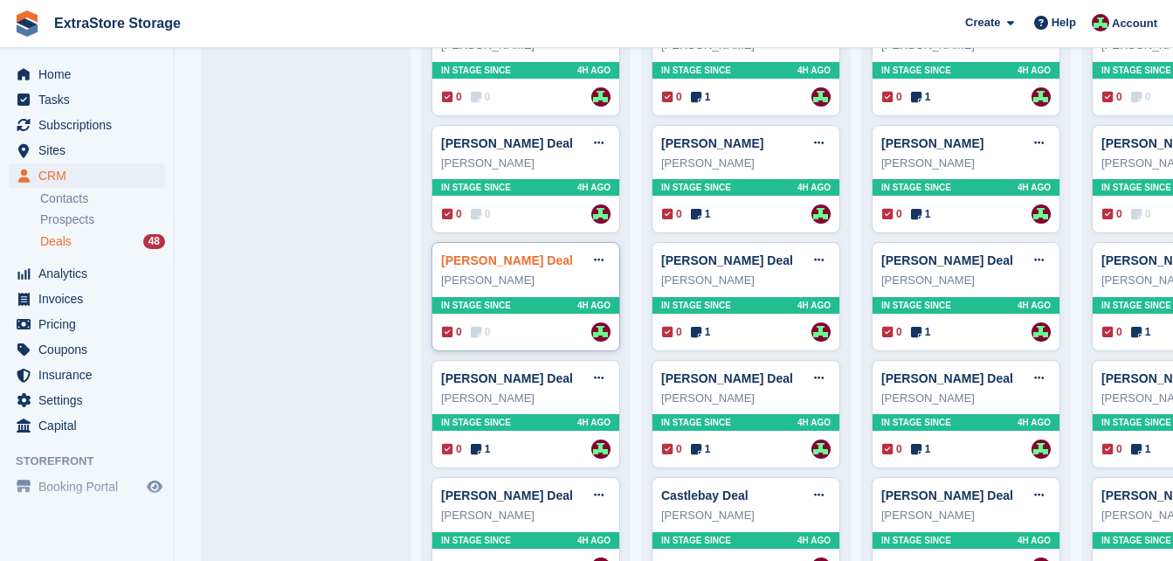
click at [516, 261] on link "[PERSON_NAME] Deal" at bounding box center [507, 260] width 132 height 14
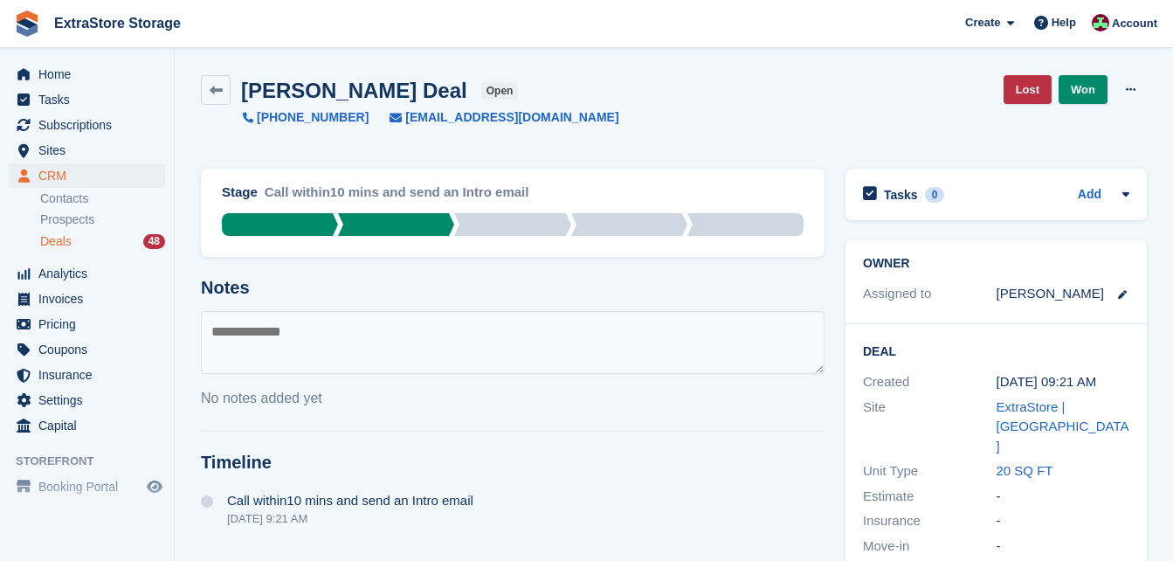
drag, startPoint x: 313, startPoint y: 335, endPoint x: 303, endPoint y: 328, distance: 11.9
click at [306, 328] on textarea at bounding box center [512, 342] width 623 height 63
type textarea "**********"
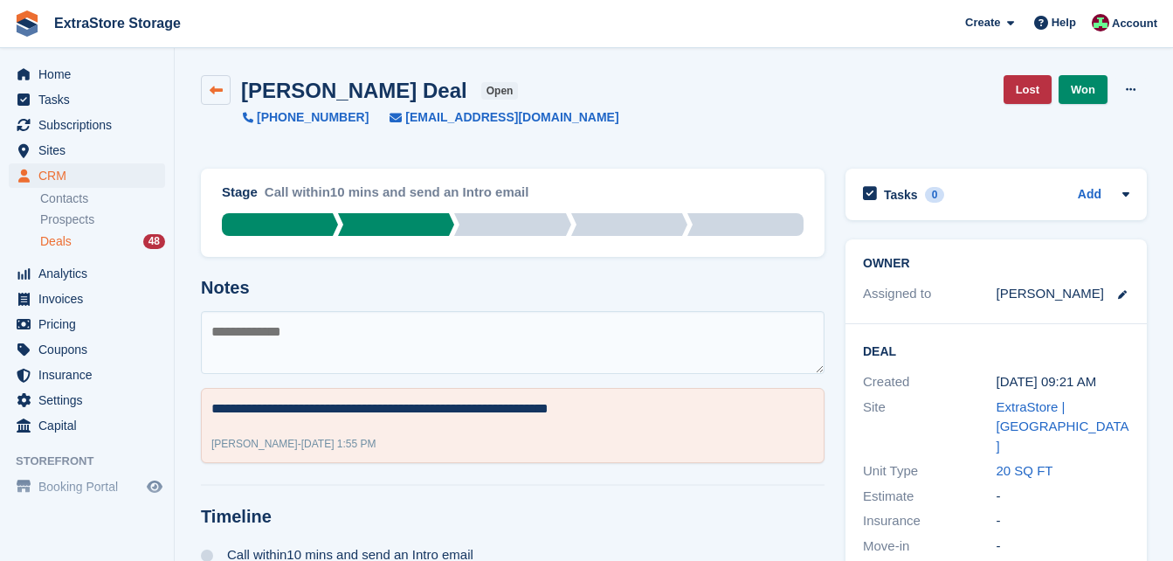
click at [215, 100] on link at bounding box center [216, 90] width 30 height 30
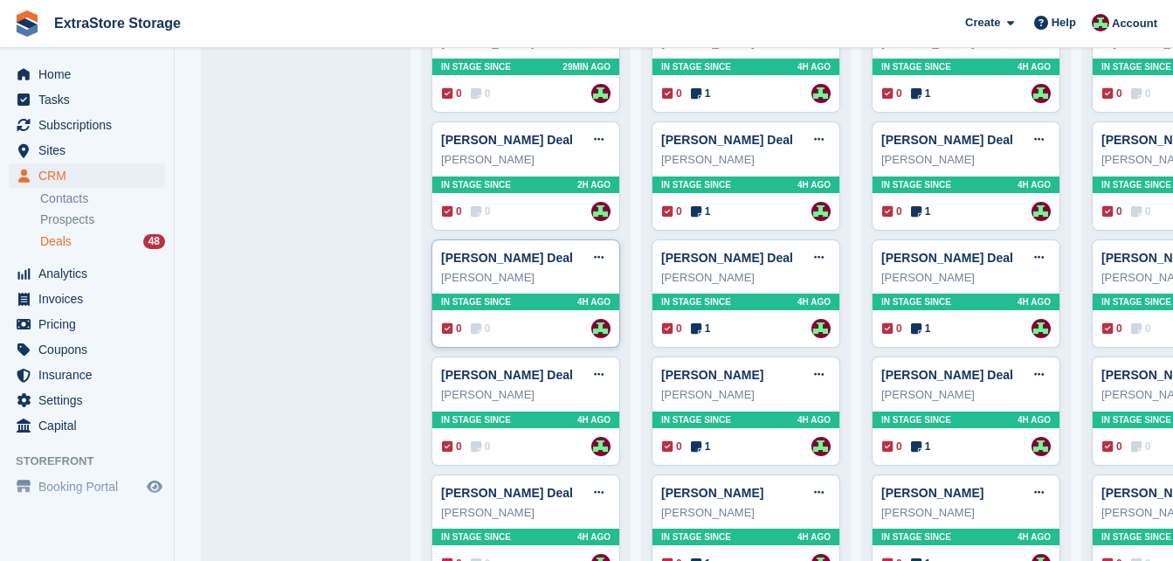
scroll to position [524, 0]
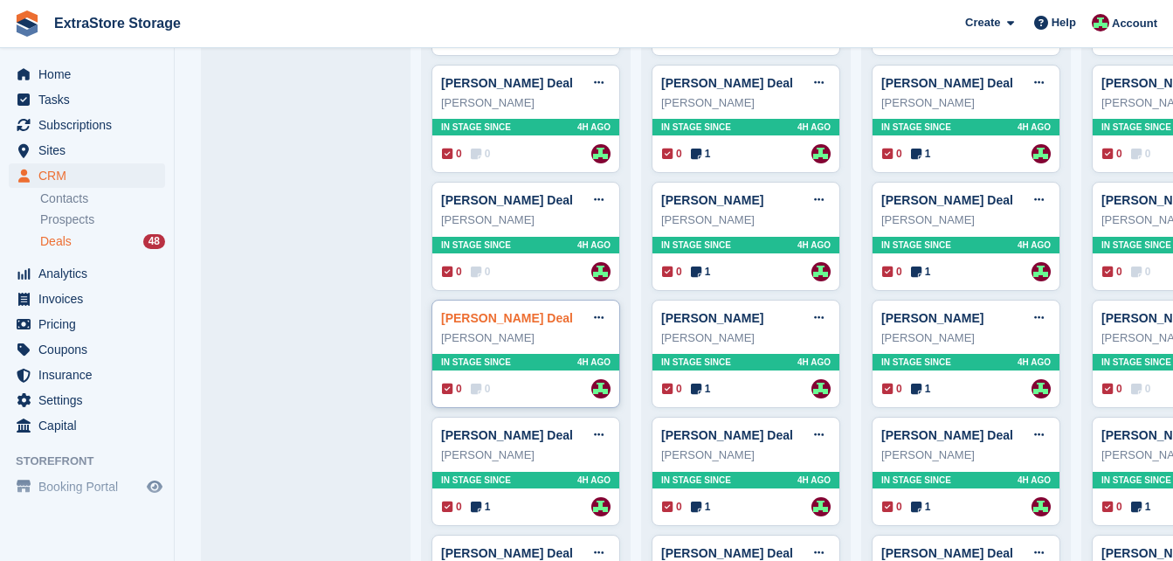
click at [500, 325] on link "[PERSON_NAME] Deal" at bounding box center [507, 318] width 132 height 14
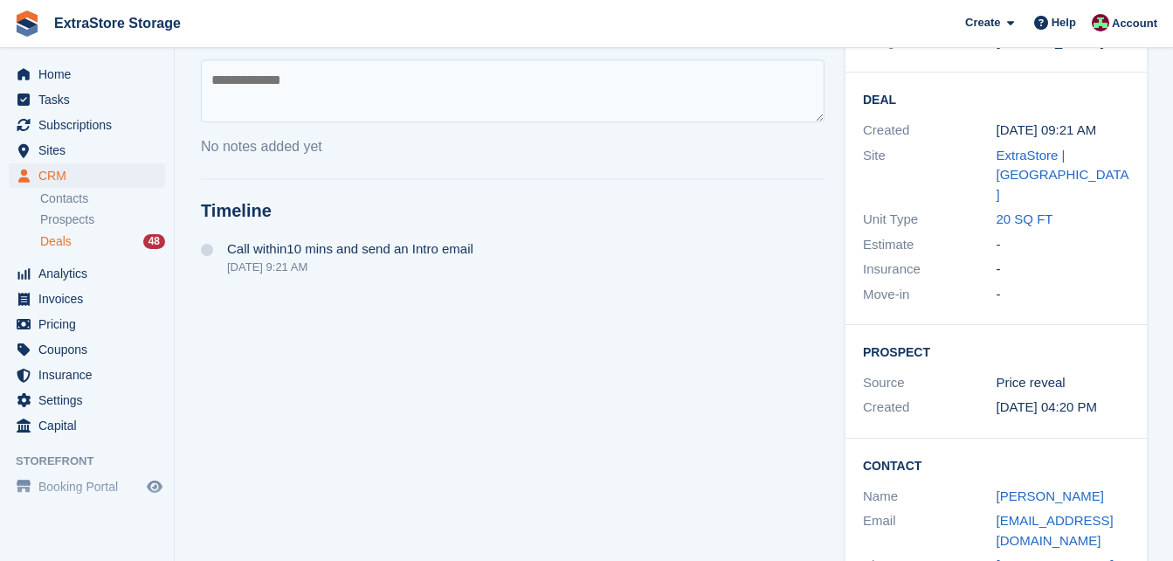
scroll to position [299, 0]
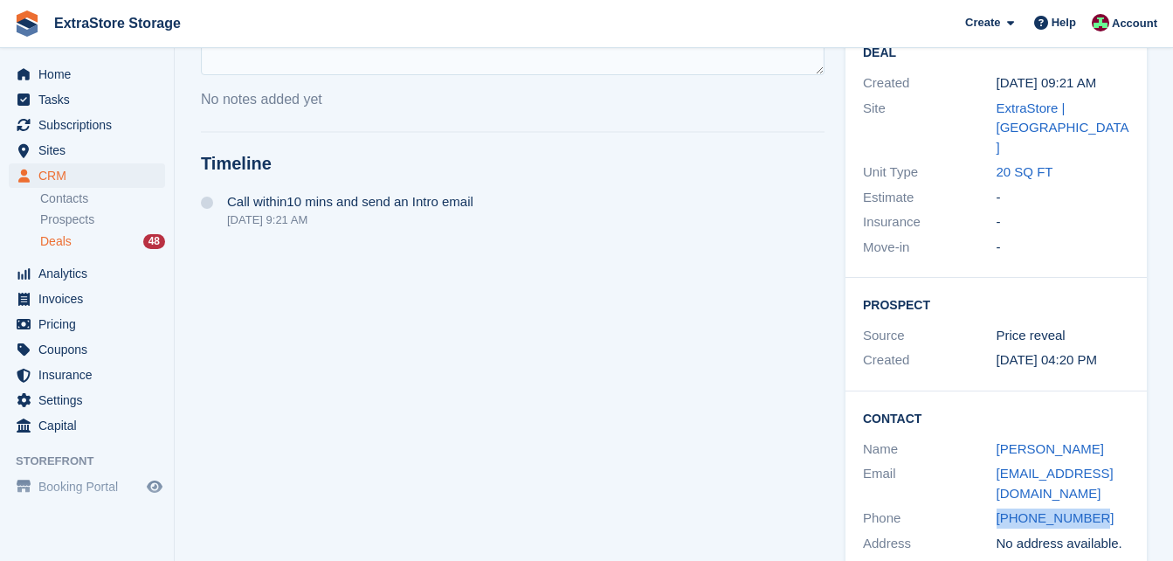
drag, startPoint x: 1104, startPoint y: 481, endPoint x: 996, endPoint y: 487, distance: 107.6
click at [996, 508] on div "+447515988403" at bounding box center [1063, 518] width 134 height 20
copy link "+447515988403"
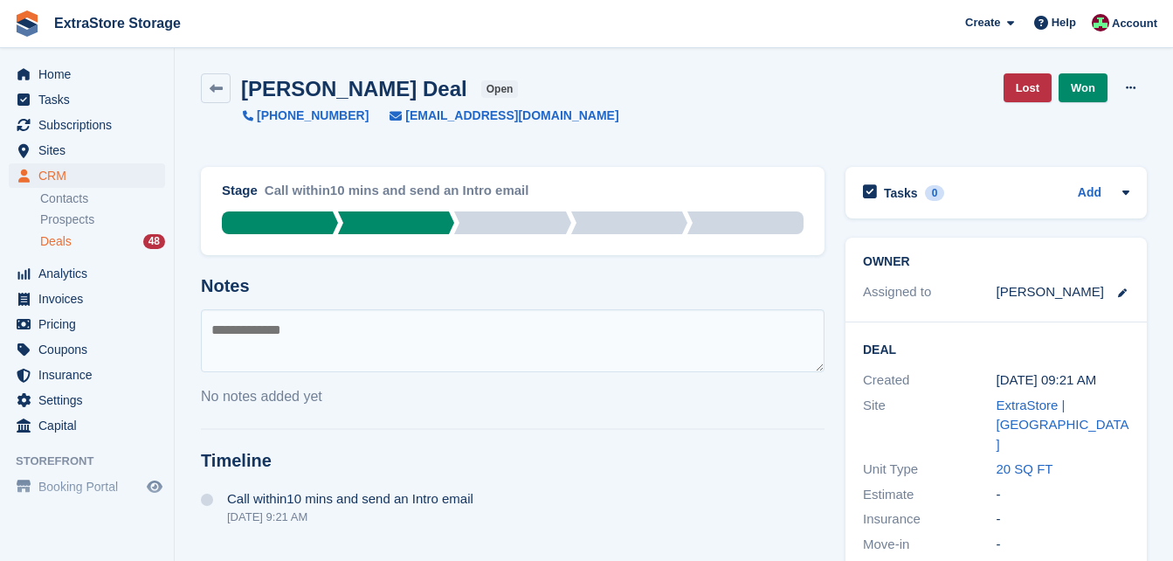
scroll to position [0, 0]
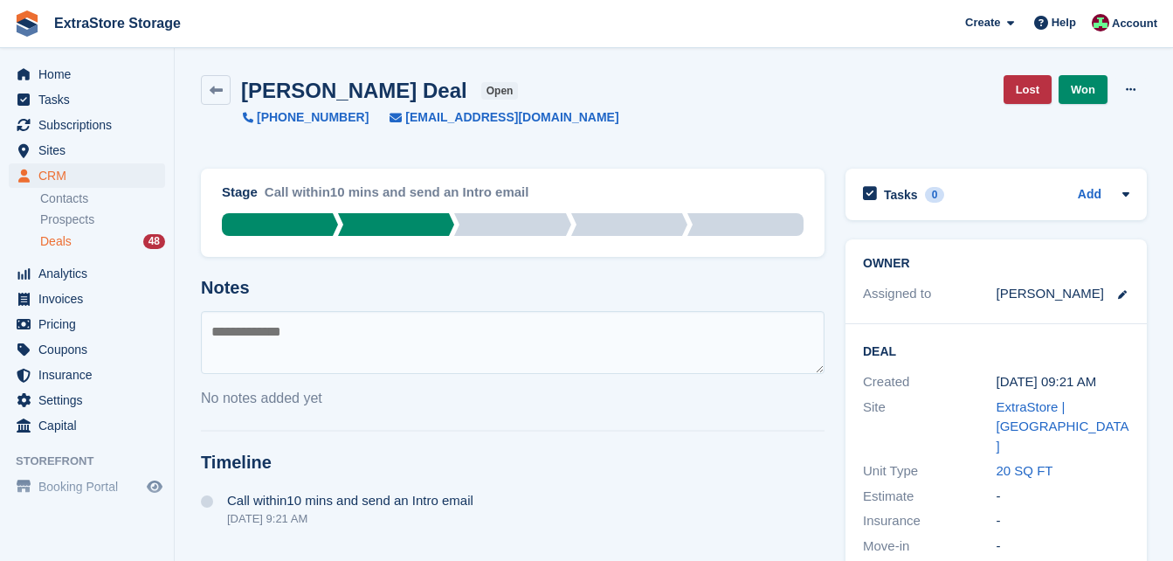
click at [308, 325] on textarea at bounding box center [512, 342] width 623 height 63
type textarea "**********"
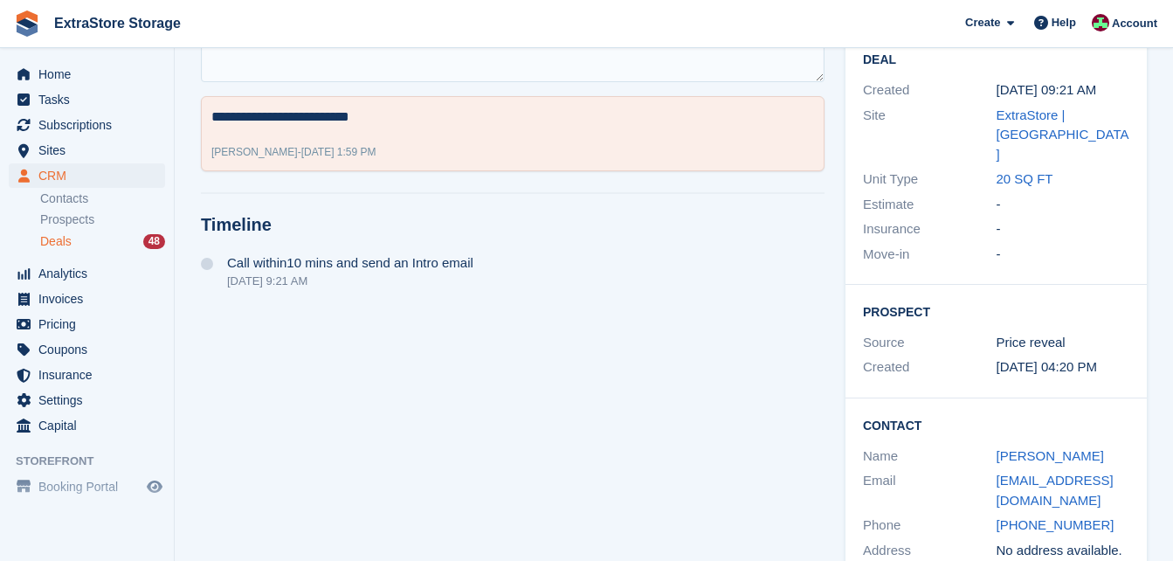
scroll to position [299, 0]
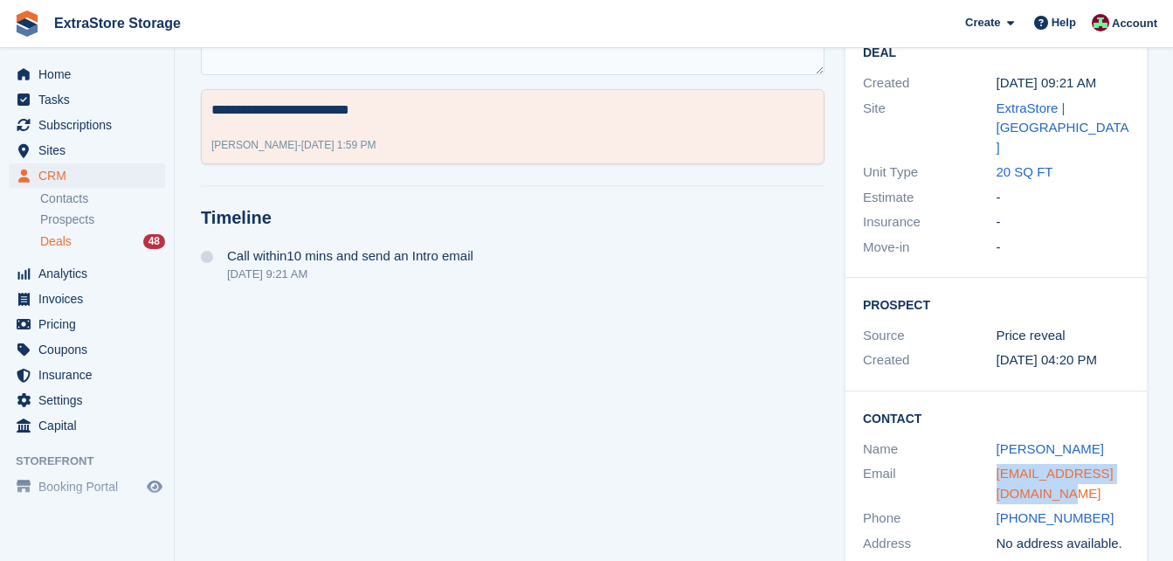
drag, startPoint x: 1049, startPoint y: 455, endPoint x: 996, endPoint y: 439, distance: 54.7
click at [996, 464] on div "lorcangourley27@gmail.com" at bounding box center [1063, 483] width 134 height 39
copy link "lorcangourley27@gmail.com"
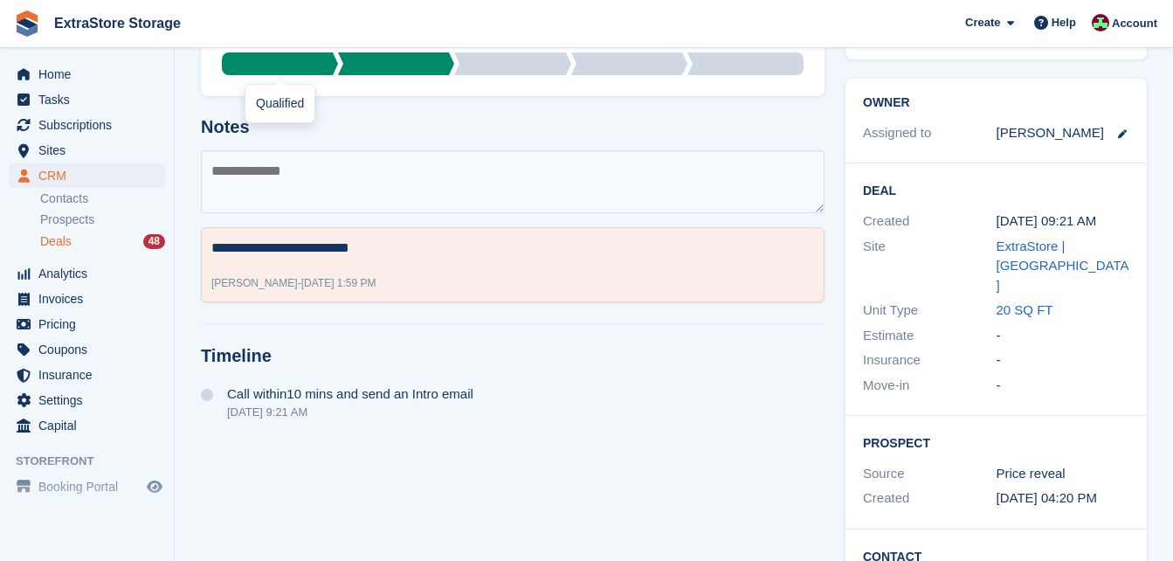
scroll to position [0, 0]
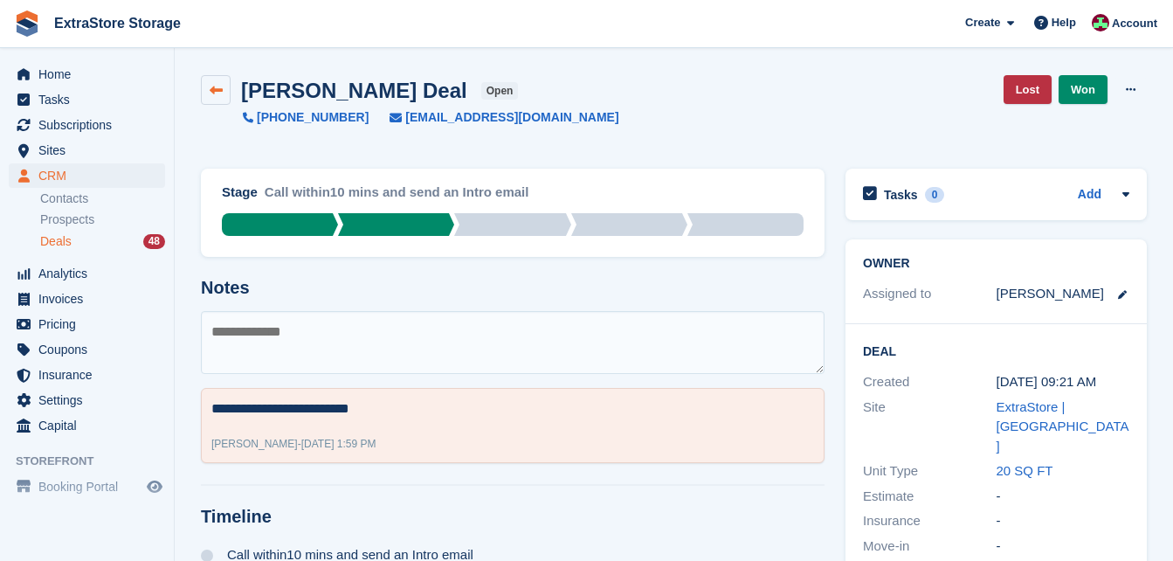
click at [214, 89] on icon at bounding box center [216, 90] width 13 height 13
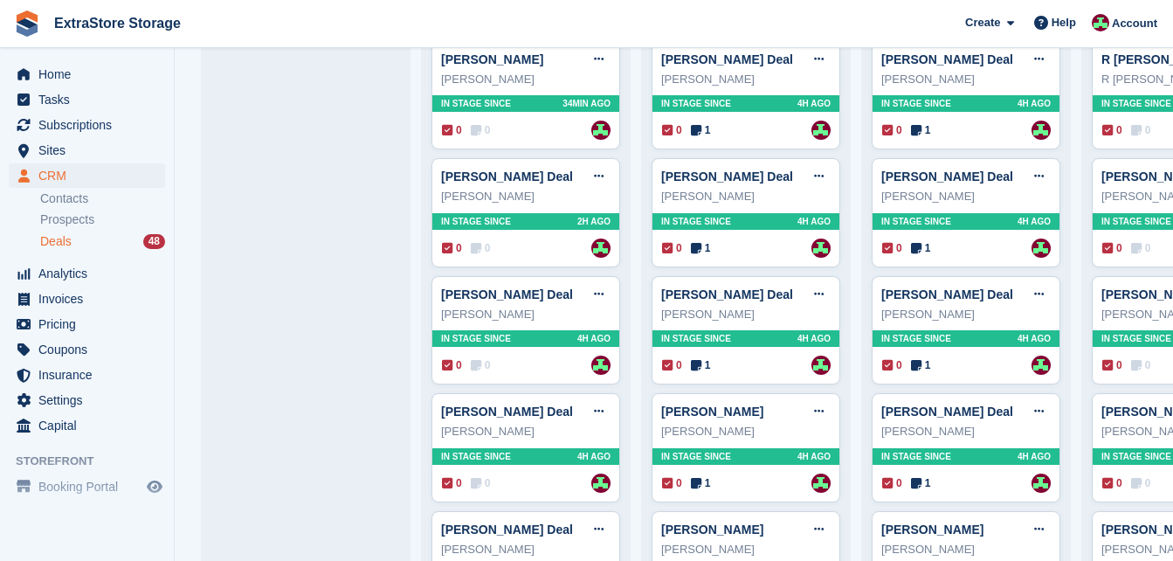
scroll to position [349, 0]
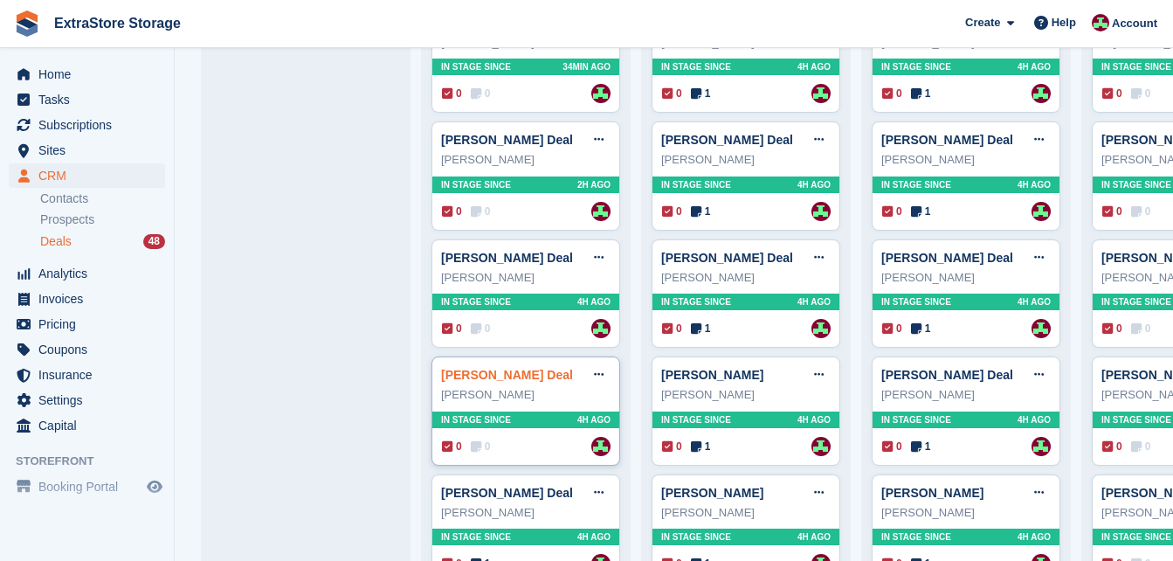
click at [470, 376] on link "[PERSON_NAME] Deal" at bounding box center [507, 375] width 132 height 14
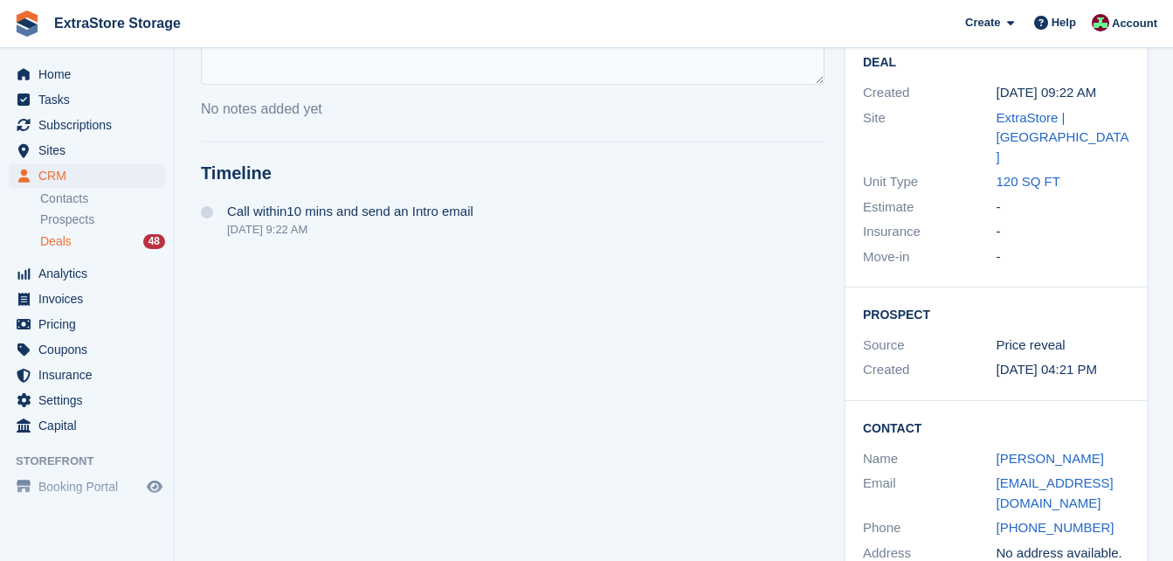
scroll to position [299, 0]
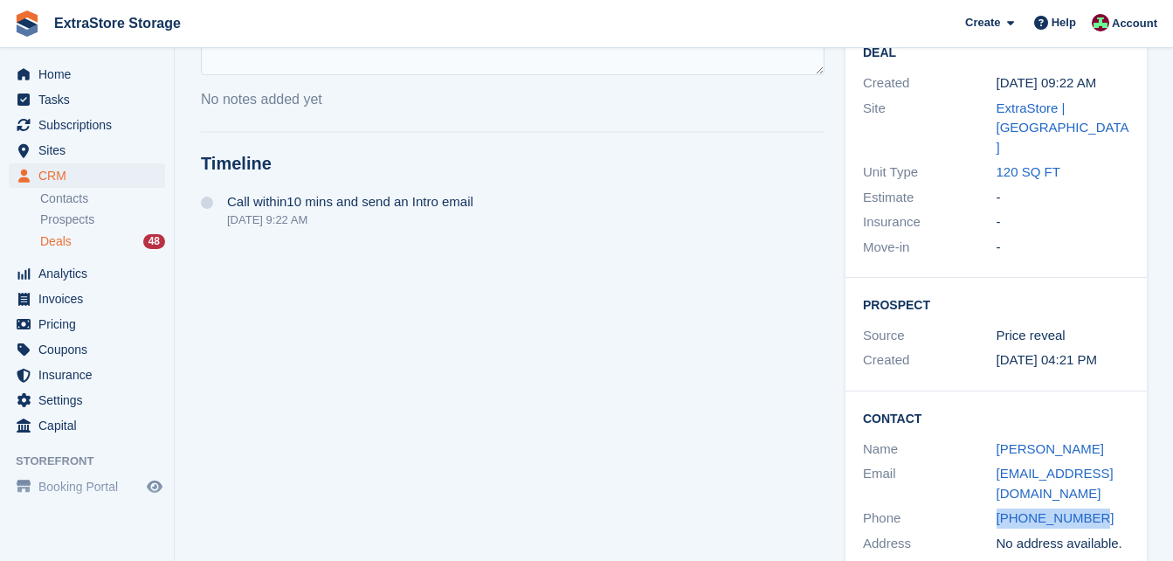
drag, startPoint x: 1113, startPoint y: 478, endPoint x: 971, endPoint y: 485, distance: 142.5
click at [971, 506] on div "Phone +447729090680" at bounding box center [996, 518] width 266 height 25
drag, startPoint x: 1033, startPoint y: 456, endPoint x: 996, endPoint y: 439, distance: 40.2
click at [996, 464] on div "bucksfizz66@hotmail.co.uk" at bounding box center [1063, 483] width 134 height 39
drag, startPoint x: 996, startPoint y: 439, endPoint x: 1018, endPoint y: 432, distance: 22.9
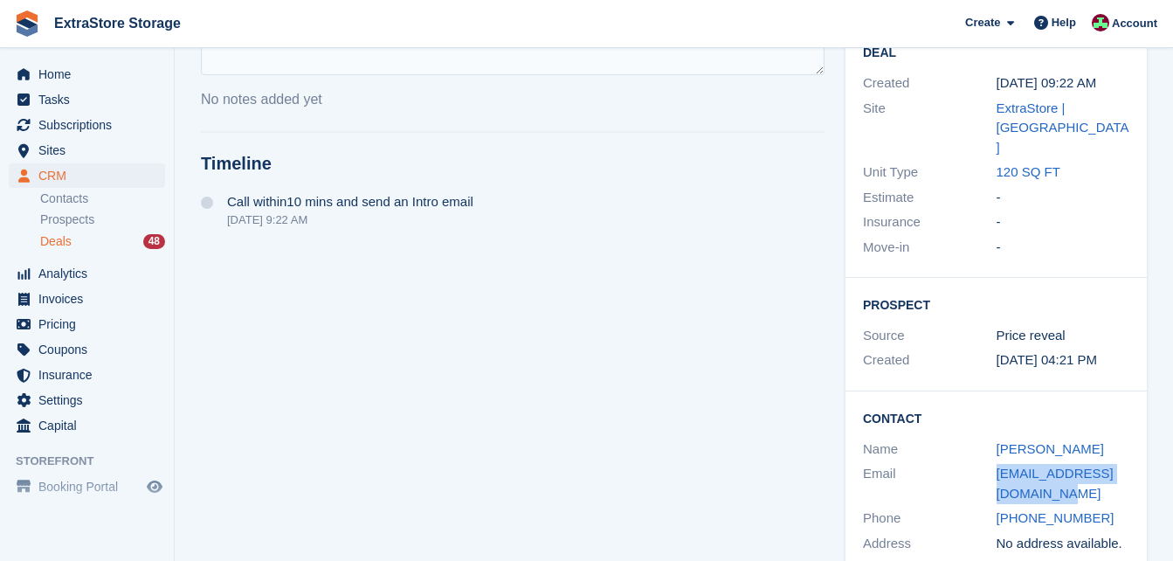
scroll to position [124, 0]
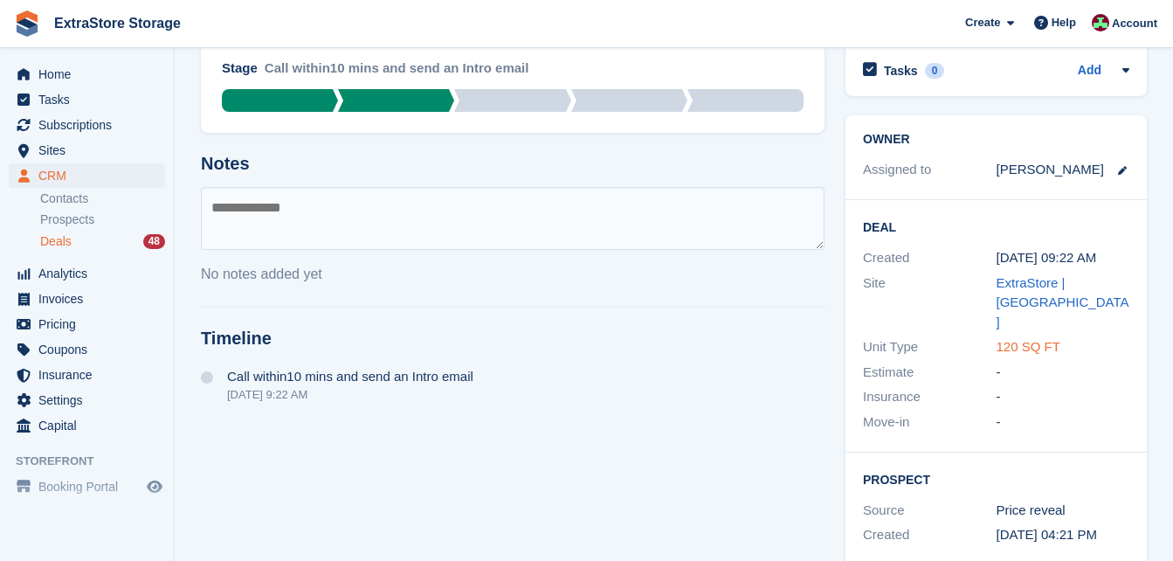
click at [1031, 339] on link "120 SQ FT" at bounding box center [1028, 346] width 64 height 15
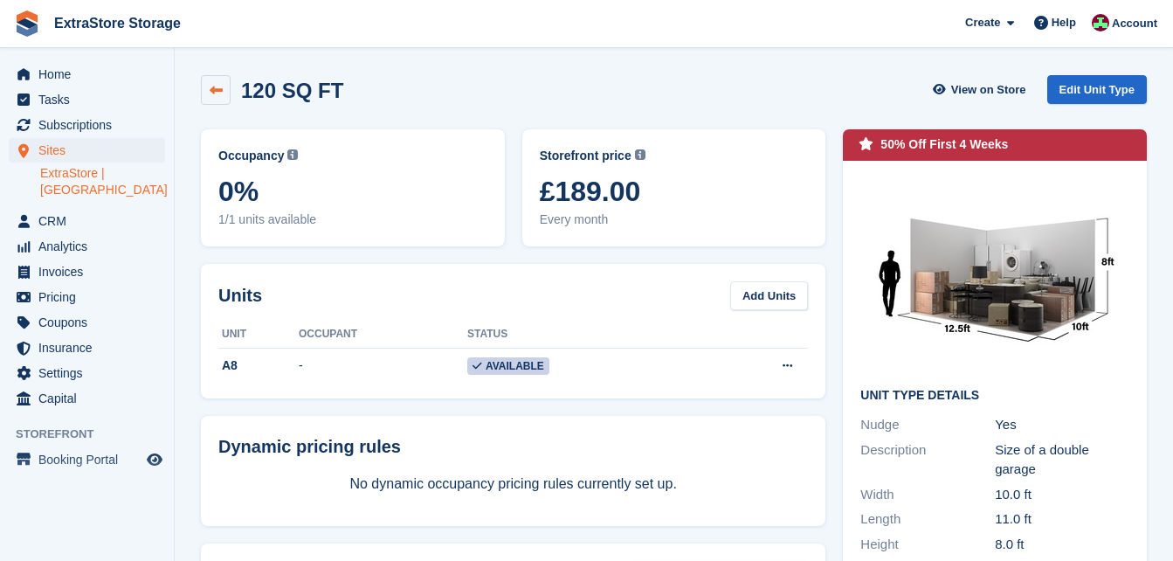
click at [221, 97] on link at bounding box center [216, 90] width 30 height 30
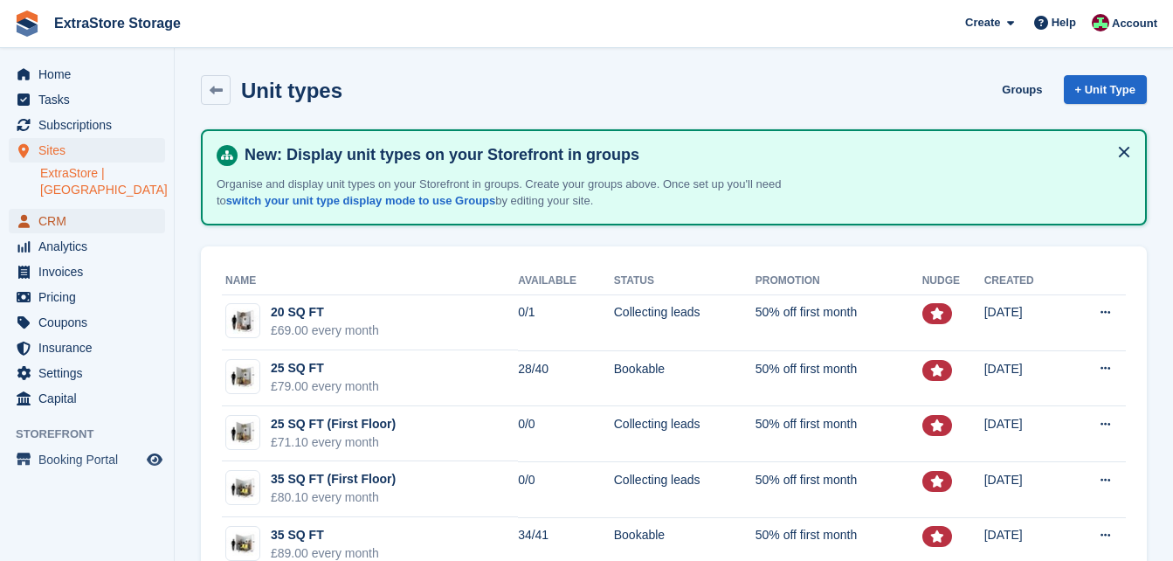
click at [81, 209] on span "CRM" at bounding box center [90, 221] width 105 height 24
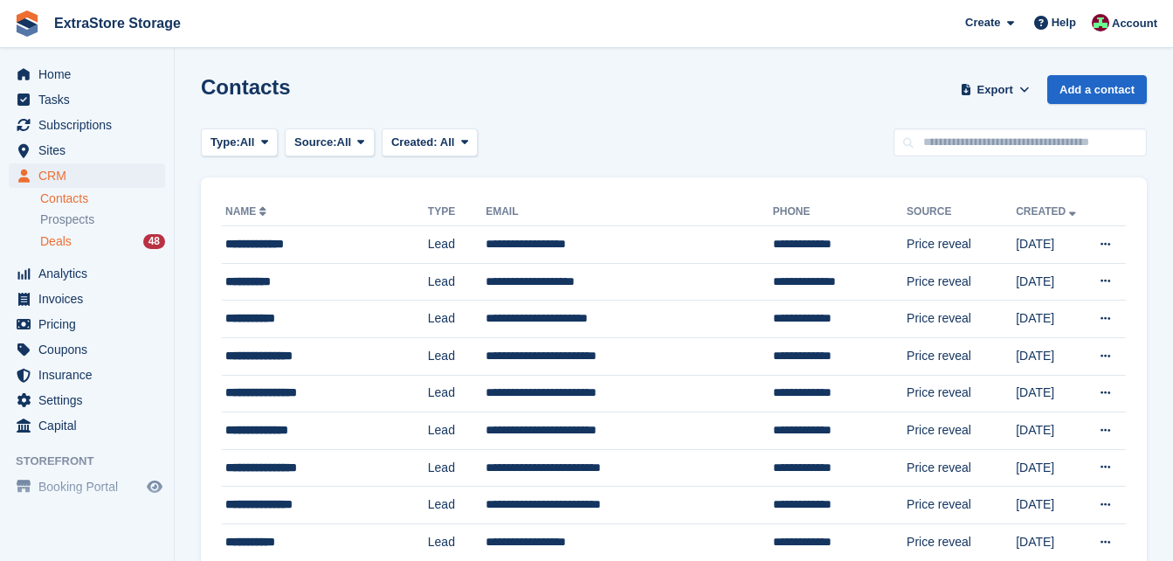
click at [86, 248] on div "Deals 48" at bounding box center [102, 241] width 125 height 17
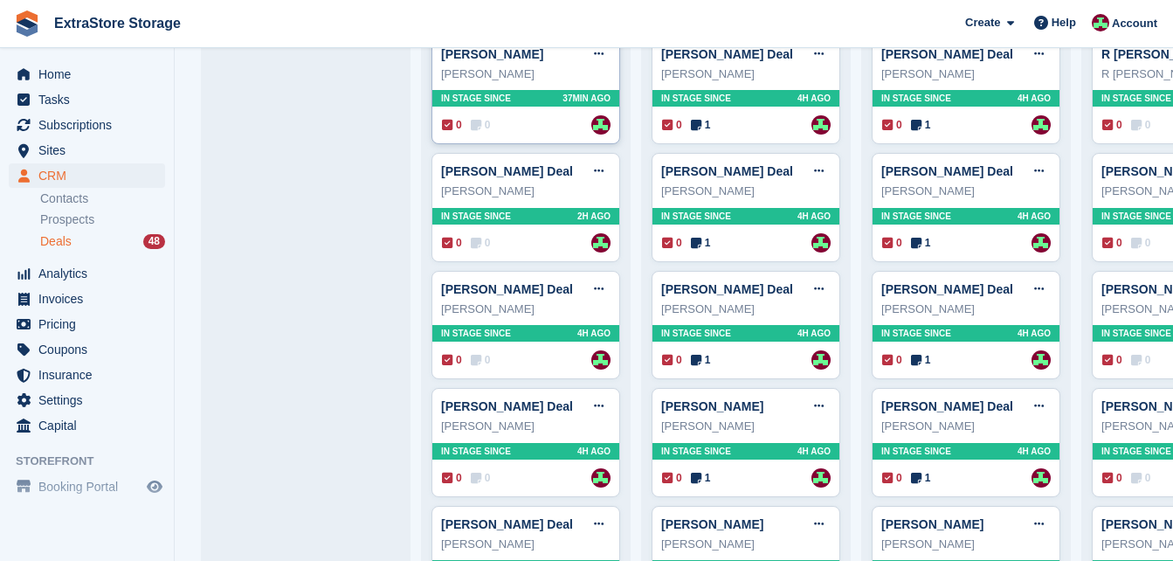
scroll to position [349, 0]
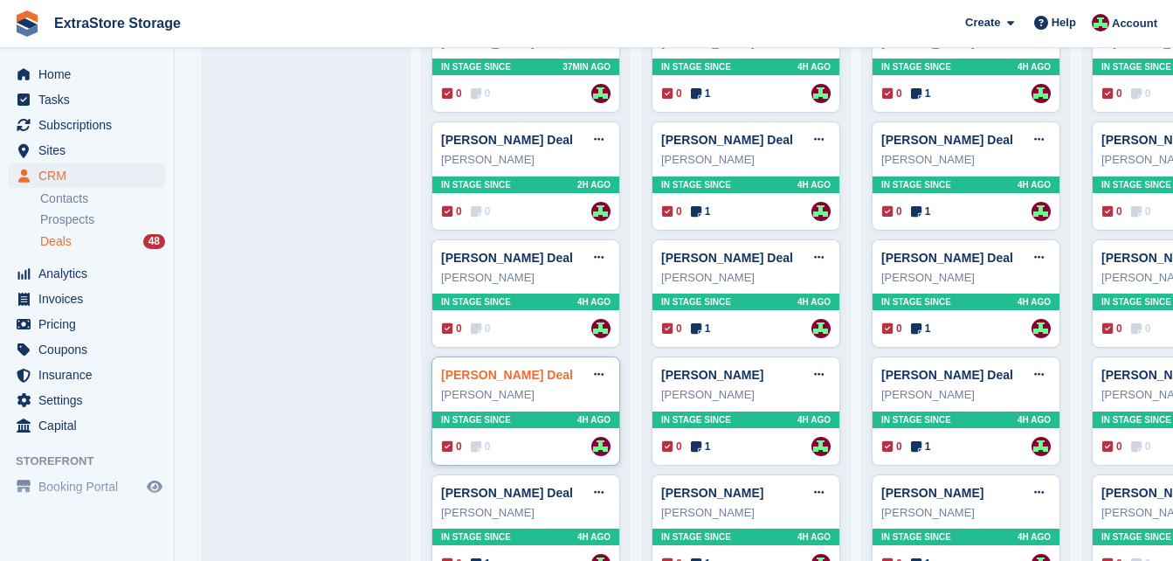
click at [506, 379] on link "[PERSON_NAME] Deal" at bounding box center [507, 375] width 132 height 14
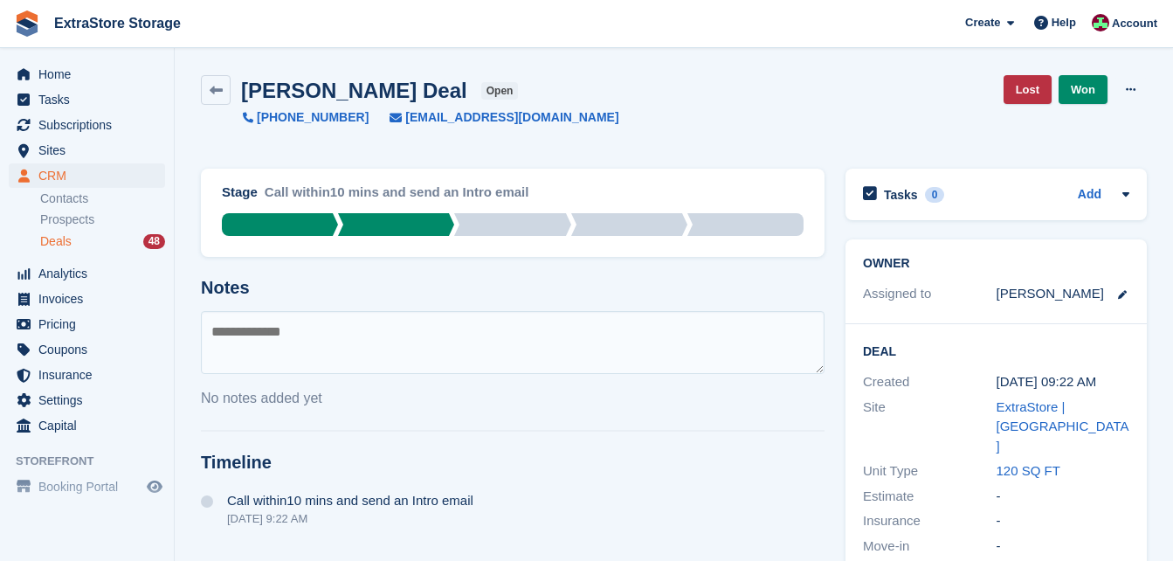
click at [389, 335] on textarea at bounding box center [512, 342] width 623 height 63
type textarea "**********"
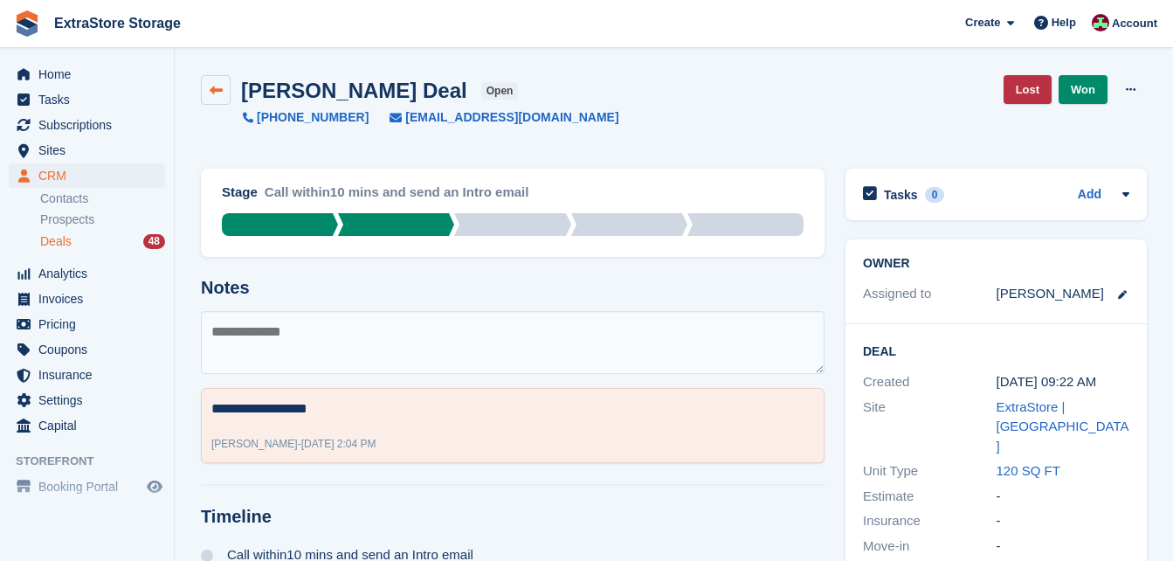
click at [206, 91] on link at bounding box center [216, 90] width 30 height 30
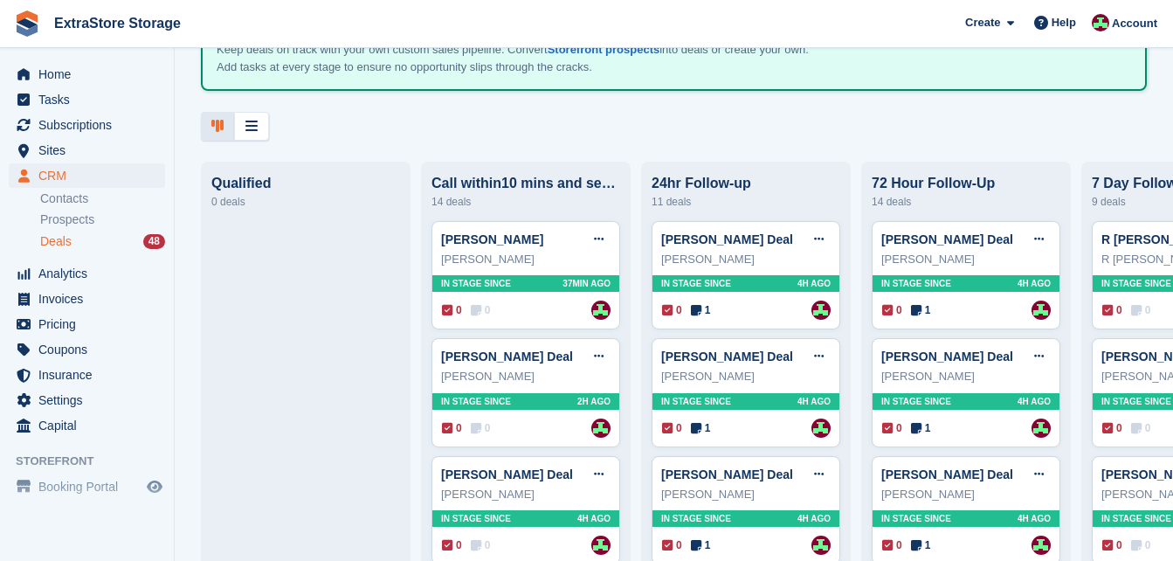
scroll to position [175, 0]
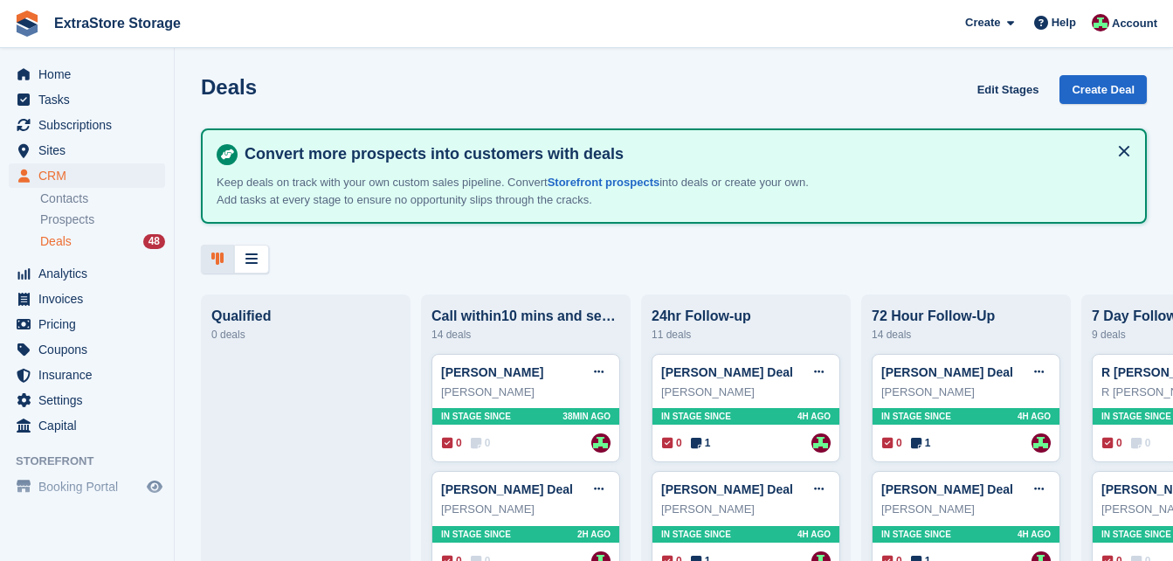
scroll to position [349, 0]
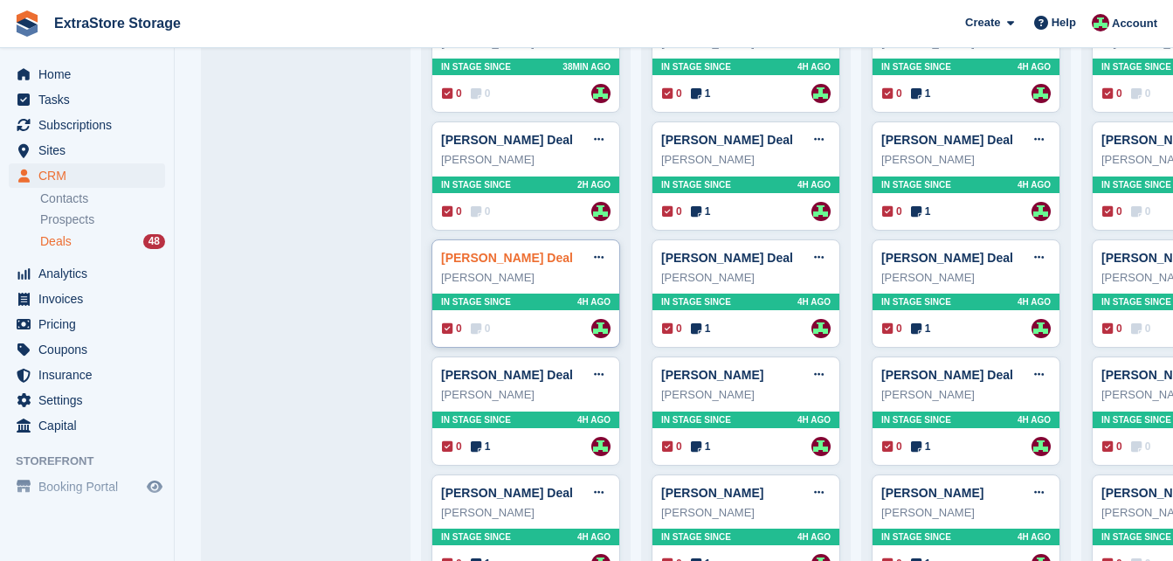
click at [482, 265] on link "[PERSON_NAME] Deal" at bounding box center [507, 258] width 132 height 14
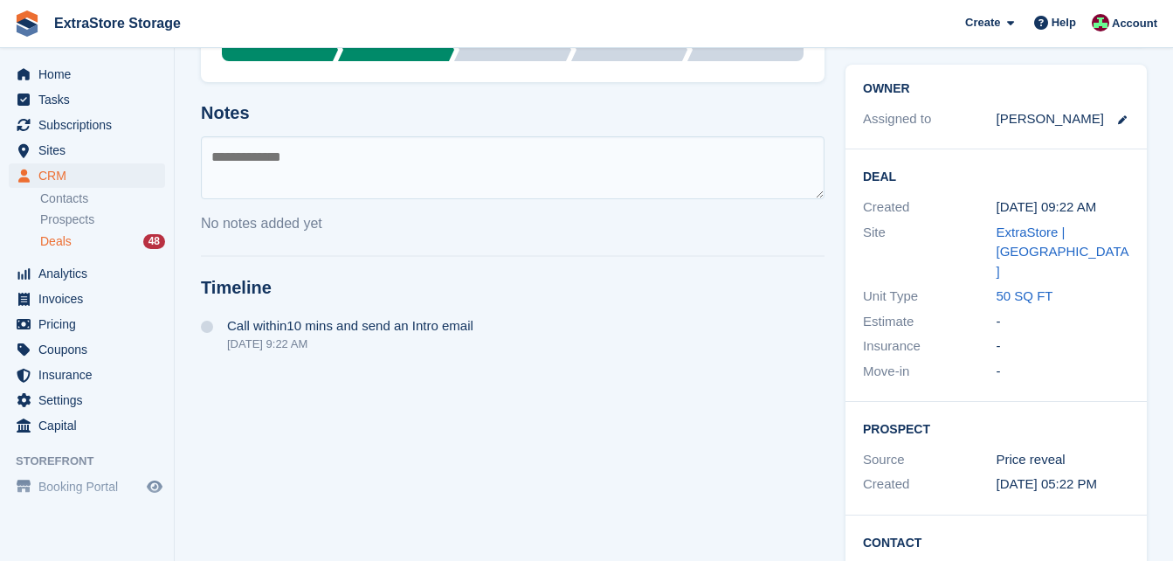
scroll to position [299, 0]
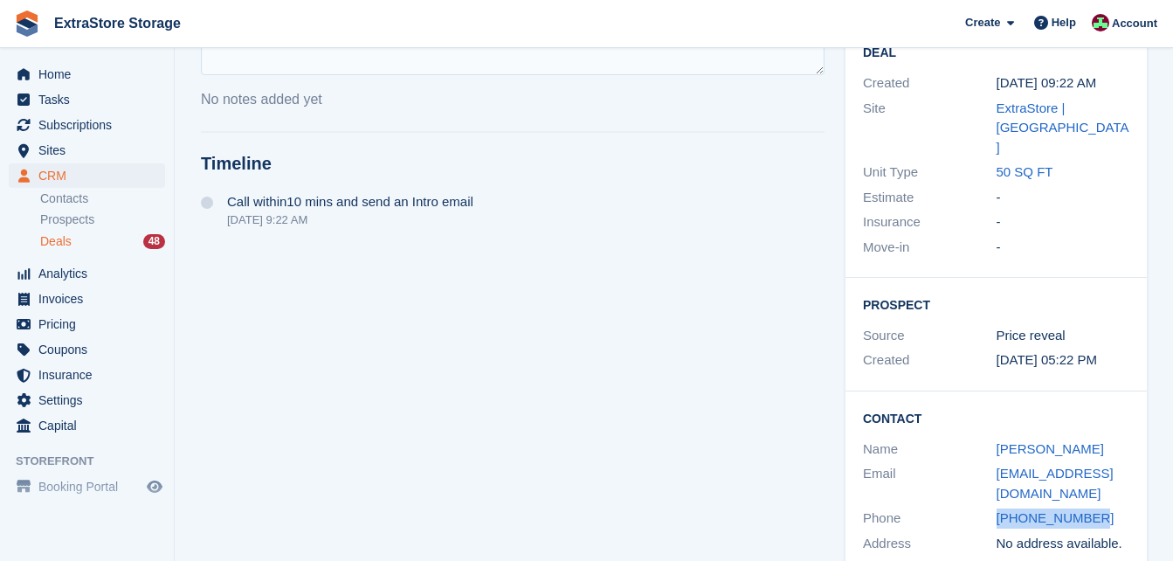
drag, startPoint x: 1107, startPoint y: 479, endPoint x: 987, endPoint y: 484, distance: 119.7
click at [987, 506] on div "Phone [PHONE_NUMBER]" at bounding box center [996, 518] width 266 height 25
copy div "[PHONE_NUMBER]"
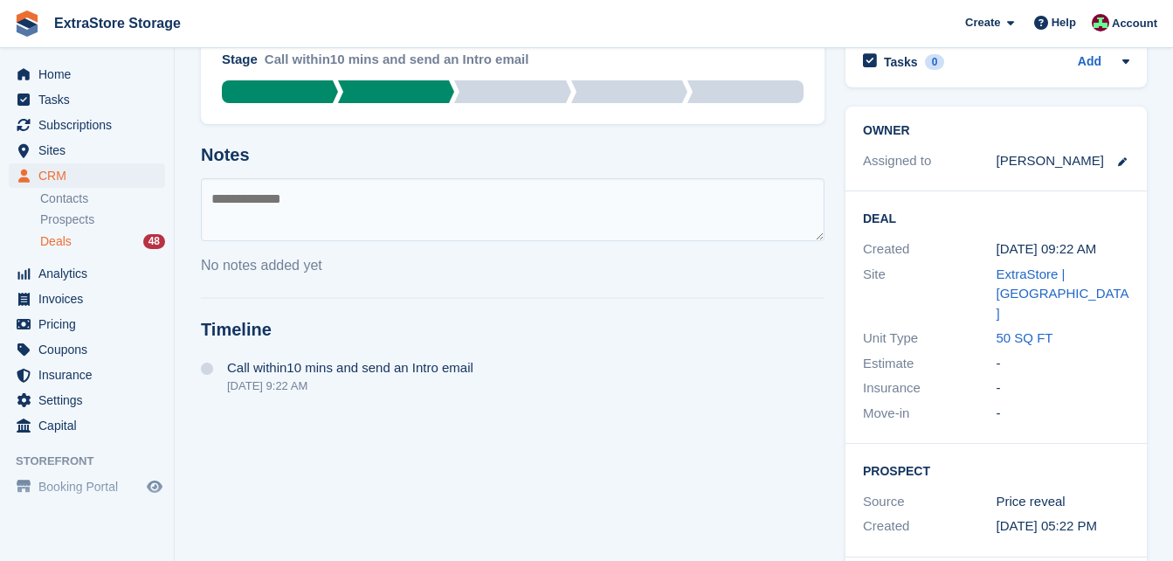
scroll to position [124, 0]
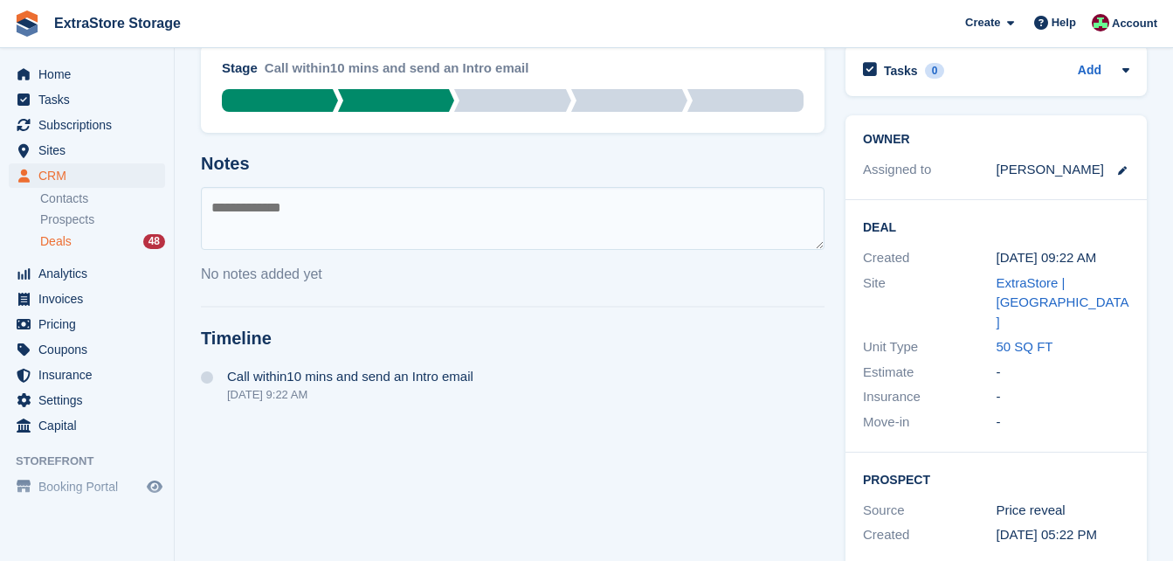
click at [236, 201] on textarea at bounding box center [512, 218] width 623 height 63
type textarea "**********"
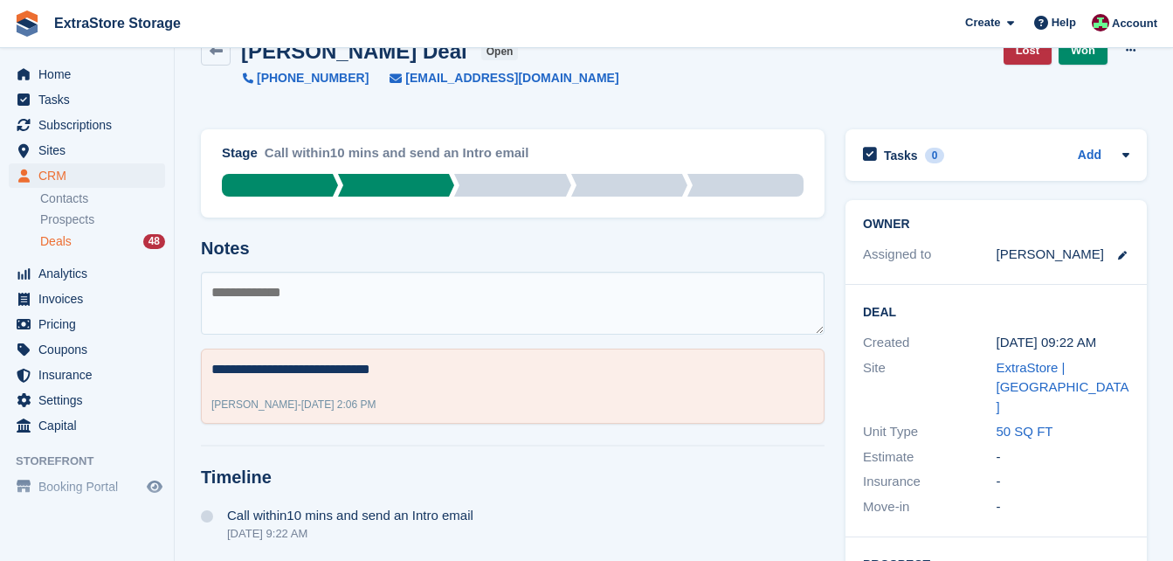
scroll to position [0, 0]
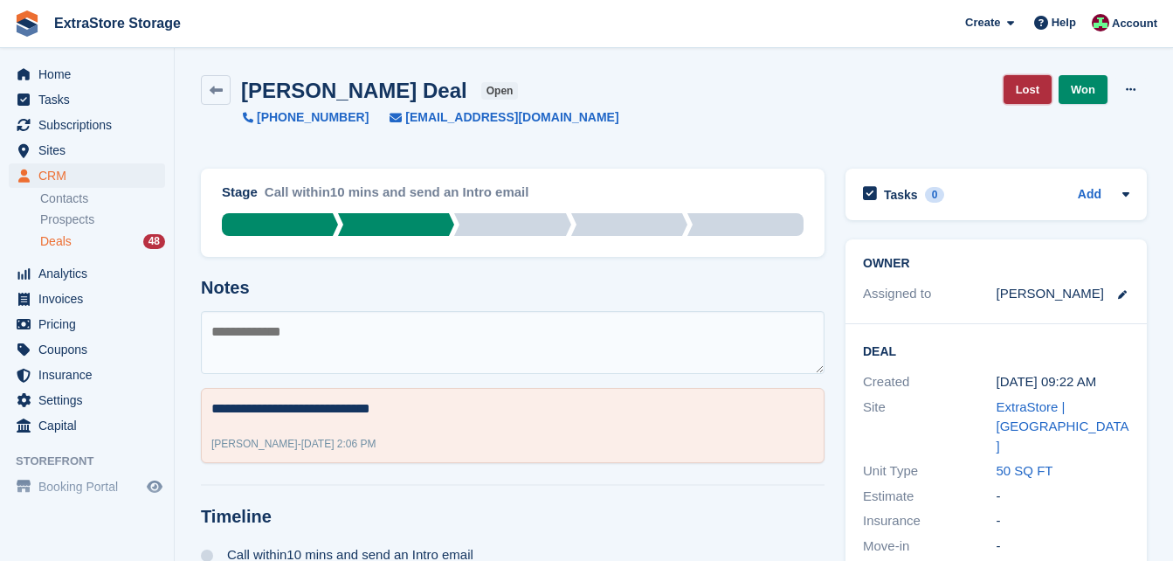
click at [1014, 86] on link "Lost" at bounding box center [1027, 89] width 48 height 29
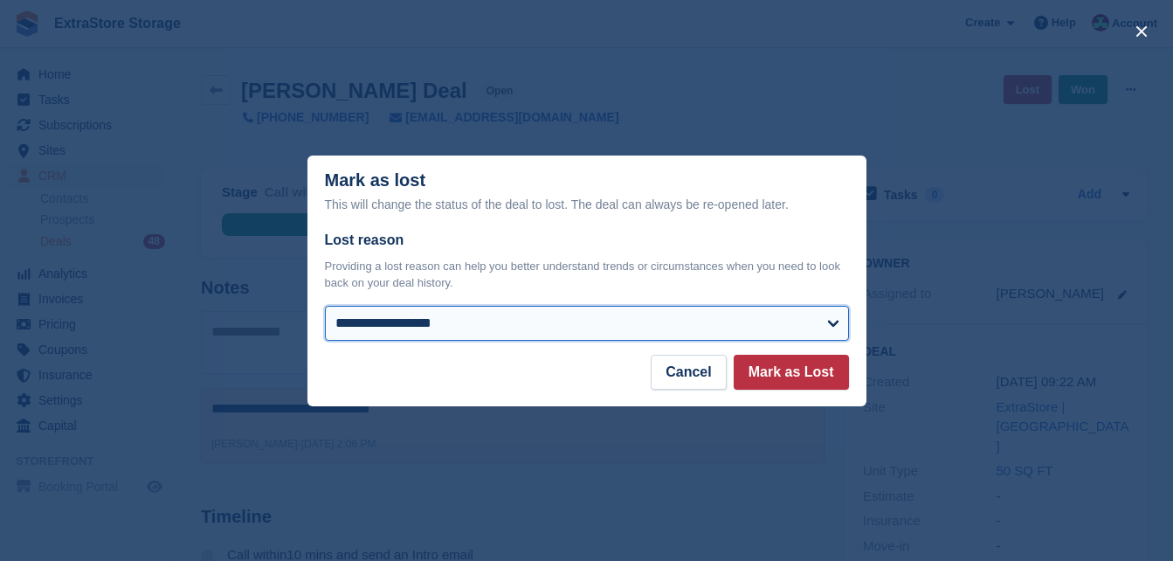
click at [467, 329] on select "**********" at bounding box center [587, 323] width 524 height 35
select select "**********"
click at [325, 306] on select "**********" at bounding box center [587, 323] width 524 height 35
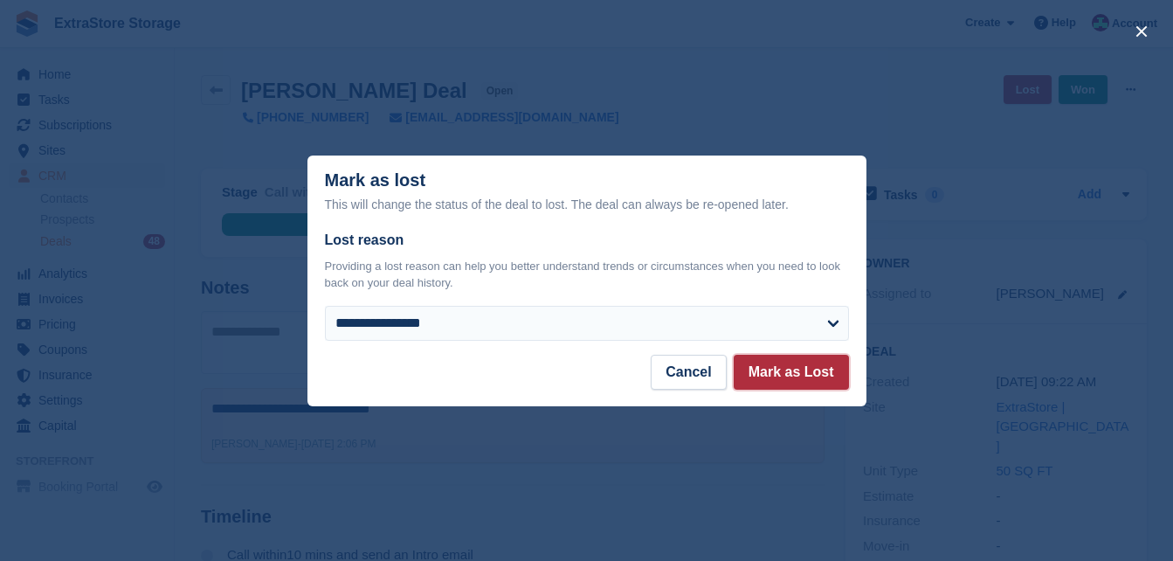
click at [791, 373] on button "Mark as Lost" at bounding box center [790, 371] width 115 height 35
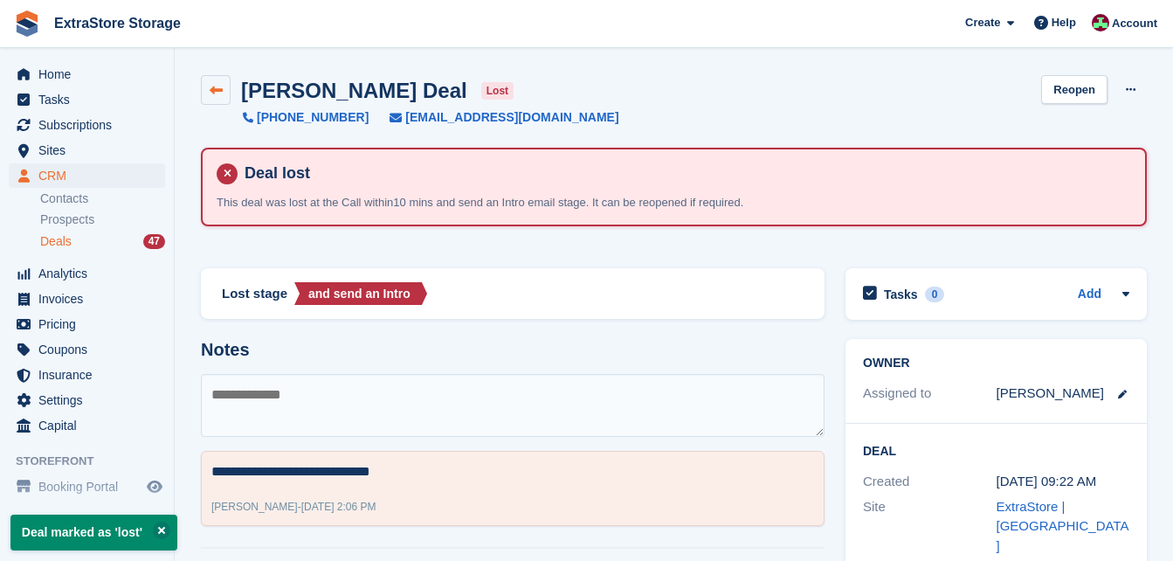
click at [211, 88] on icon at bounding box center [216, 90] width 13 height 13
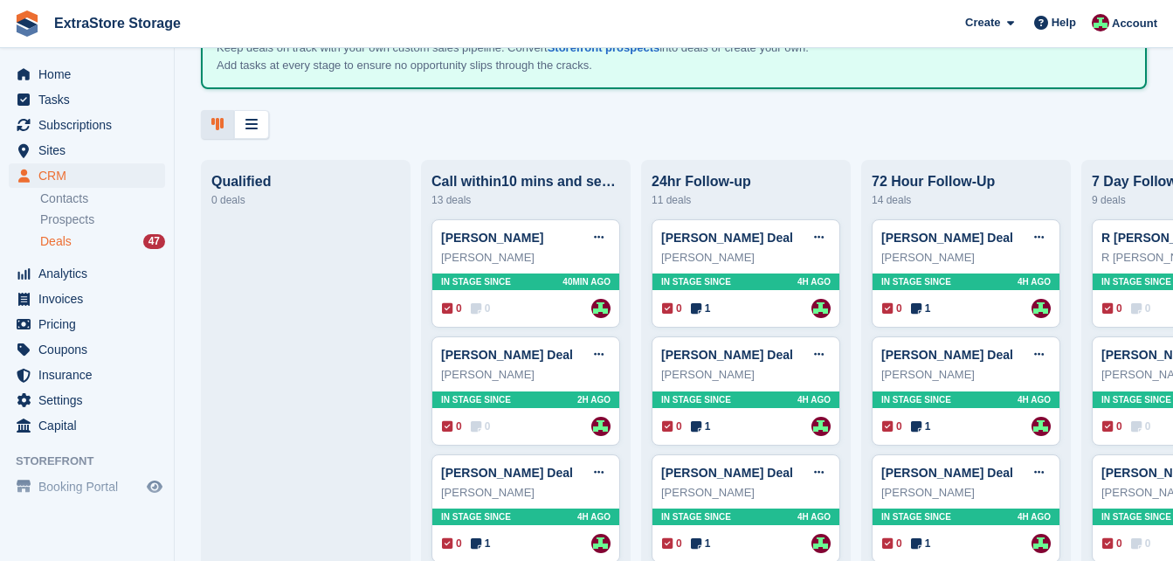
scroll to position [175, 0]
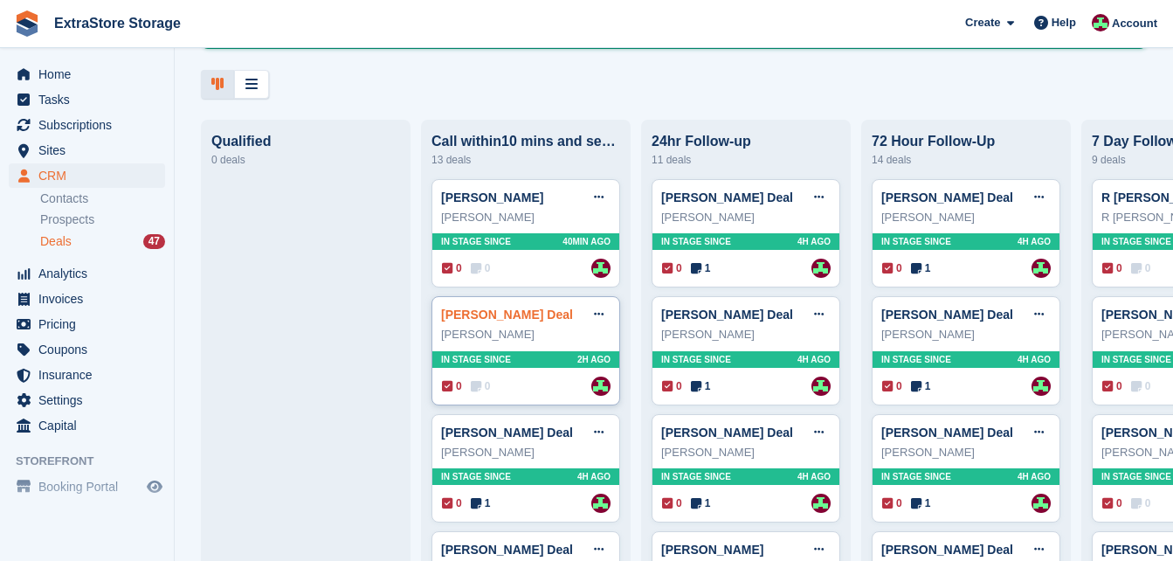
click at [487, 315] on link "[PERSON_NAME] Deal" at bounding box center [507, 314] width 132 height 14
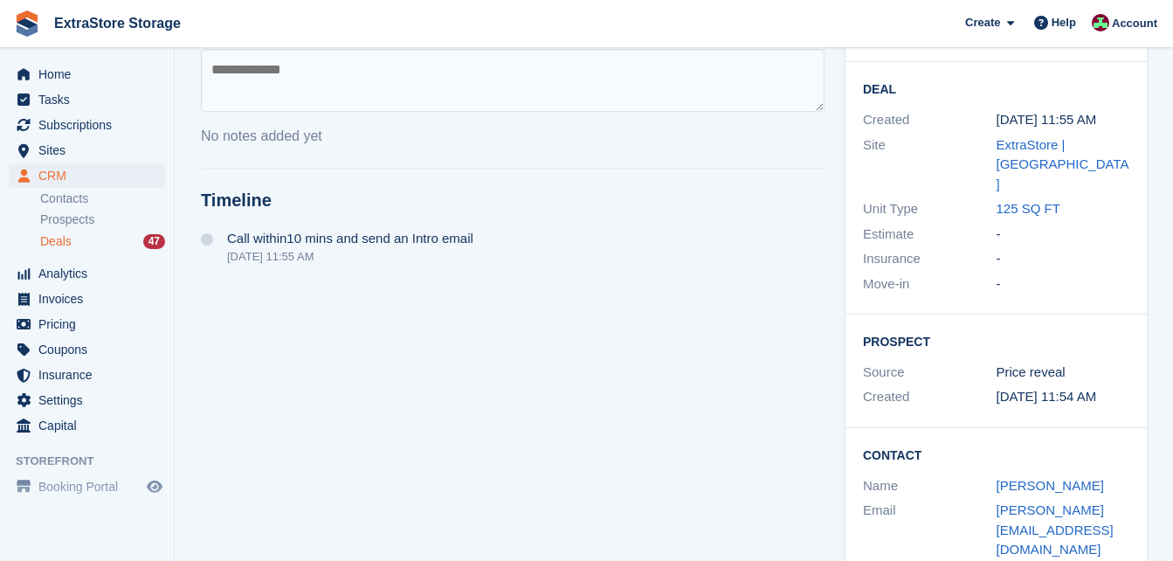
scroll to position [299, 0]
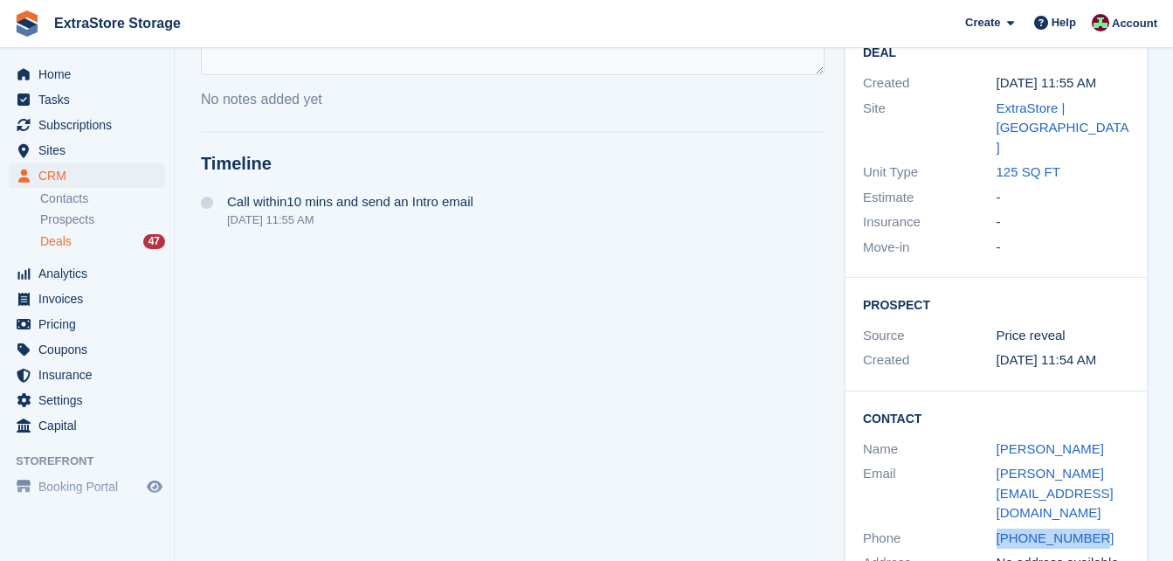
drag, startPoint x: 1094, startPoint y: 476, endPoint x: 994, endPoint y: 486, distance: 100.1
click at [994, 526] on div "Phone [PHONE_NUMBER]" at bounding box center [996, 538] width 266 height 25
copy div "[PHONE_NUMBER]"
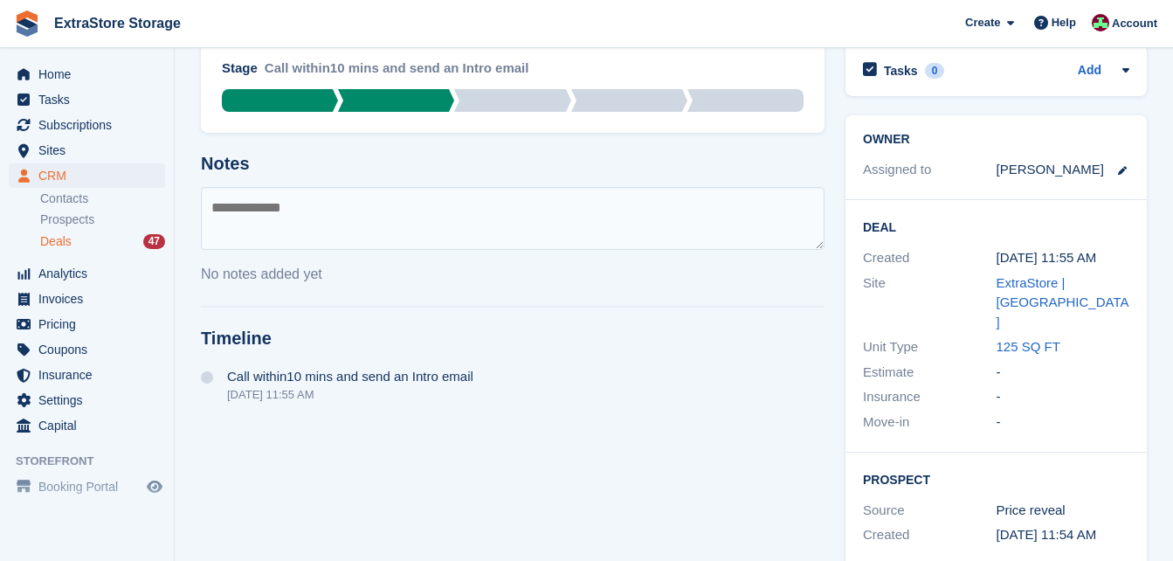
click at [289, 210] on textarea at bounding box center [512, 218] width 623 height 63
type textarea "**********"
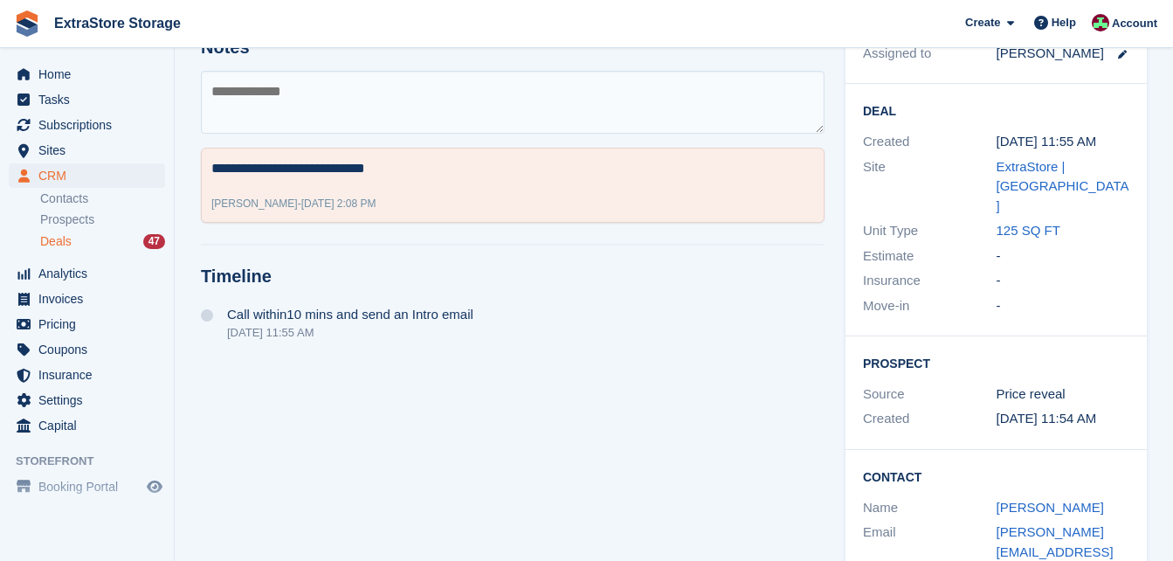
scroll to position [299, 0]
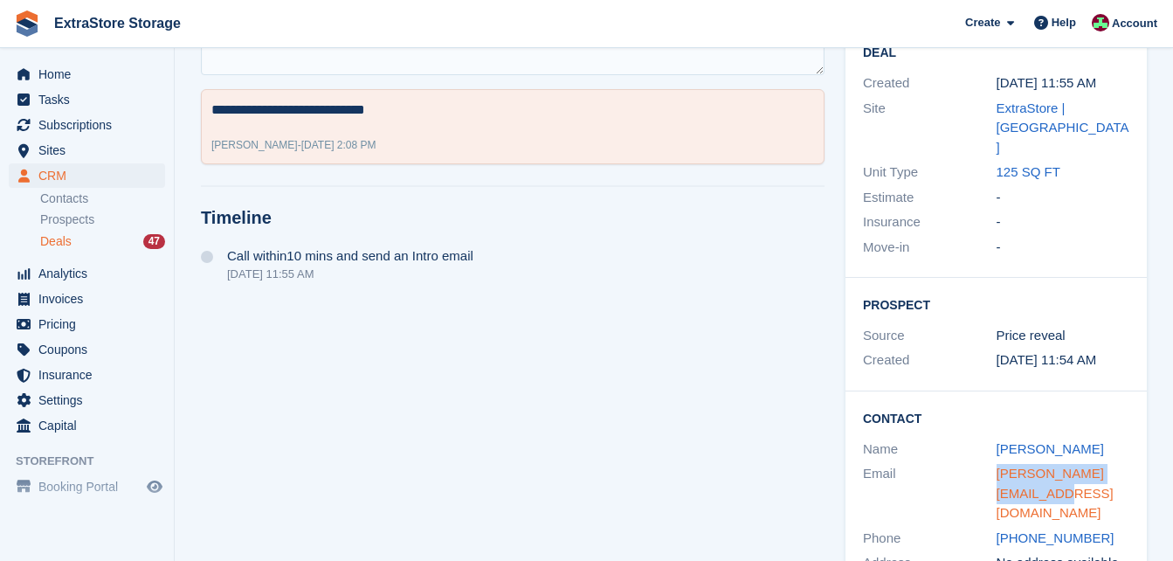
drag, startPoint x: 1058, startPoint y: 460, endPoint x: 995, endPoint y: 437, distance: 66.8
click at [996, 464] on div "[PERSON_NAME][EMAIL_ADDRESS][DOMAIN_NAME]" at bounding box center [1063, 493] width 134 height 59
copy link "[PERSON_NAME][EMAIL_ADDRESS][DOMAIN_NAME]"
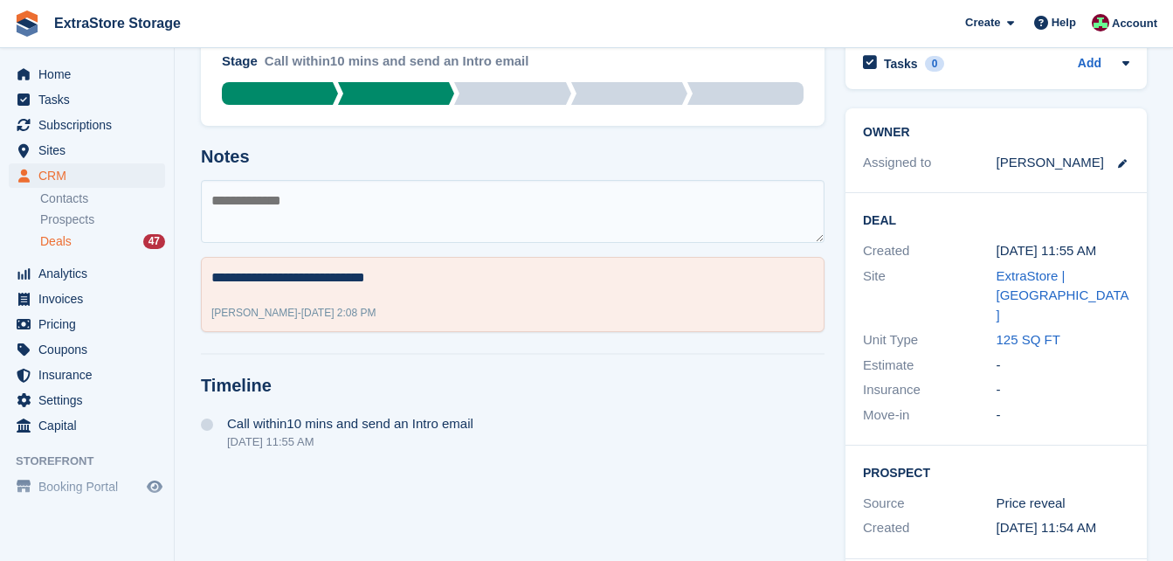
scroll to position [0, 0]
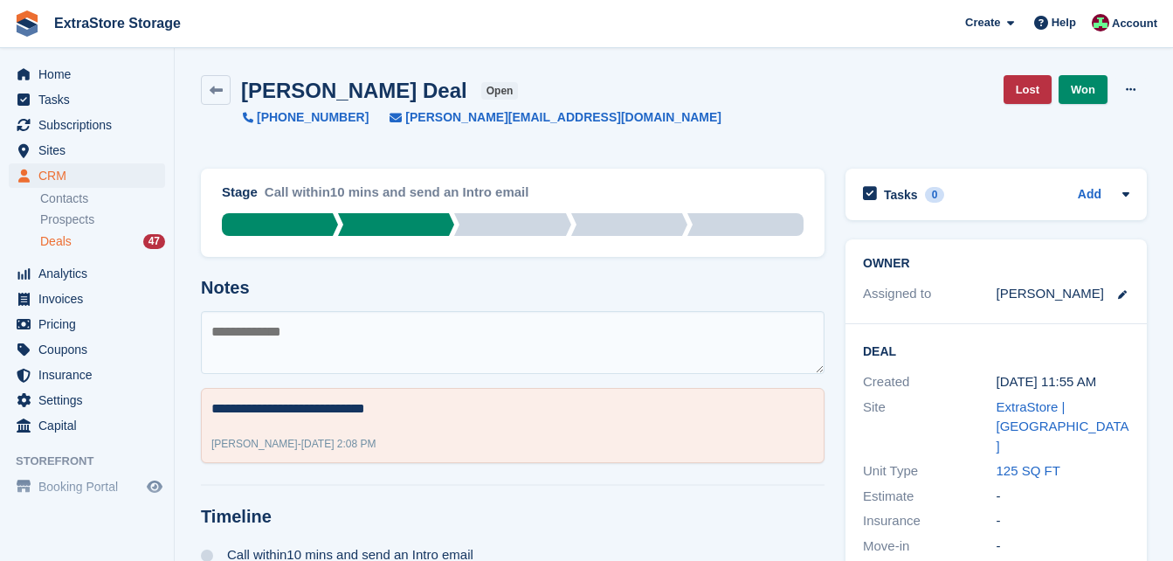
click at [200, 88] on div "[PERSON_NAME] Deal open [PHONE_NUMBER] [PERSON_NAME][EMAIL_ADDRESS][DOMAIN_NAME…" at bounding box center [673, 111] width 967 height 93
click at [206, 89] on link at bounding box center [216, 90] width 30 height 30
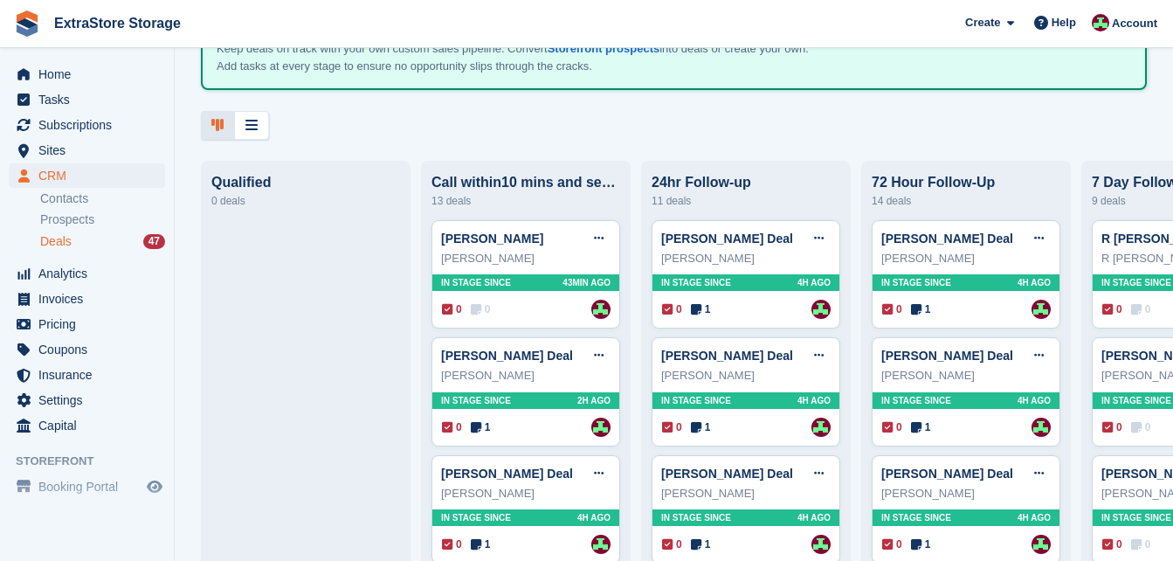
scroll to position [175, 0]
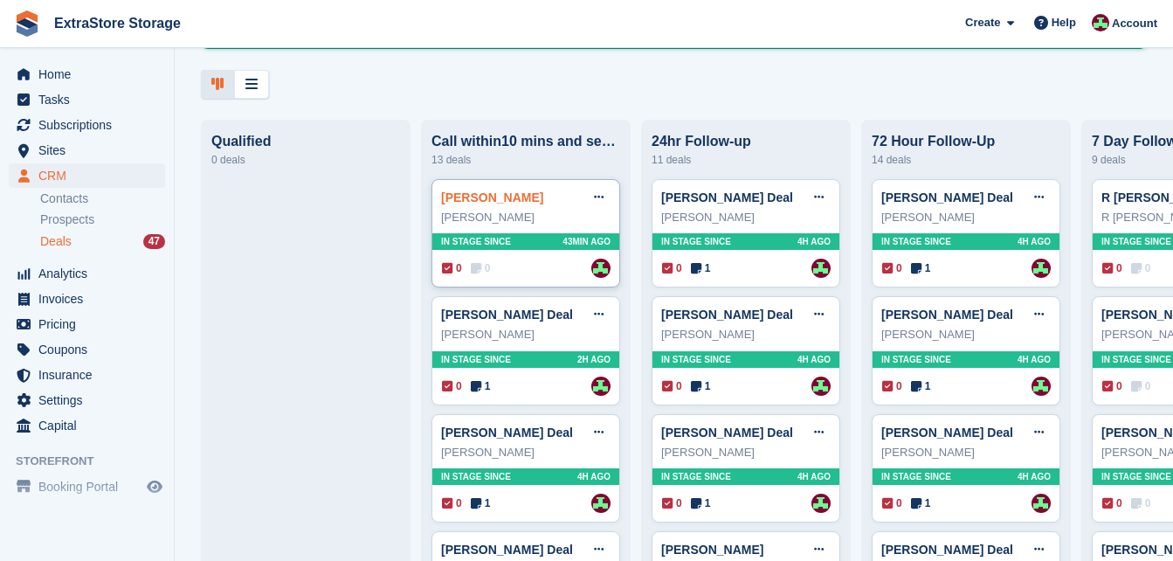
click at [479, 203] on link "[PERSON_NAME]" at bounding box center [492, 197] width 102 height 14
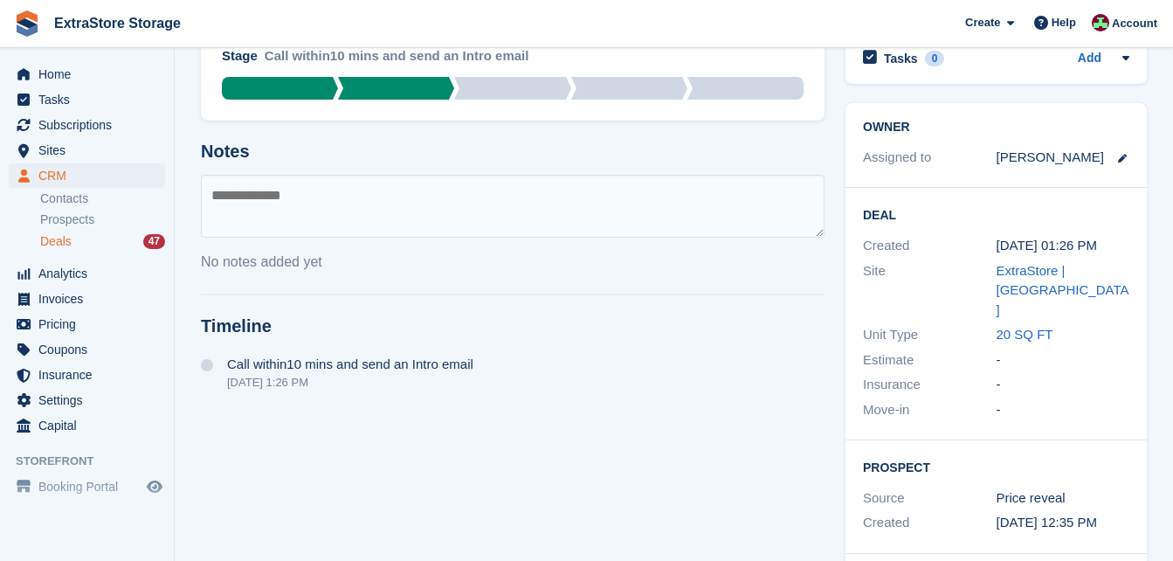
scroll to position [299, 0]
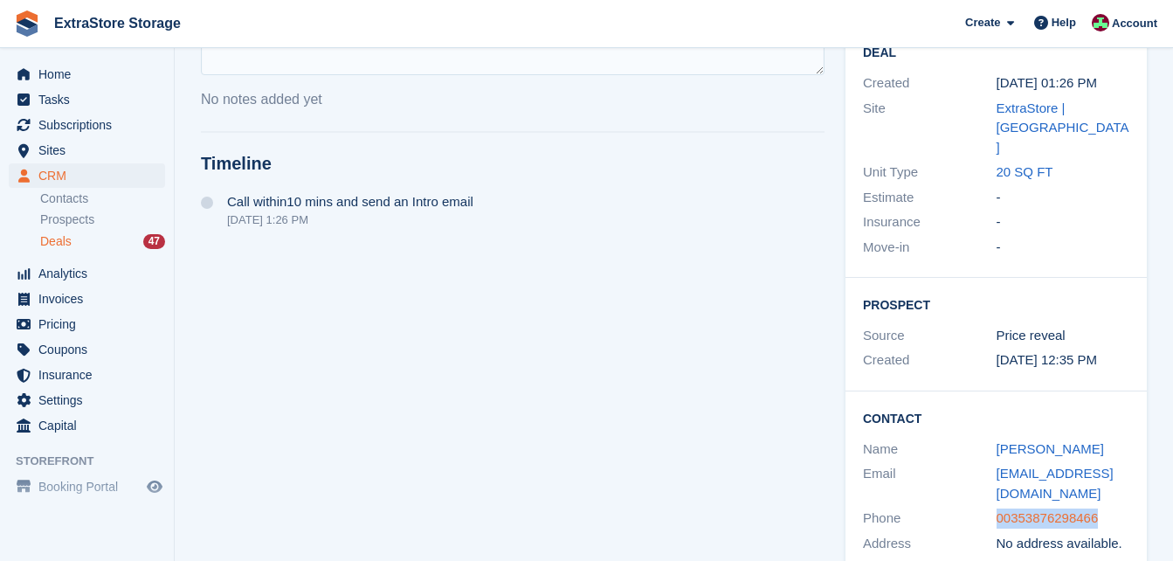
drag, startPoint x: 1104, startPoint y: 483, endPoint x: 997, endPoint y: 486, distance: 107.4
click at [997, 508] on div "00353876298466" at bounding box center [1063, 518] width 134 height 20
copy link "00353876298466"
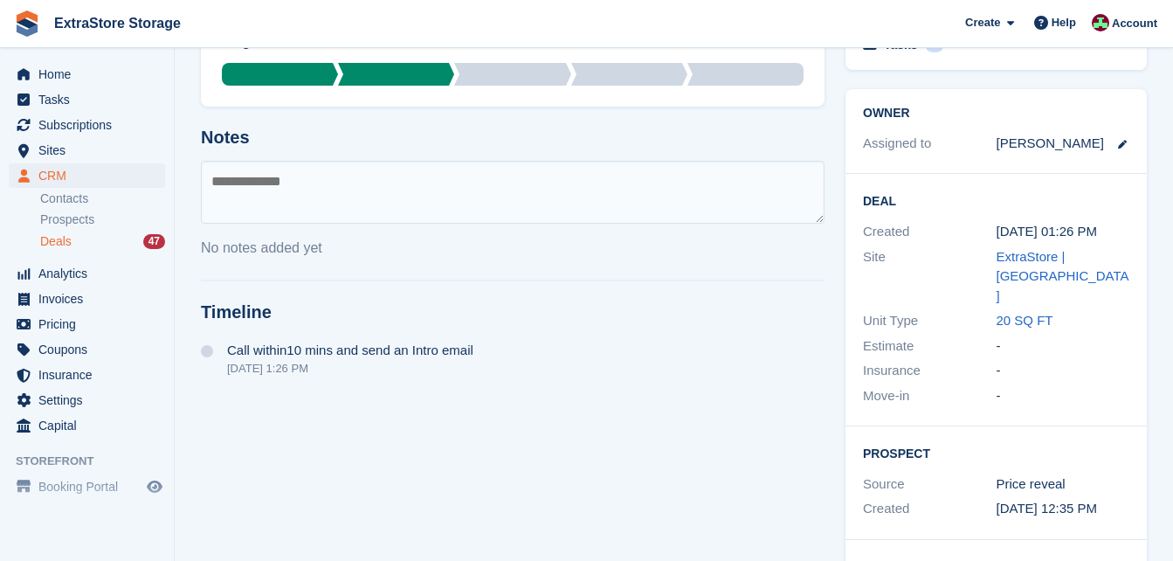
scroll to position [0, 0]
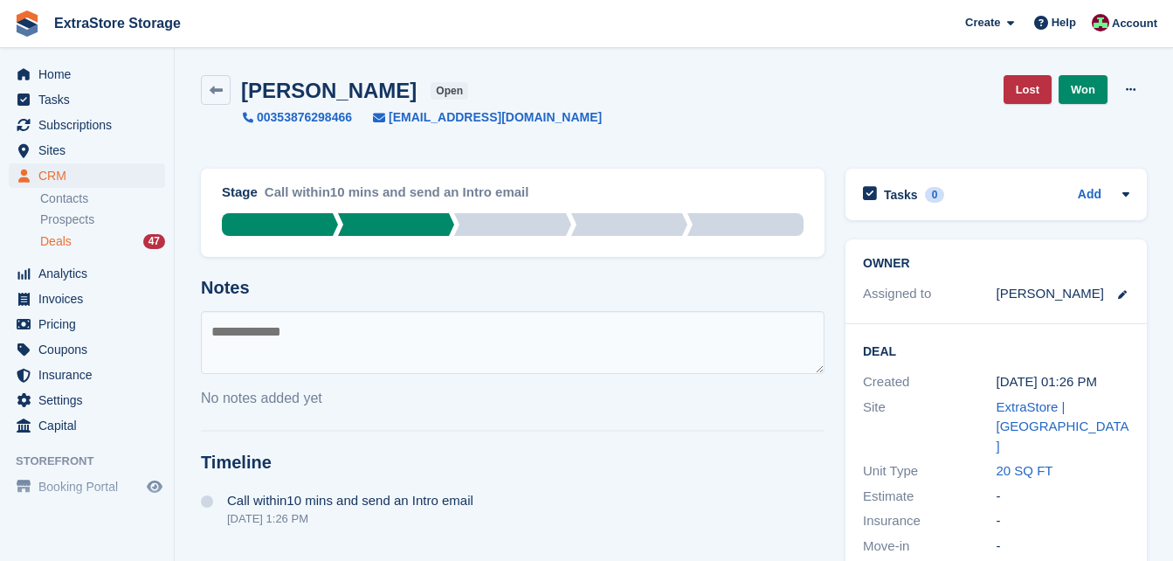
click at [292, 325] on textarea at bounding box center [512, 342] width 623 height 63
type textarea "**********"
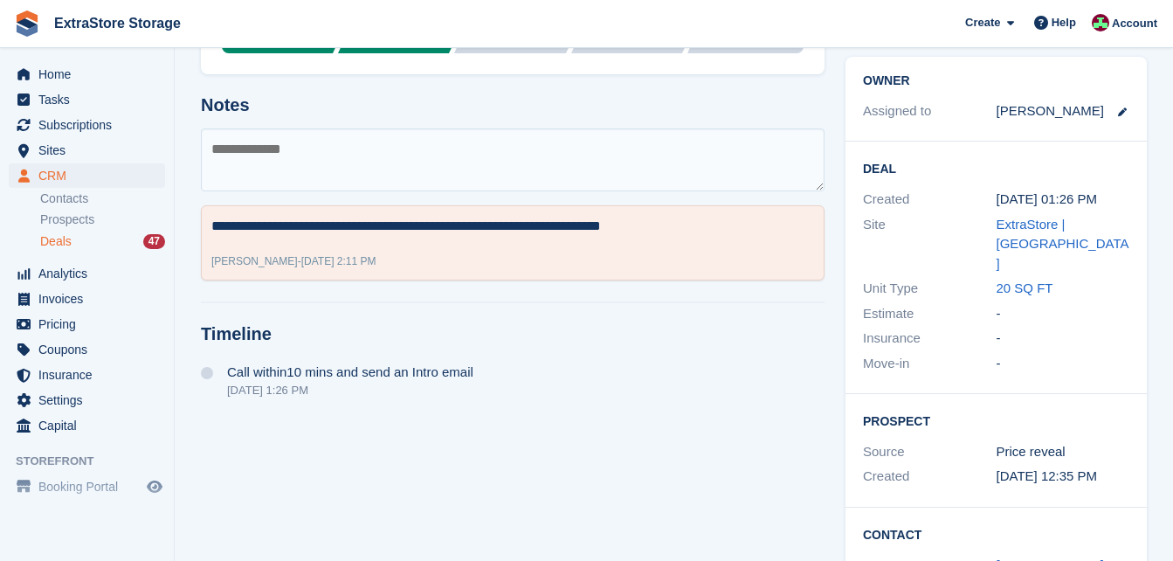
scroll to position [299, 0]
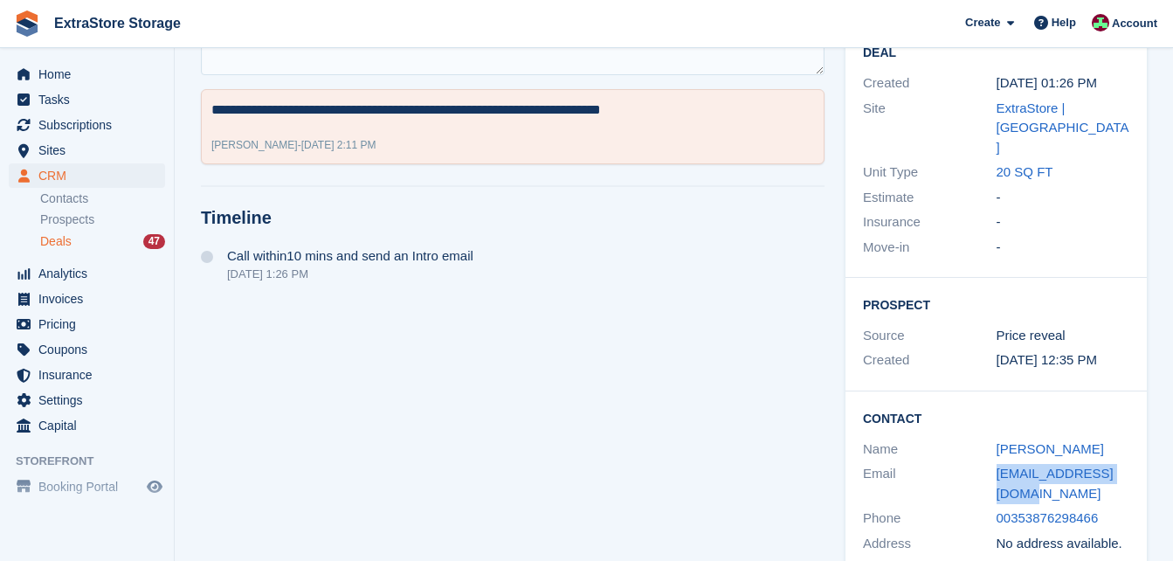
drag, startPoint x: 1047, startPoint y: 451, endPoint x: 987, endPoint y: 436, distance: 62.3
click at [987, 461] on div "Email [EMAIL_ADDRESS][DOMAIN_NAME]" at bounding box center [996, 483] width 266 height 45
copy div "[EMAIL_ADDRESS][DOMAIN_NAME]"
